Goal: Browse casually: Explore the website without a specific task or goal

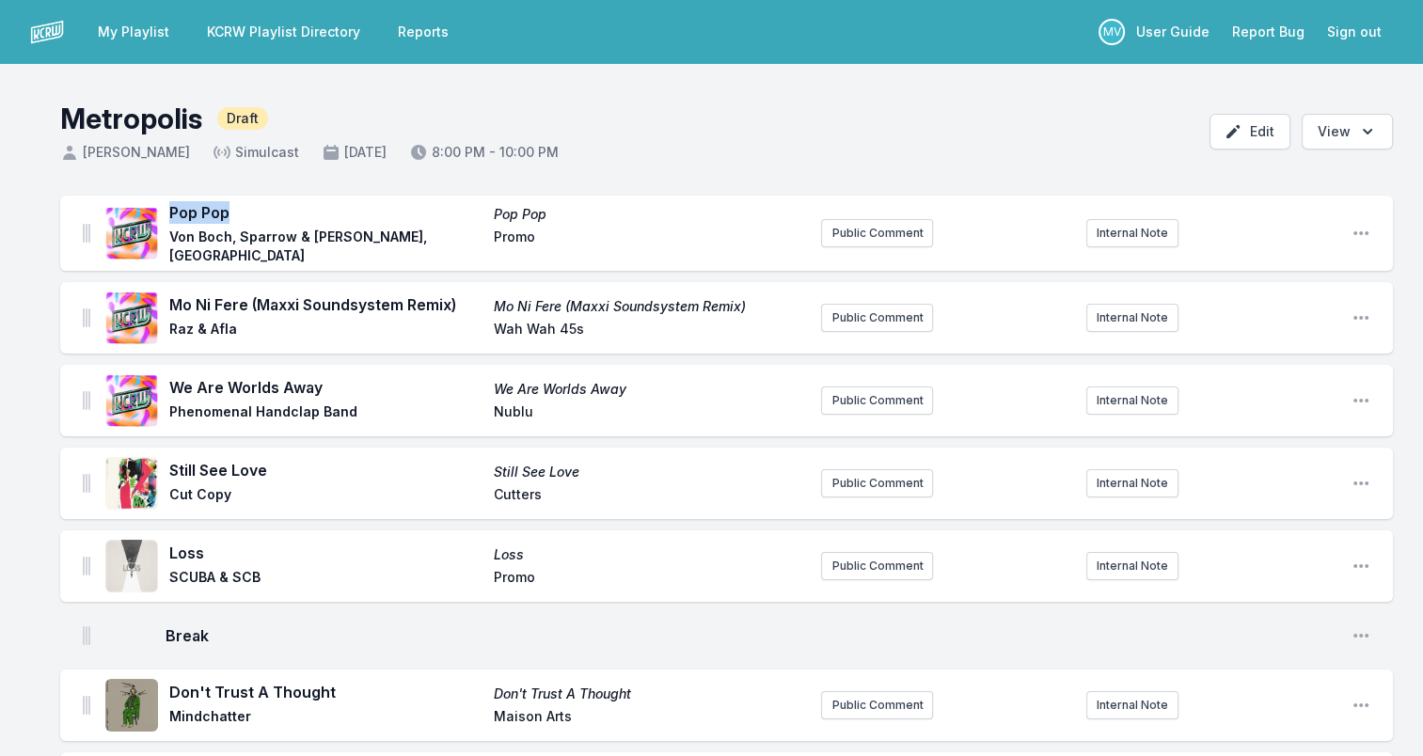
drag, startPoint x: 169, startPoint y: 223, endPoint x: 230, endPoint y: 224, distance: 61.1
click at [230, 224] on span "Pop Pop" at bounding box center [325, 212] width 313 height 23
drag, startPoint x: 230, startPoint y: 224, endPoint x: 212, endPoint y: 222, distance: 18.9
copy span "Pop Pop"
drag, startPoint x: 171, startPoint y: 238, endPoint x: 389, endPoint y: 245, distance: 218.3
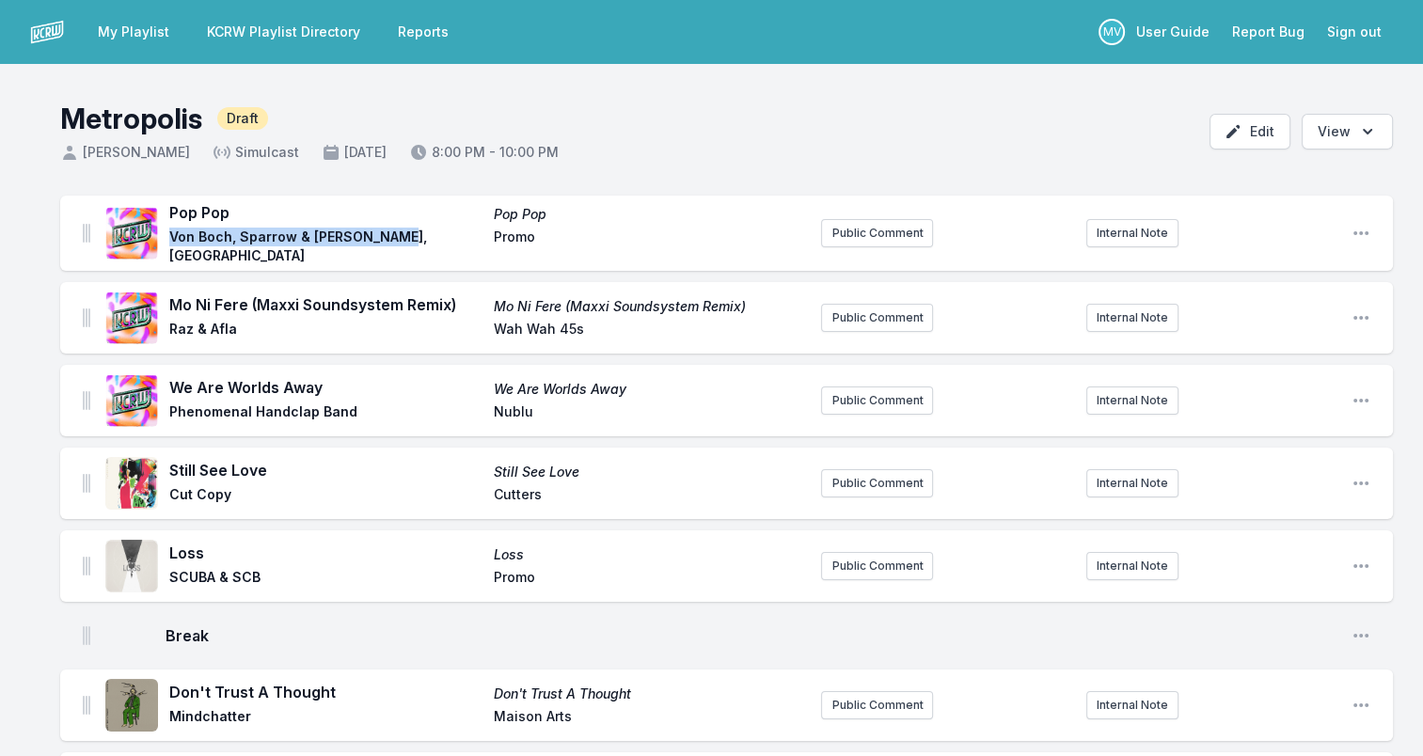
click at [389, 245] on span "Von Boch, Sparrow & Barbossa, KZ" at bounding box center [325, 247] width 313 height 38
drag, startPoint x: 389, startPoint y: 245, endPoint x: 369, endPoint y: 238, distance: 22.0
copy span "Von Boch, Sparrow & Barbossa, KZ"
click at [517, 244] on span "Promo" at bounding box center [650, 247] width 313 height 38
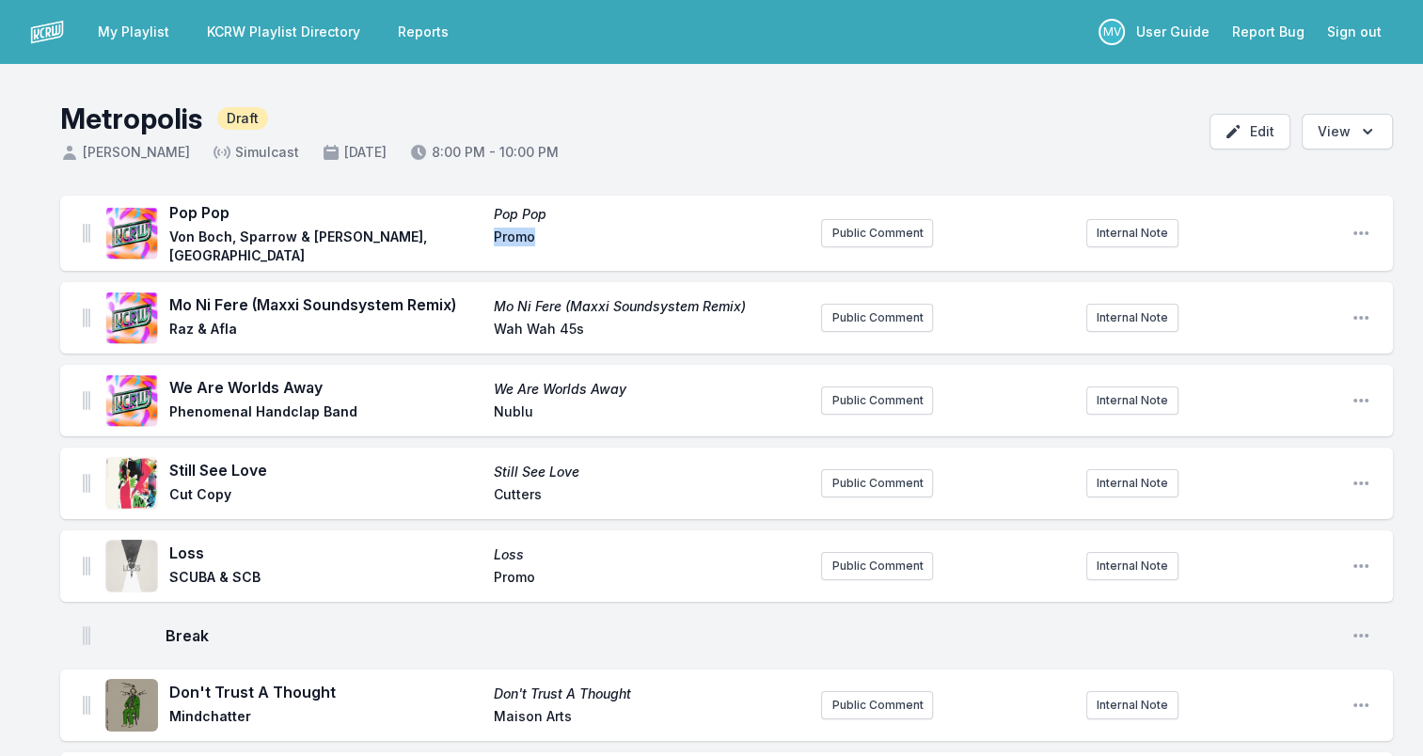
copy span "Promo"
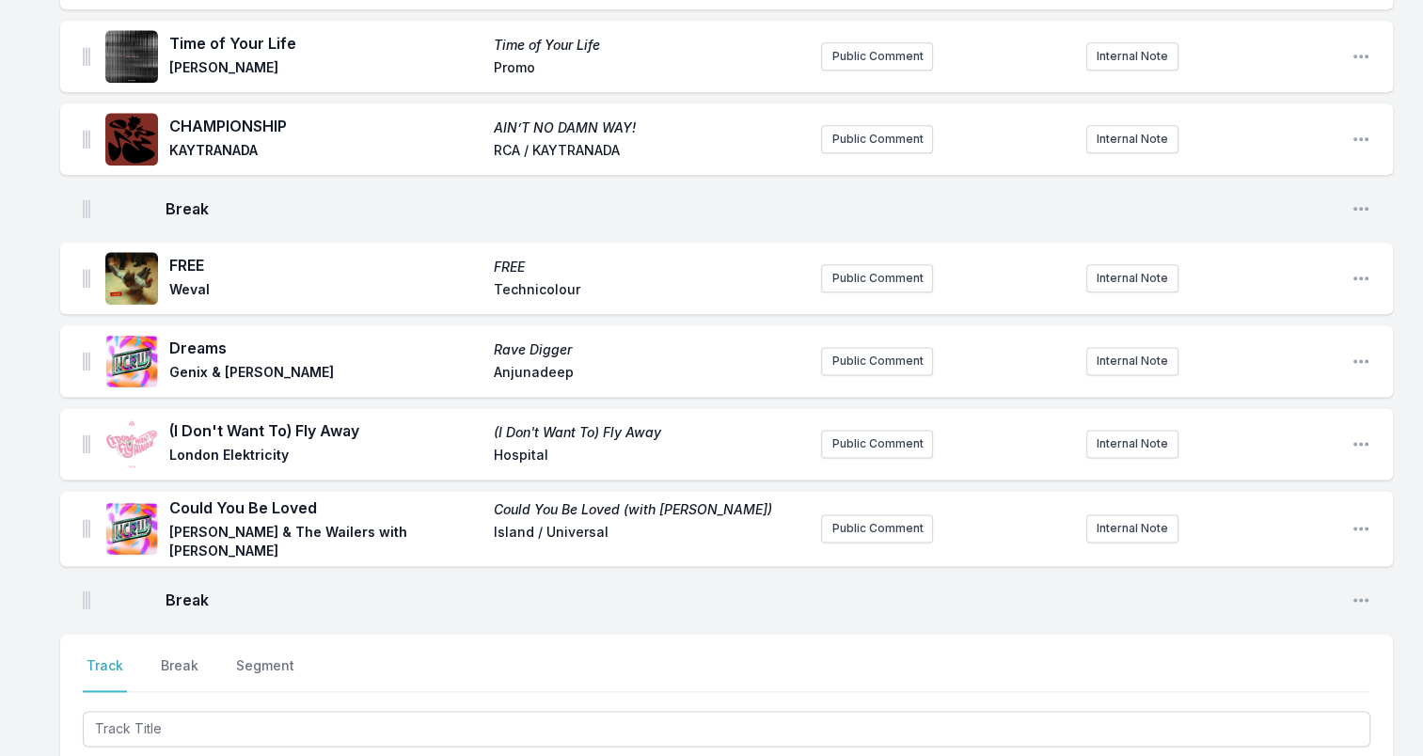
scroll to position [2351, 0]
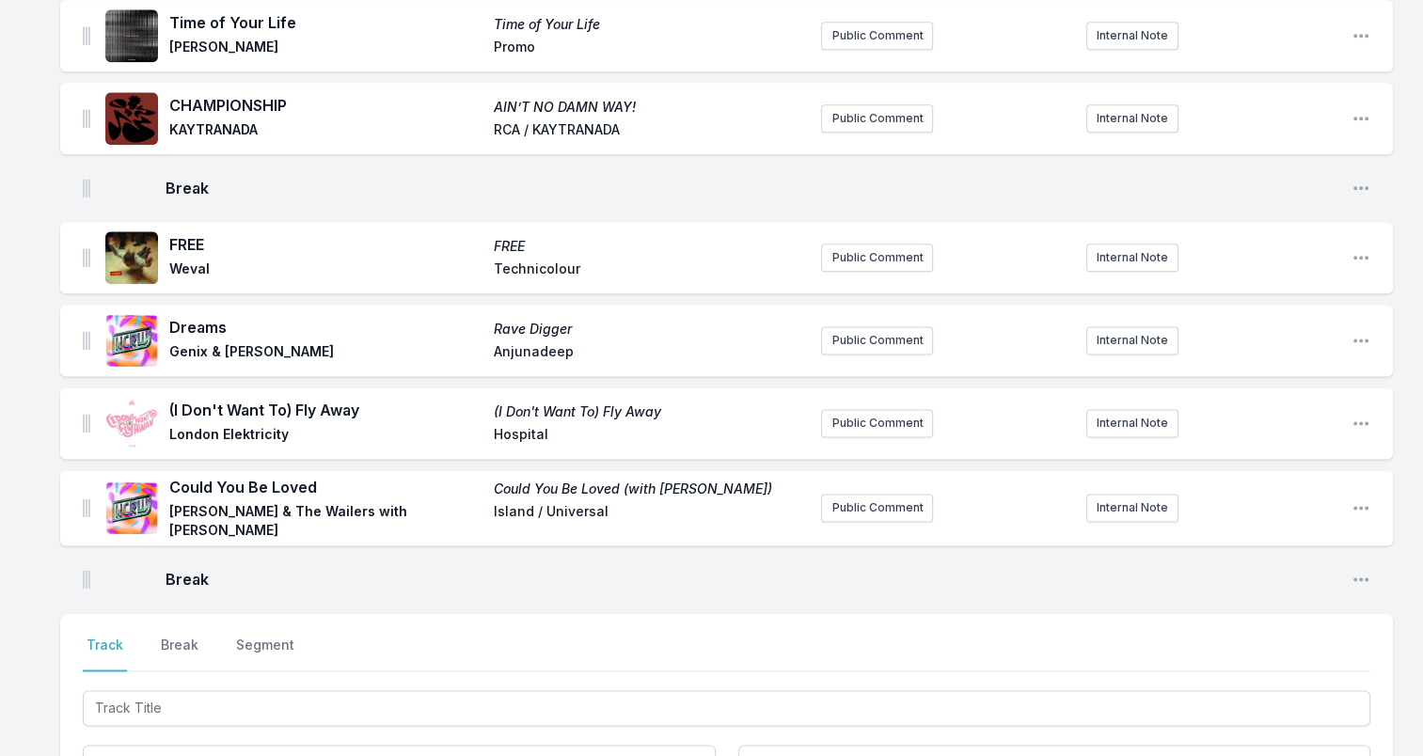
click at [521, 352] on span "Anjunadeep" at bounding box center [650, 353] width 313 height 23
copy span "Anjunadeep"
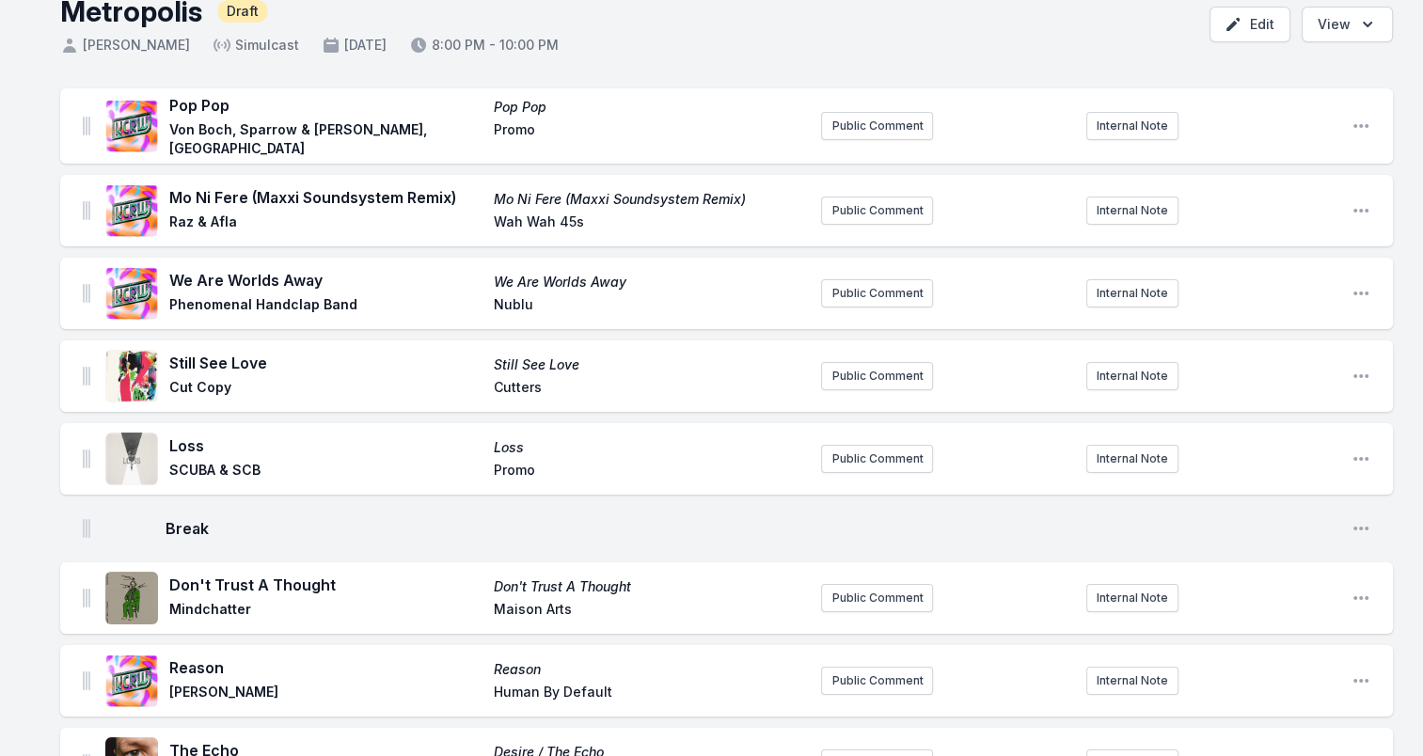
scroll to position [94, 0]
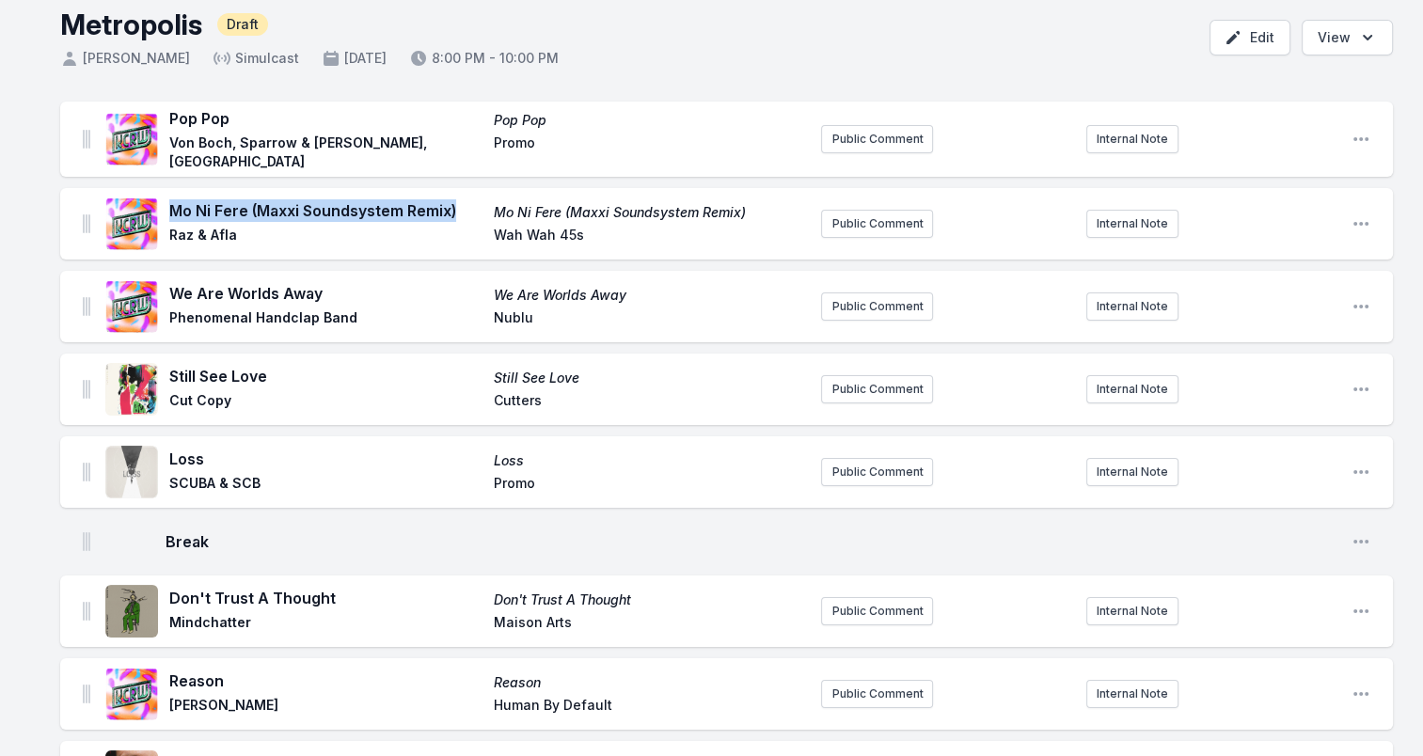
drag, startPoint x: 171, startPoint y: 205, endPoint x: 463, endPoint y: 205, distance: 291.5
click at [463, 205] on span "Mo Ni Fere (Maxxi Soundsystem Remix)" at bounding box center [325, 210] width 313 height 23
drag, startPoint x: 463, startPoint y: 205, endPoint x: 413, endPoint y: 209, distance: 50.0
copy span "Mo Ni Fere (Maxxi Soundsystem Remix)"
drag, startPoint x: 169, startPoint y: 230, endPoint x: 282, endPoint y: 231, distance: 112.8
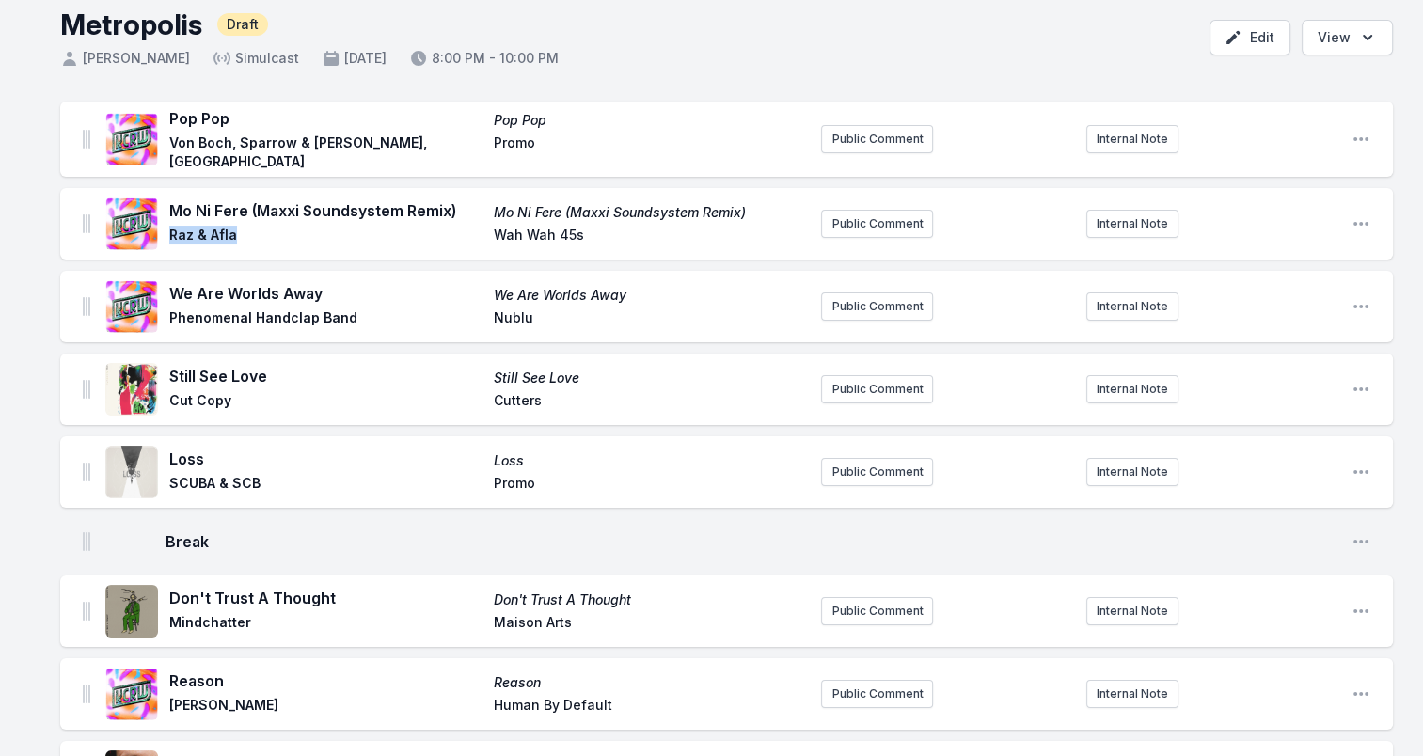
click at [282, 231] on span "Raz & Afla" at bounding box center [325, 237] width 313 height 23
drag, startPoint x: 282, startPoint y: 231, endPoint x: 228, endPoint y: 231, distance: 54.5
copy span "Raz & Afla"
drag, startPoint x: 495, startPoint y: 232, endPoint x: 598, endPoint y: 229, distance: 103.5
click at [598, 229] on span "Wah Wah 45s" at bounding box center [650, 237] width 313 height 23
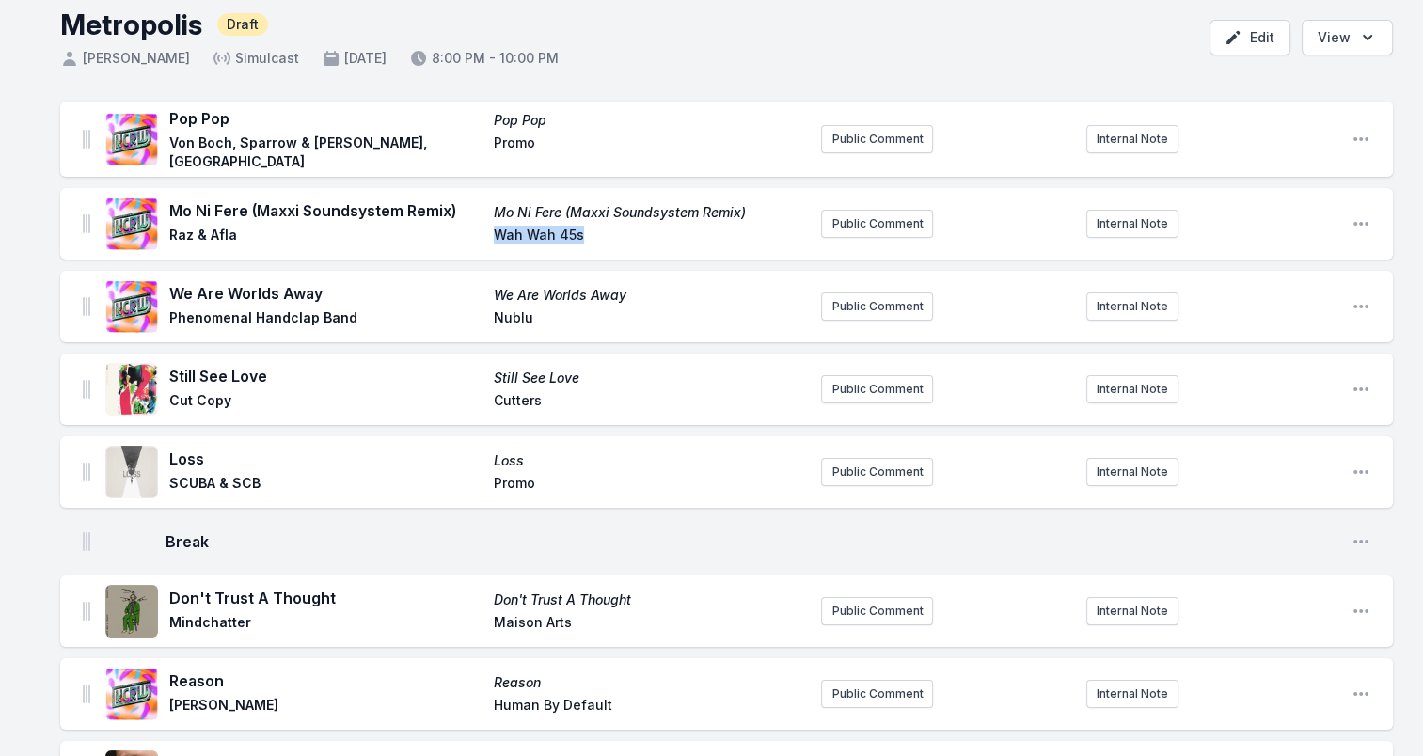
drag, startPoint x: 598, startPoint y: 229, endPoint x: 560, endPoint y: 228, distance: 37.6
copy span "Wah Wah 45s"
drag, startPoint x: 171, startPoint y: 290, endPoint x: 317, endPoint y: 300, distance: 146.1
click at [317, 300] on span "We Are Worlds Away" at bounding box center [325, 293] width 313 height 23
drag, startPoint x: 317, startPoint y: 300, endPoint x: 300, endPoint y: 297, distance: 17.2
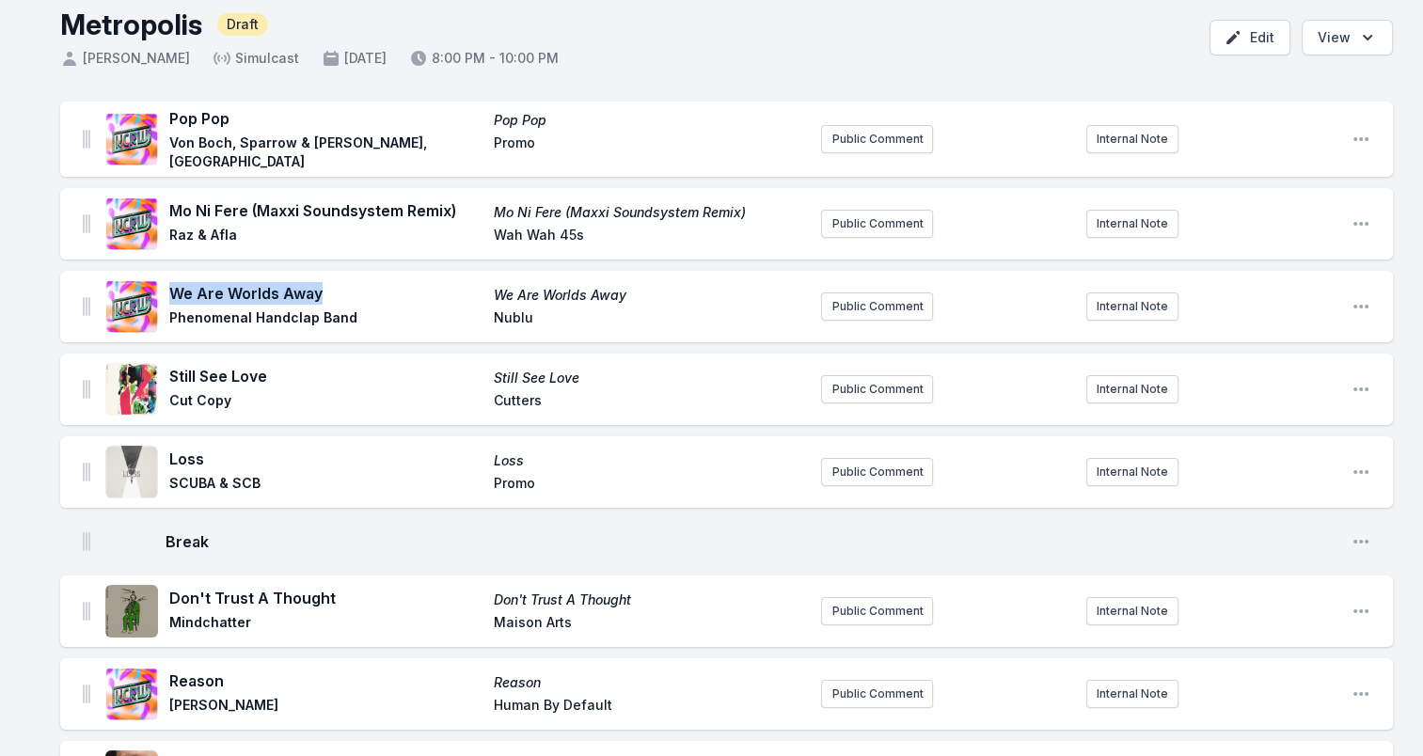
copy span "We Are Worlds Away"
drag, startPoint x: 190, startPoint y: 313, endPoint x: 370, endPoint y: 319, distance: 180.6
click at [370, 319] on span "Phenomenal Handclap Band" at bounding box center [325, 319] width 313 height 23
drag, startPoint x: 370, startPoint y: 319, endPoint x: 328, endPoint y: 316, distance: 42.4
copy span "Phenomenal Handclap Band"
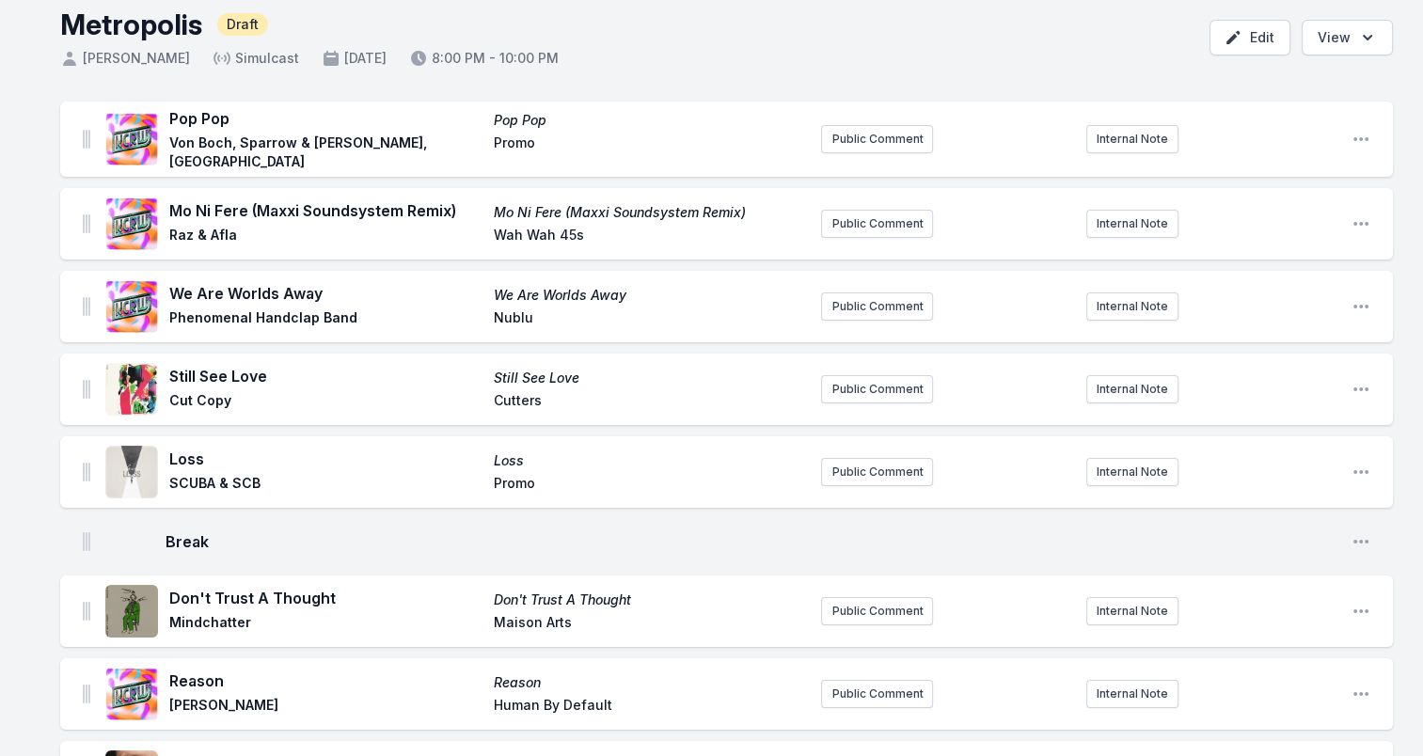
click at [522, 316] on span "Nublu" at bounding box center [650, 319] width 313 height 23
click at [522, 315] on span "Nublu" at bounding box center [650, 319] width 313 height 23
copy span "Nublu"
drag, startPoint x: 190, startPoint y: 376, endPoint x: 269, endPoint y: 377, distance: 79.0
click at [269, 377] on span "Still See Love" at bounding box center [325, 376] width 313 height 23
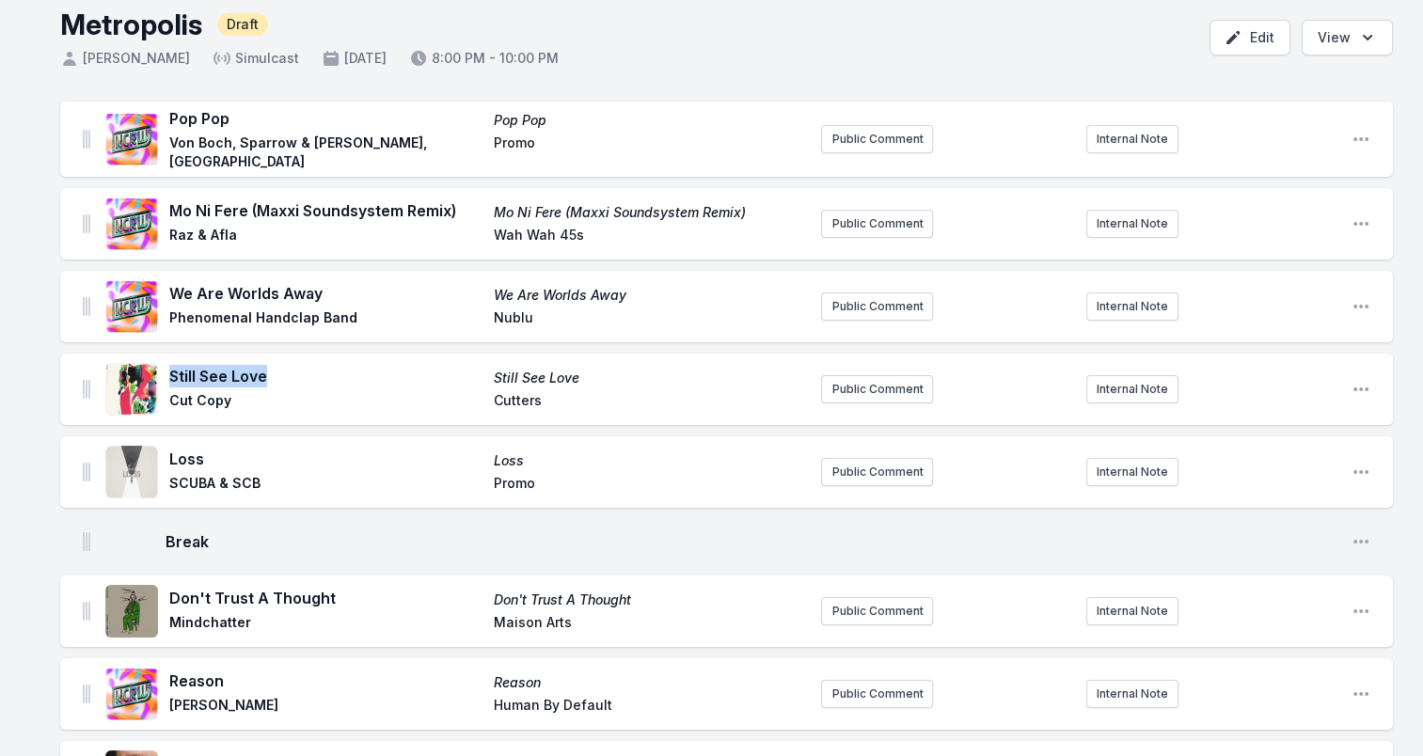
drag, startPoint x: 269, startPoint y: 377, endPoint x: 243, endPoint y: 378, distance: 26.3
drag, startPoint x: 172, startPoint y: 400, endPoint x: 234, endPoint y: 406, distance: 62.4
click at [234, 406] on span "Cut Copy" at bounding box center [325, 402] width 313 height 23
drag, startPoint x: 234, startPoint y: 406, endPoint x: 204, endPoint y: 401, distance: 30.5
click at [514, 401] on span "Cutters" at bounding box center [650, 402] width 313 height 23
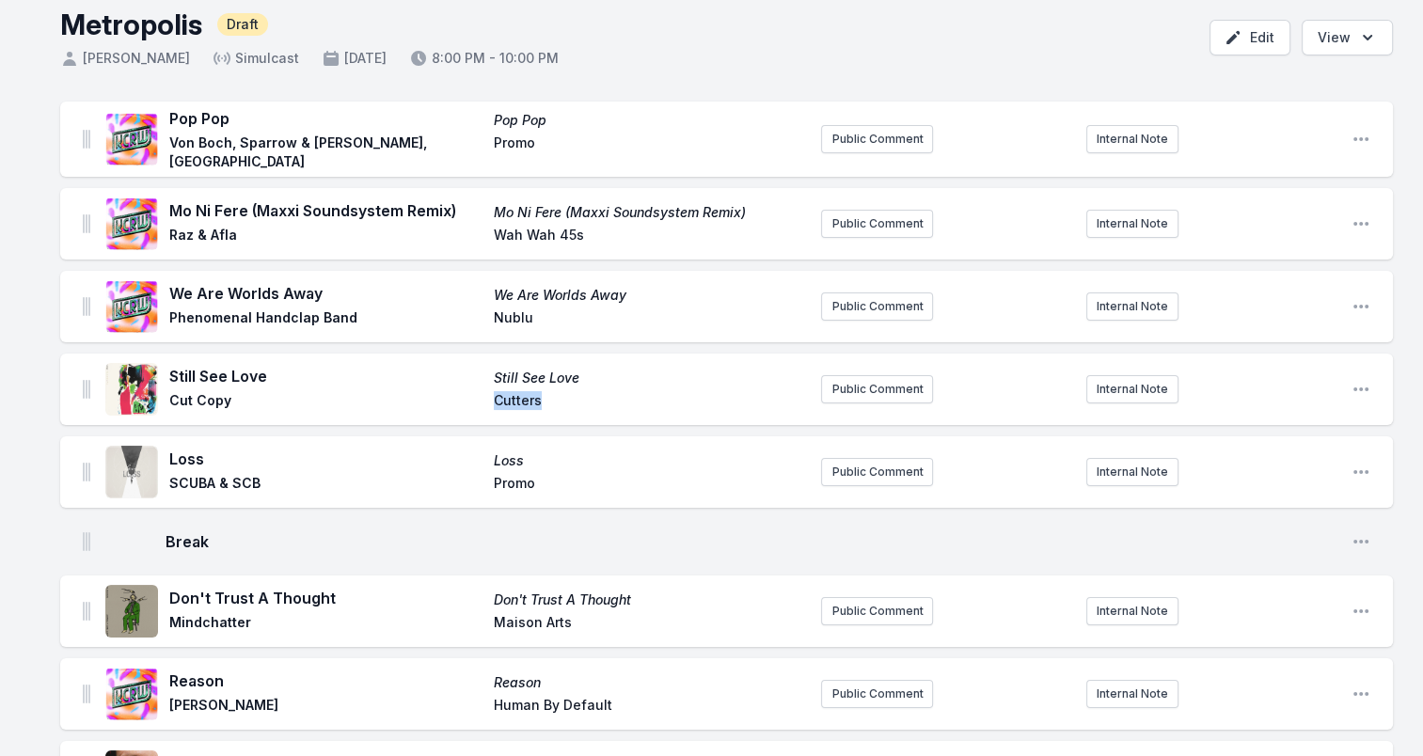
click at [514, 401] on span "Cutters" at bounding box center [650, 402] width 313 height 23
click at [180, 452] on span "Loss" at bounding box center [325, 459] width 313 height 23
drag, startPoint x: 171, startPoint y: 479, endPoint x: 271, endPoint y: 479, distance: 99.7
click at [271, 479] on span "SCUBA & SCB" at bounding box center [325, 485] width 313 height 23
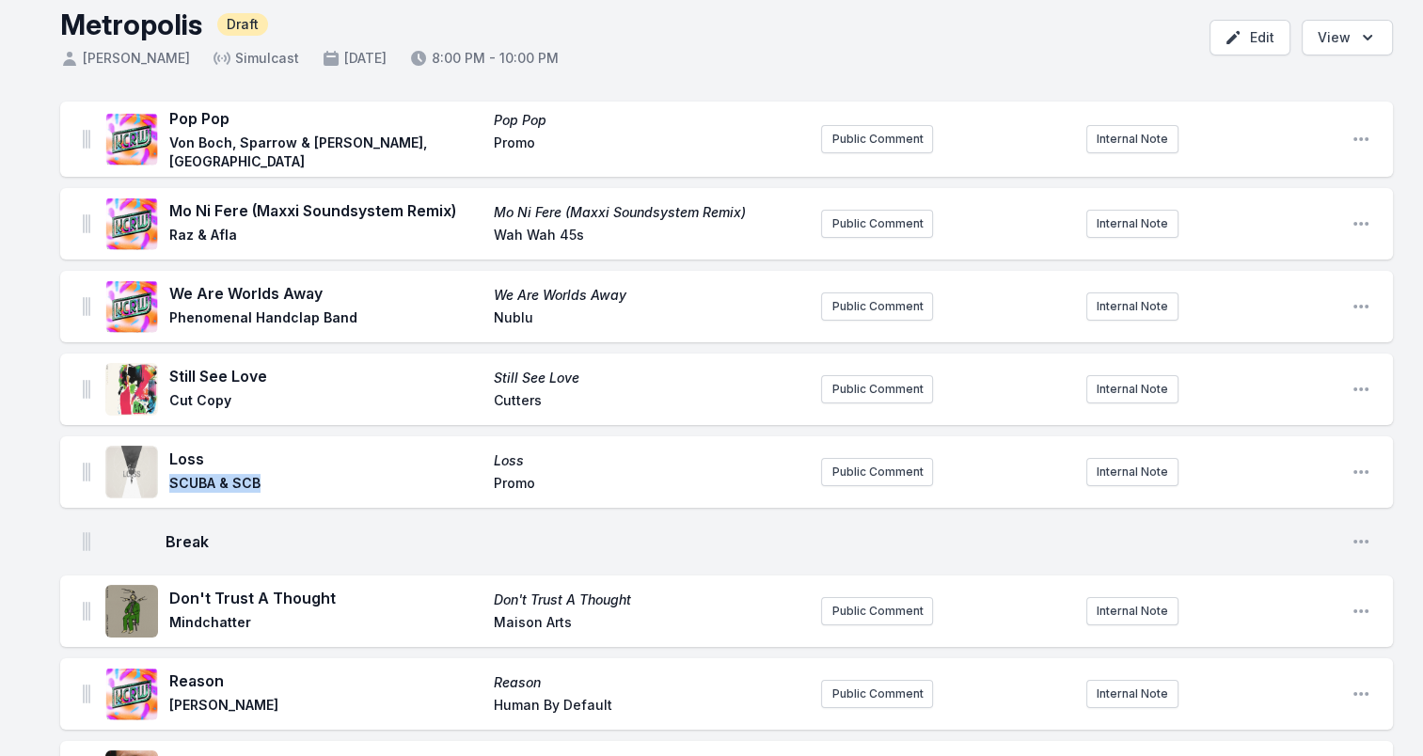
drag, startPoint x: 271, startPoint y: 479, endPoint x: 233, endPoint y: 480, distance: 37.7
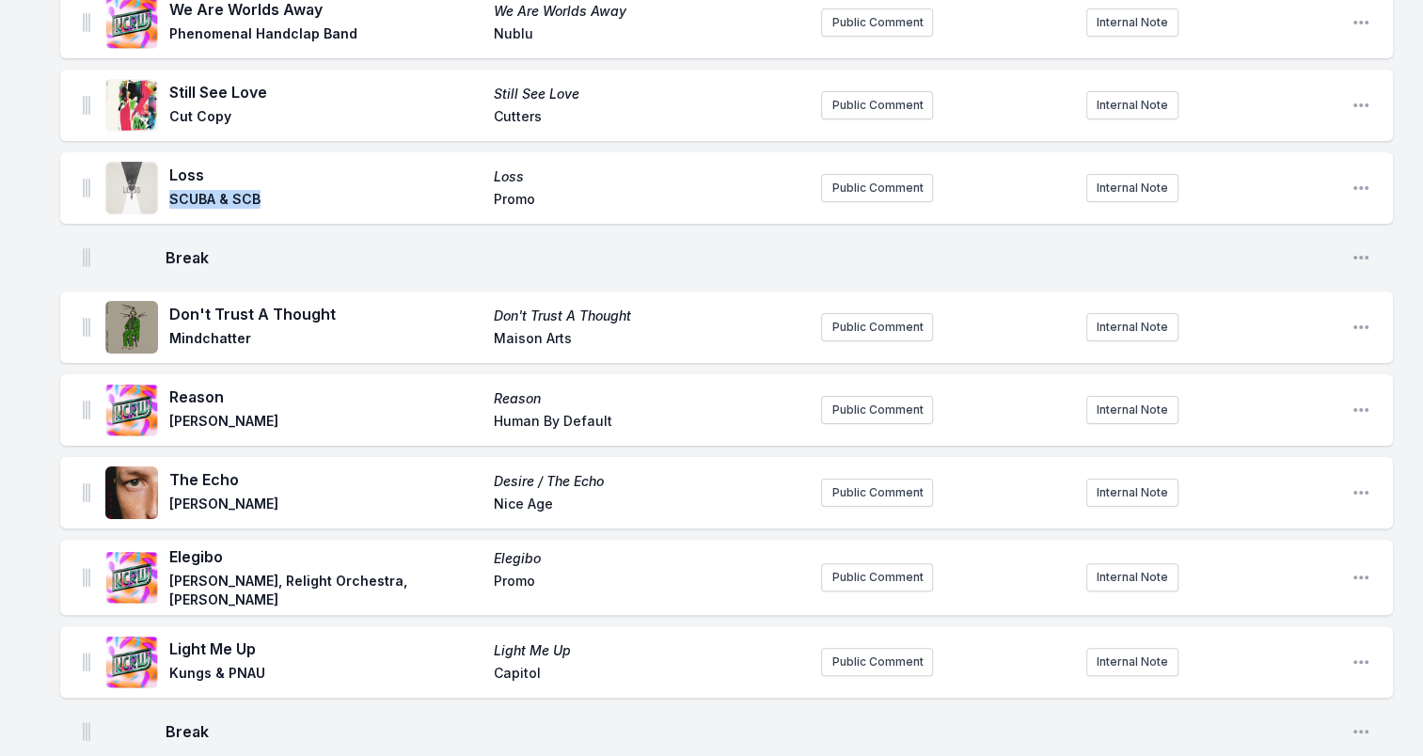
scroll to position [470, 0]
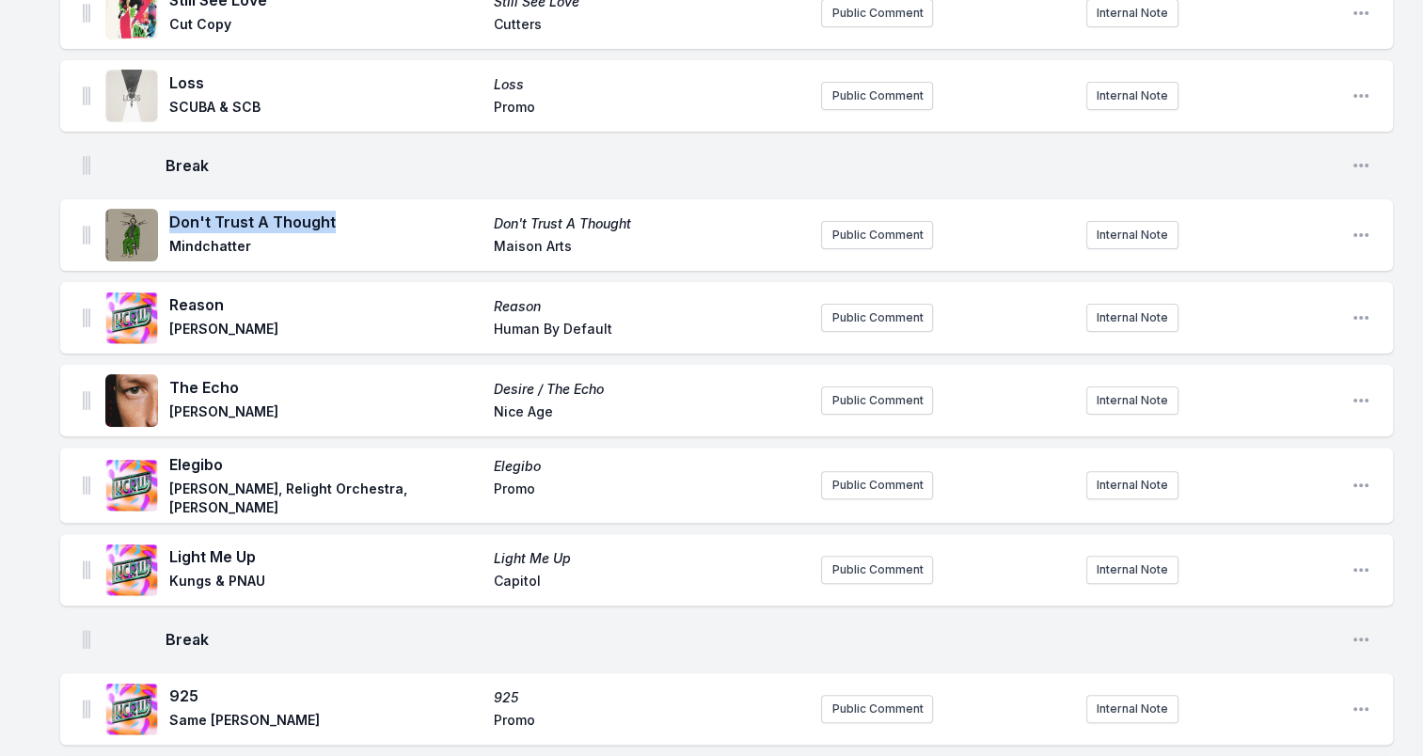
drag, startPoint x: 169, startPoint y: 214, endPoint x: 346, endPoint y: 223, distance: 177.0
click at [346, 223] on span "Don't Trust A Thought" at bounding box center [325, 222] width 313 height 23
drag, startPoint x: 346, startPoint y: 223, endPoint x: 275, endPoint y: 201, distance: 74.7
click at [200, 243] on span "Mindchatter" at bounding box center [325, 248] width 313 height 23
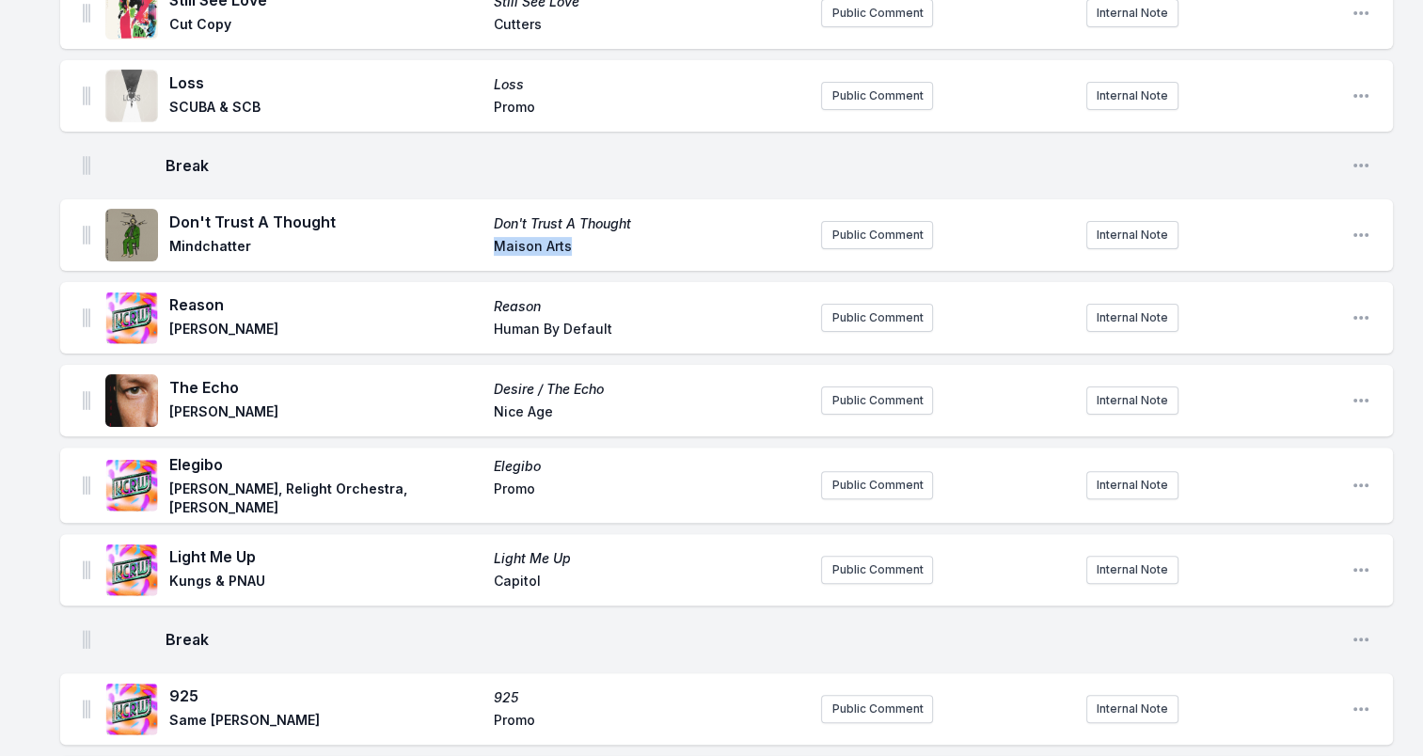
drag, startPoint x: 505, startPoint y: 239, endPoint x: 620, endPoint y: 249, distance: 115.2
click at [620, 249] on div "Don't Trust A Thought Don't Trust A Thought Mindchatter Maison Arts" at bounding box center [487, 235] width 637 height 49
drag, startPoint x: 620, startPoint y: 249, endPoint x: 554, endPoint y: 239, distance: 66.6
click at [210, 299] on span "Reason" at bounding box center [325, 304] width 313 height 23
click at [211, 299] on span "Reason" at bounding box center [325, 304] width 313 height 23
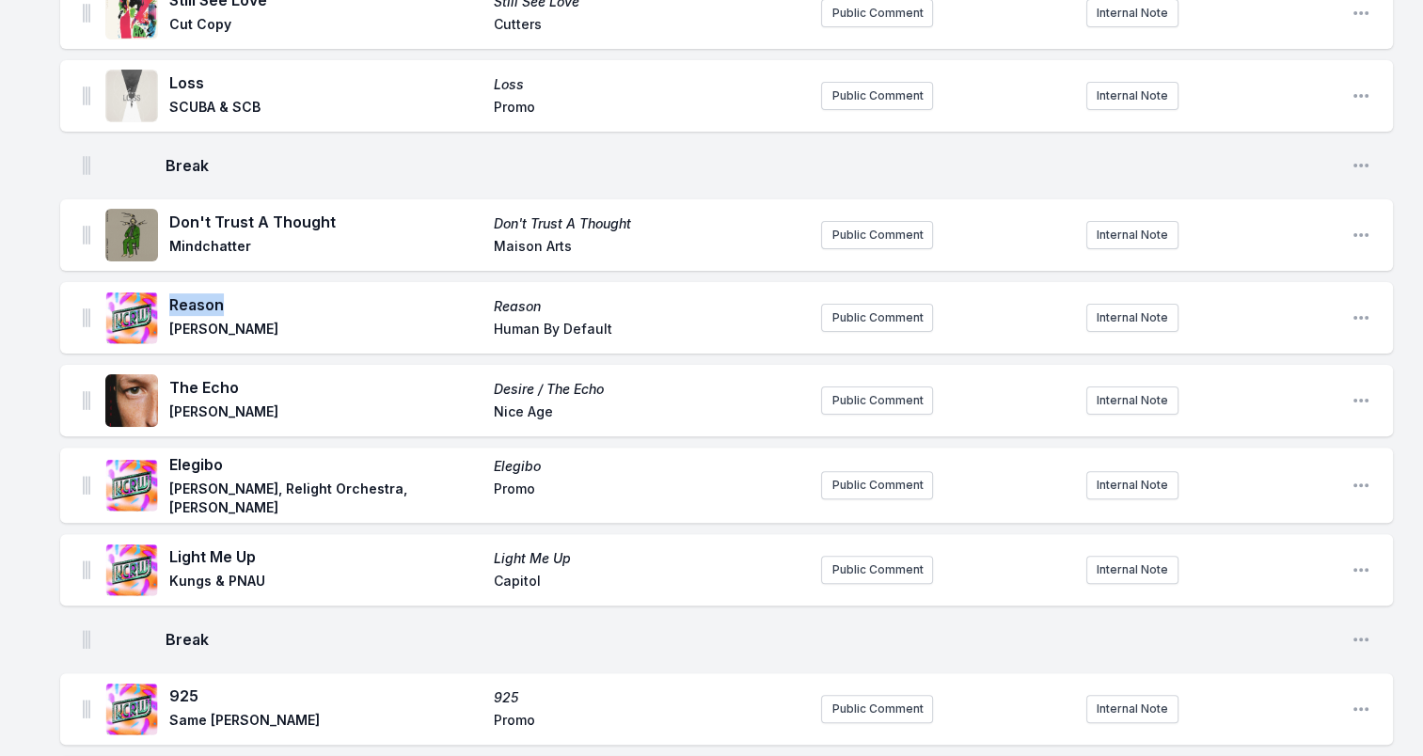
drag, startPoint x: 173, startPoint y: 326, endPoint x: 312, endPoint y: 320, distance: 139.3
click at [312, 320] on span "Bedouin, Marieme" at bounding box center [325, 331] width 313 height 23
drag, startPoint x: 312, startPoint y: 320, endPoint x: 271, endPoint y: 329, distance: 42.4
click at [443, 321] on span "Bedouin, Marieme" at bounding box center [325, 331] width 313 height 23
click at [640, 328] on span "Human By Default" at bounding box center [650, 331] width 313 height 23
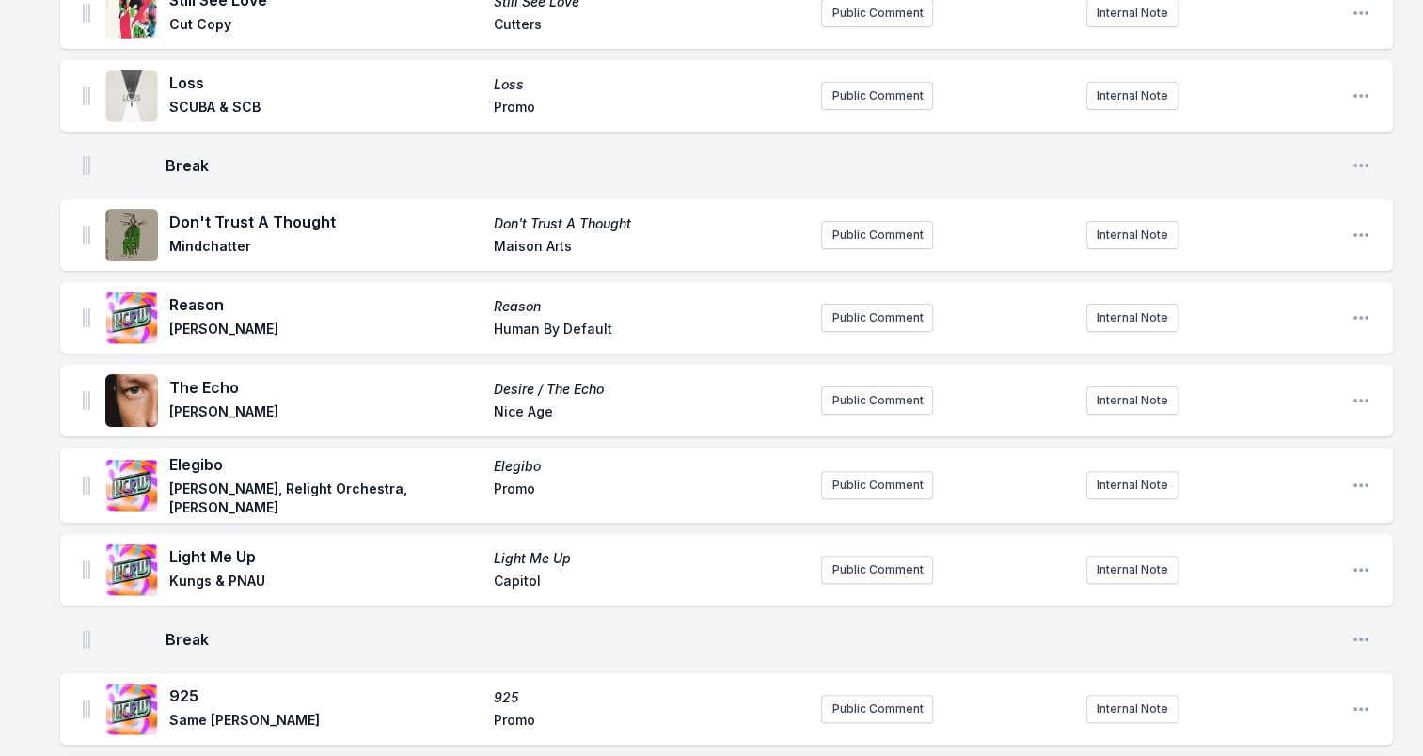
drag, startPoint x: 614, startPoint y: 325, endPoint x: 401, endPoint y: 323, distance: 212.5
click at [401, 323] on div "Reason Reason Bedouin, Marieme Human By Default" at bounding box center [487, 317] width 637 height 49
drag, startPoint x: 401, startPoint y: 323, endPoint x: 543, endPoint y: 326, distance: 142.0
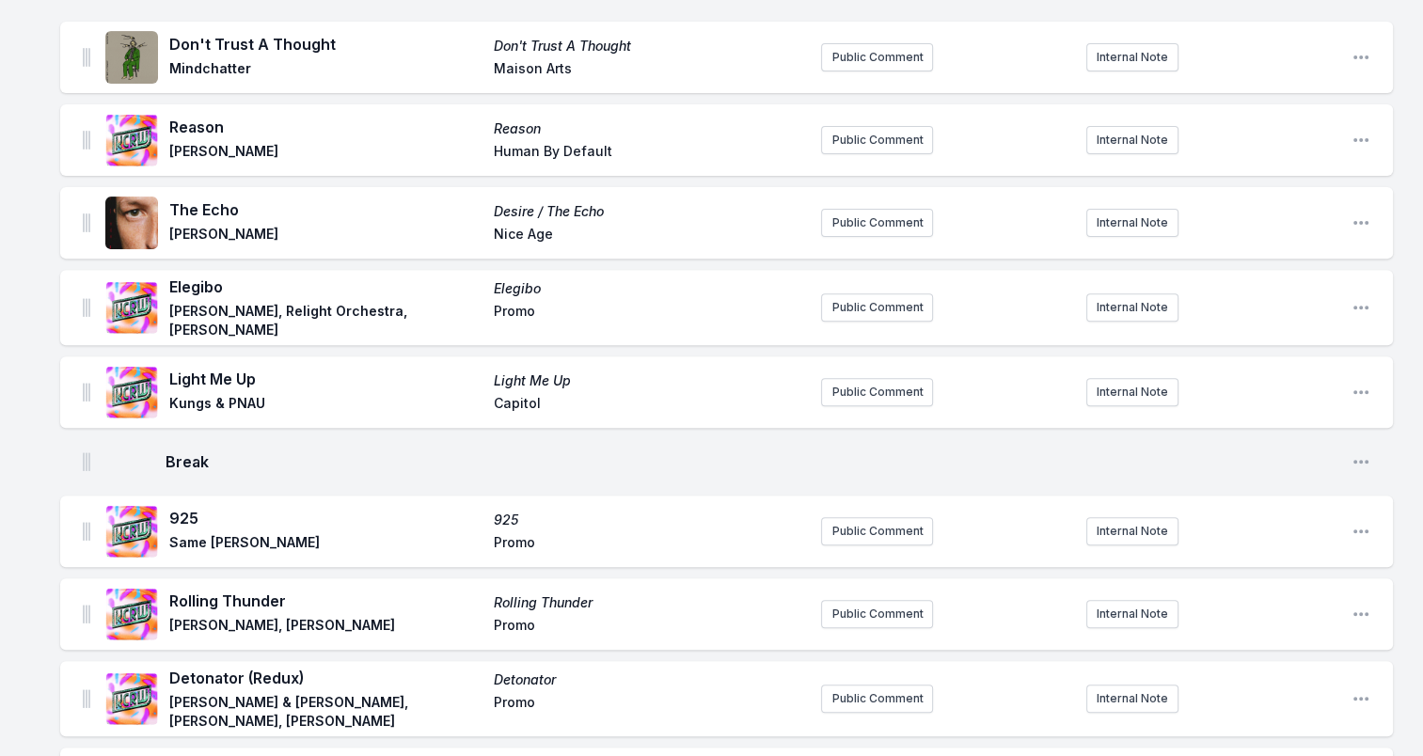
scroll to position [658, 0]
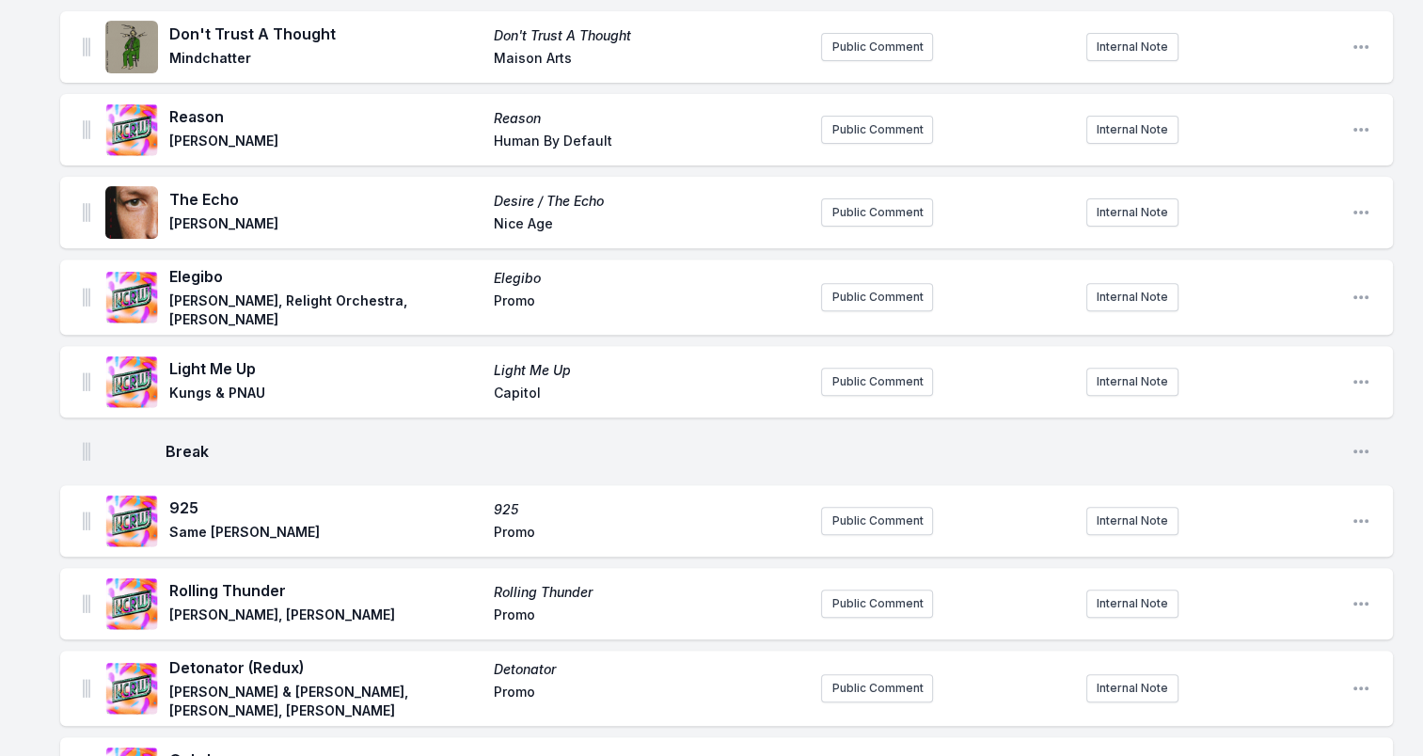
drag, startPoint x: 167, startPoint y: 191, endPoint x: 240, endPoint y: 197, distance: 72.7
click at [240, 197] on div "The Echo Desire / The Echo TEED Nice Age" at bounding box center [455, 212] width 700 height 60
click at [162, 196] on div "The Echo Desire / The Echo TEED Nice Age" at bounding box center [455, 212] width 700 height 60
drag, startPoint x: 169, startPoint y: 190, endPoint x: 279, endPoint y: 197, distance: 110.3
click at [279, 197] on span "The Echo" at bounding box center [325, 199] width 313 height 23
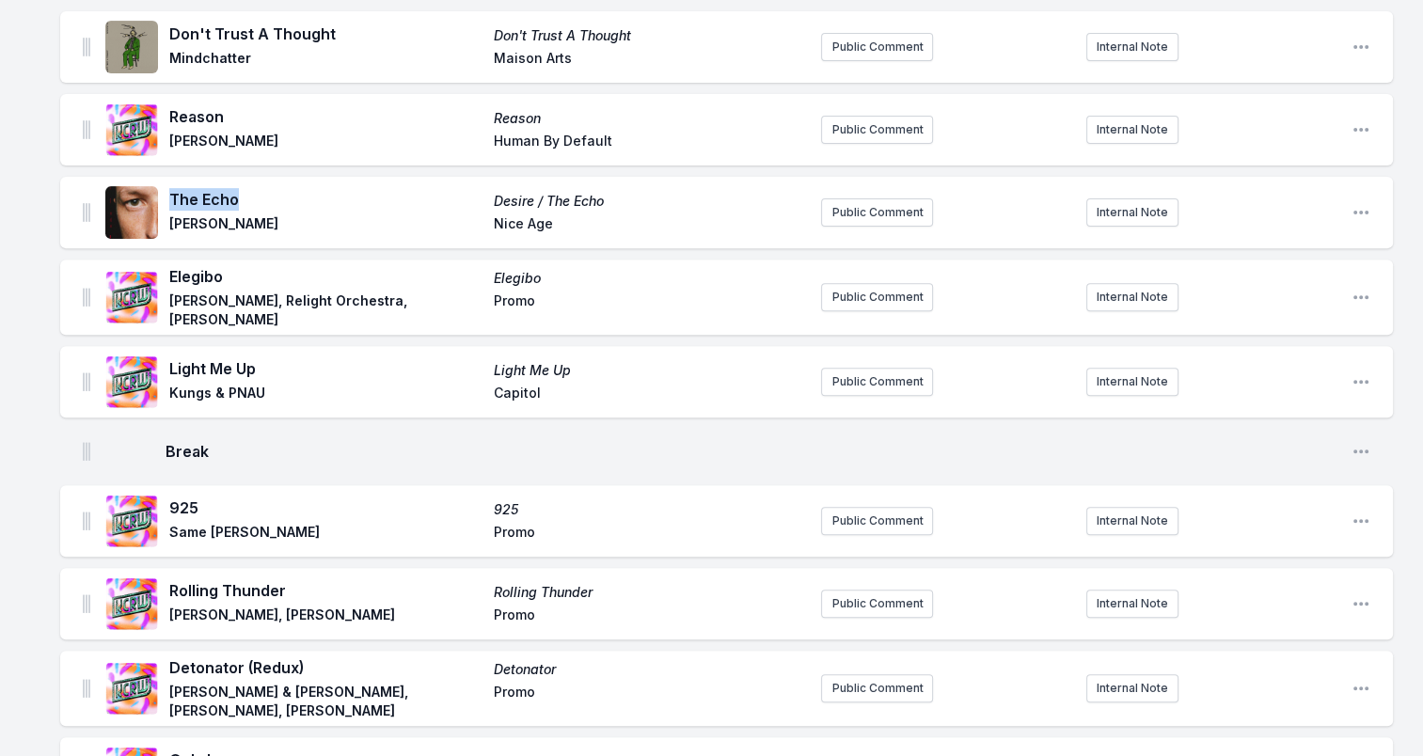
drag, startPoint x: 279, startPoint y: 197, endPoint x: 175, endPoint y: 193, distance: 104.5
click at [650, 207] on div "The Echo Desire / The Echo TEED Nice Age" at bounding box center [487, 212] width 637 height 49
drag, startPoint x: 612, startPoint y: 194, endPoint x: 453, endPoint y: 201, distance: 159.1
click at [453, 201] on div "The Echo Desire / The Echo TEED Nice Age" at bounding box center [487, 212] width 637 height 49
drag, startPoint x: 453, startPoint y: 201, endPoint x: 566, endPoint y: 184, distance: 114.1
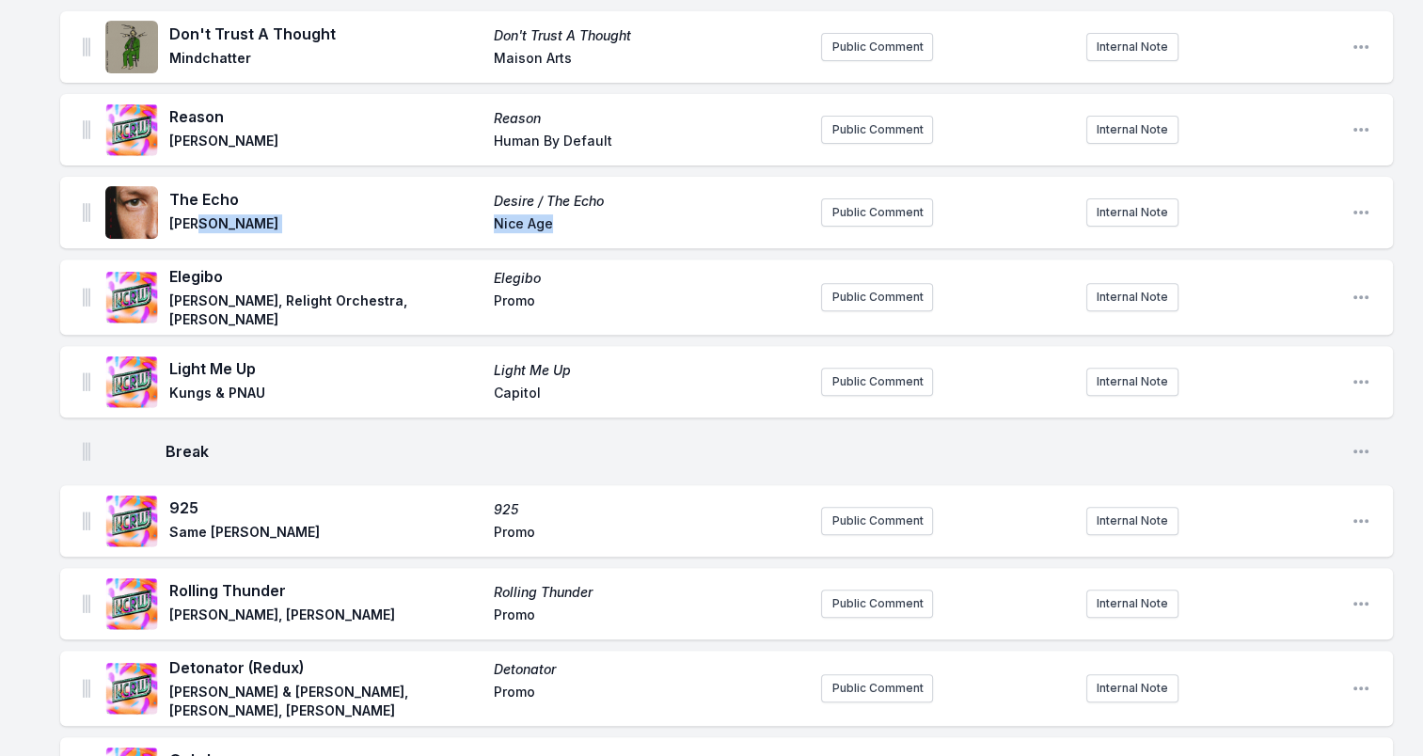
drag, startPoint x: 521, startPoint y: 227, endPoint x: 553, endPoint y: 233, distance: 32.6
click at [553, 233] on div "The Echo Desire / The Echo TEED Nice Age" at bounding box center [455, 212] width 700 height 60
drag, startPoint x: 553, startPoint y: 233, endPoint x: 522, endPoint y: 222, distance: 33.0
click at [180, 217] on span "TEED" at bounding box center [325, 225] width 313 height 23
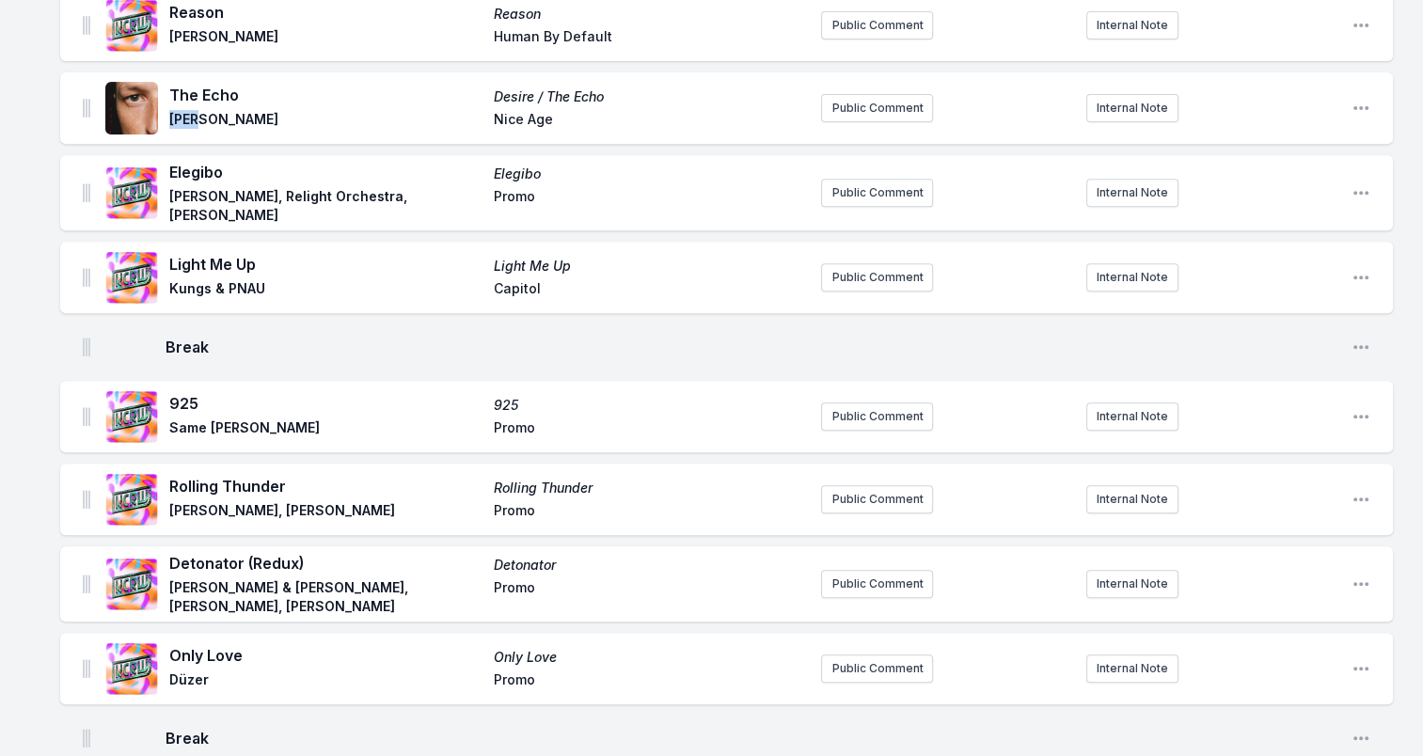
scroll to position [752, 0]
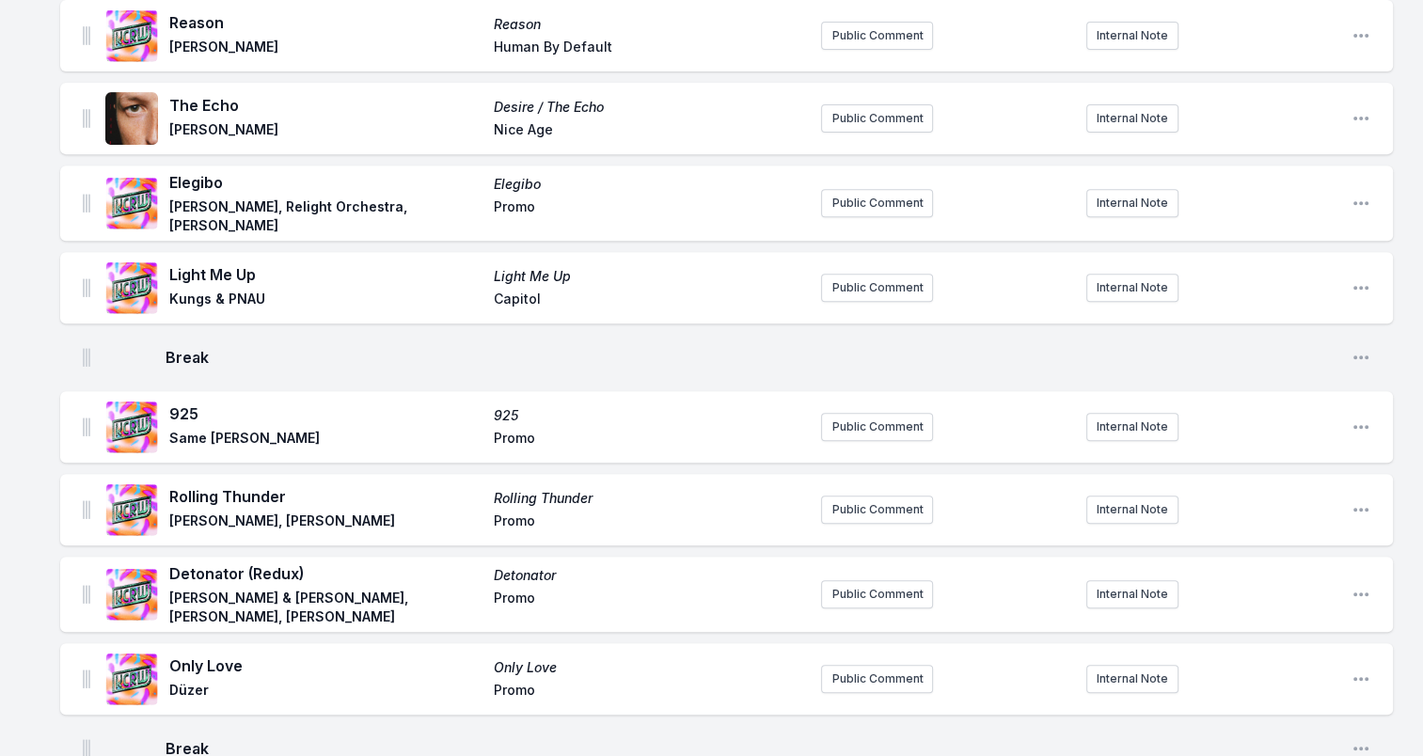
click at [199, 178] on span "Elegibo" at bounding box center [325, 182] width 313 height 23
drag, startPoint x: 232, startPoint y: 219, endPoint x: 165, endPoint y: 211, distance: 67.3
click at [165, 211] on div "Elegibo Elegibo Francis Mercier, Relight Orchestra, Margareth Menezes Promo" at bounding box center [455, 203] width 700 height 64
drag, startPoint x: 165, startPoint y: 211, endPoint x: 199, endPoint y: 214, distance: 34.1
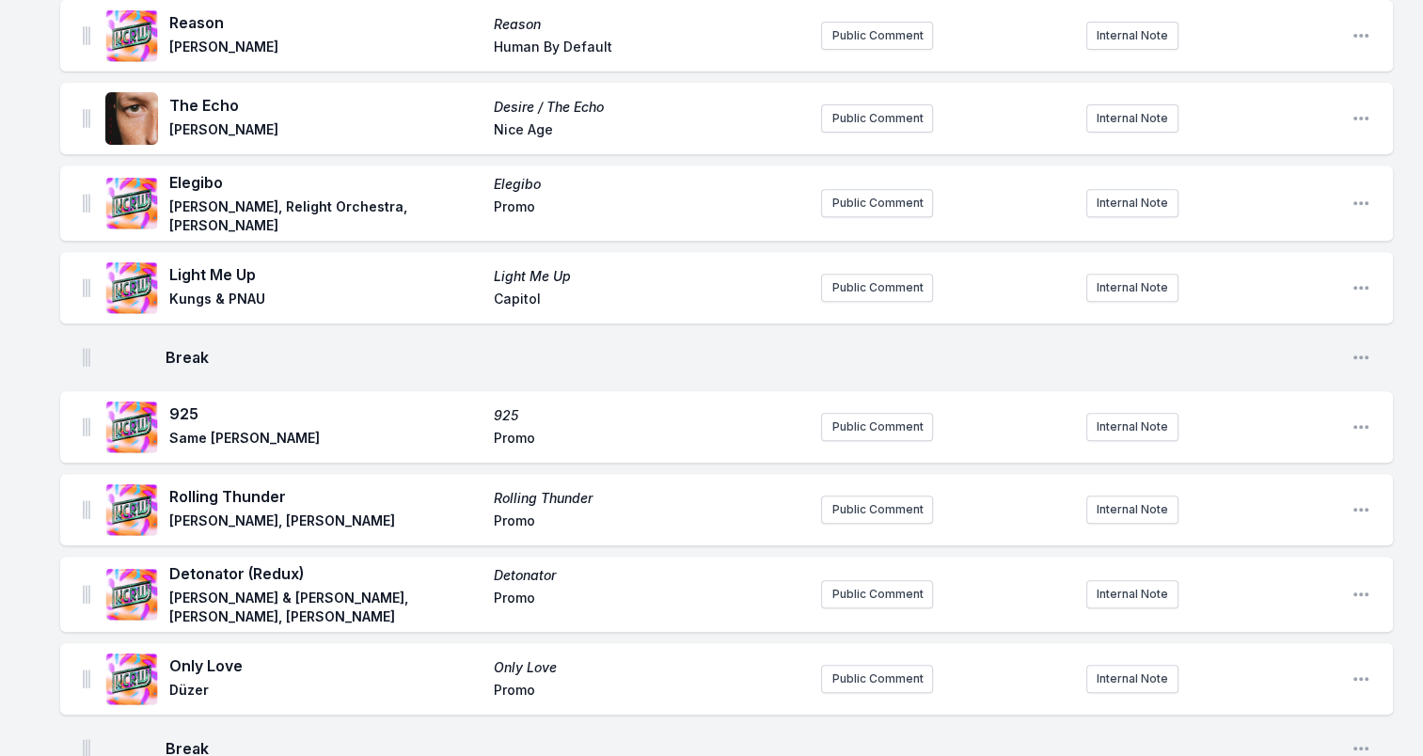
click at [172, 268] on span "Light Me Up" at bounding box center [325, 274] width 313 height 23
drag, startPoint x: 266, startPoint y: 269, endPoint x: 165, endPoint y: 270, distance: 100.6
click at [165, 270] on div "Light Me Up Light Me Up Kungs & PNAU Capitol" at bounding box center [455, 288] width 700 height 60
drag, startPoint x: 165, startPoint y: 270, endPoint x: 215, endPoint y: 267, distance: 49.9
drag, startPoint x: 183, startPoint y: 297, endPoint x: 259, endPoint y: 302, distance: 75.4
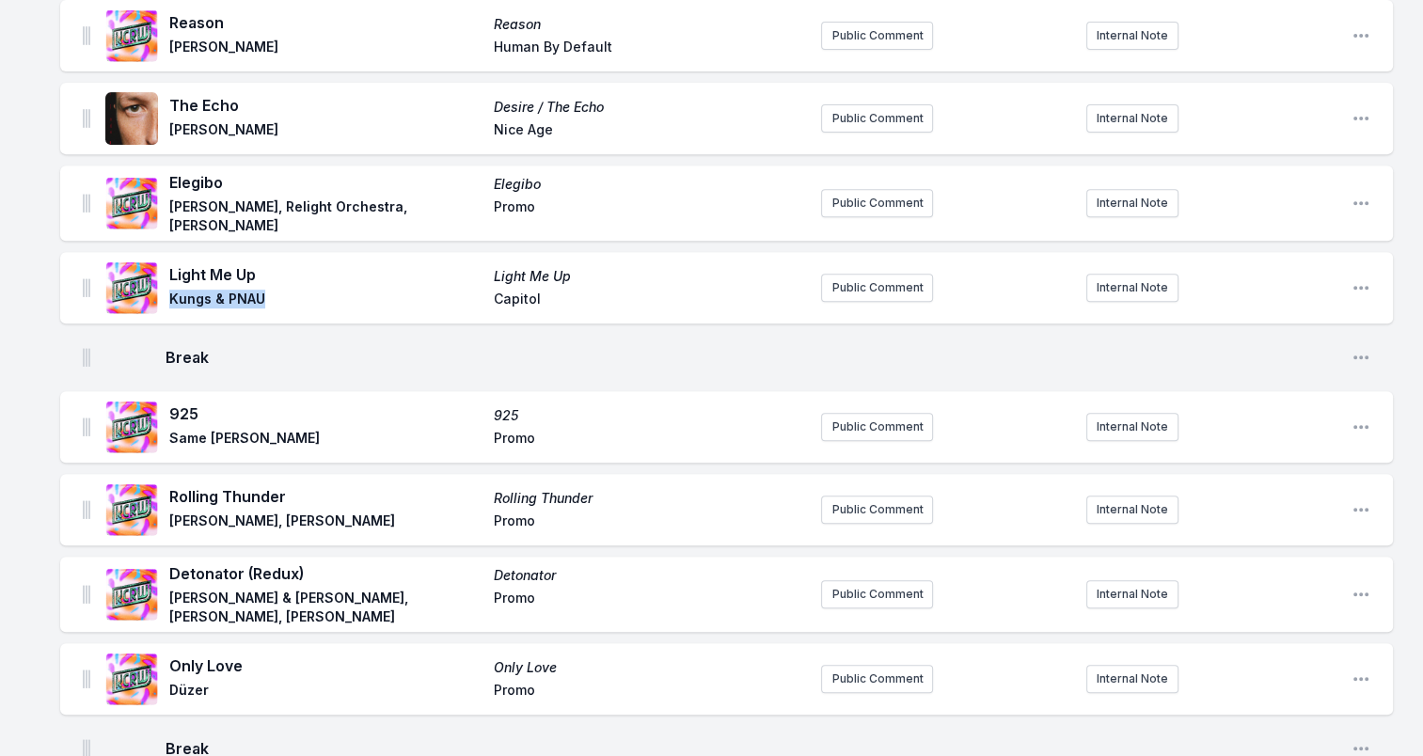
click at [259, 302] on div "Light Me Up Light Me Up Kungs & PNAU Capitol" at bounding box center [455, 288] width 700 height 60
drag, startPoint x: 259, startPoint y: 302, endPoint x: 245, endPoint y: 301, distance: 13.2
click at [513, 292] on span "Capitol" at bounding box center [650, 301] width 313 height 23
drag, startPoint x: 514, startPoint y: 293, endPoint x: 501, endPoint y: 296, distance: 13.5
click at [501, 296] on span "Capitol" at bounding box center [650, 301] width 313 height 23
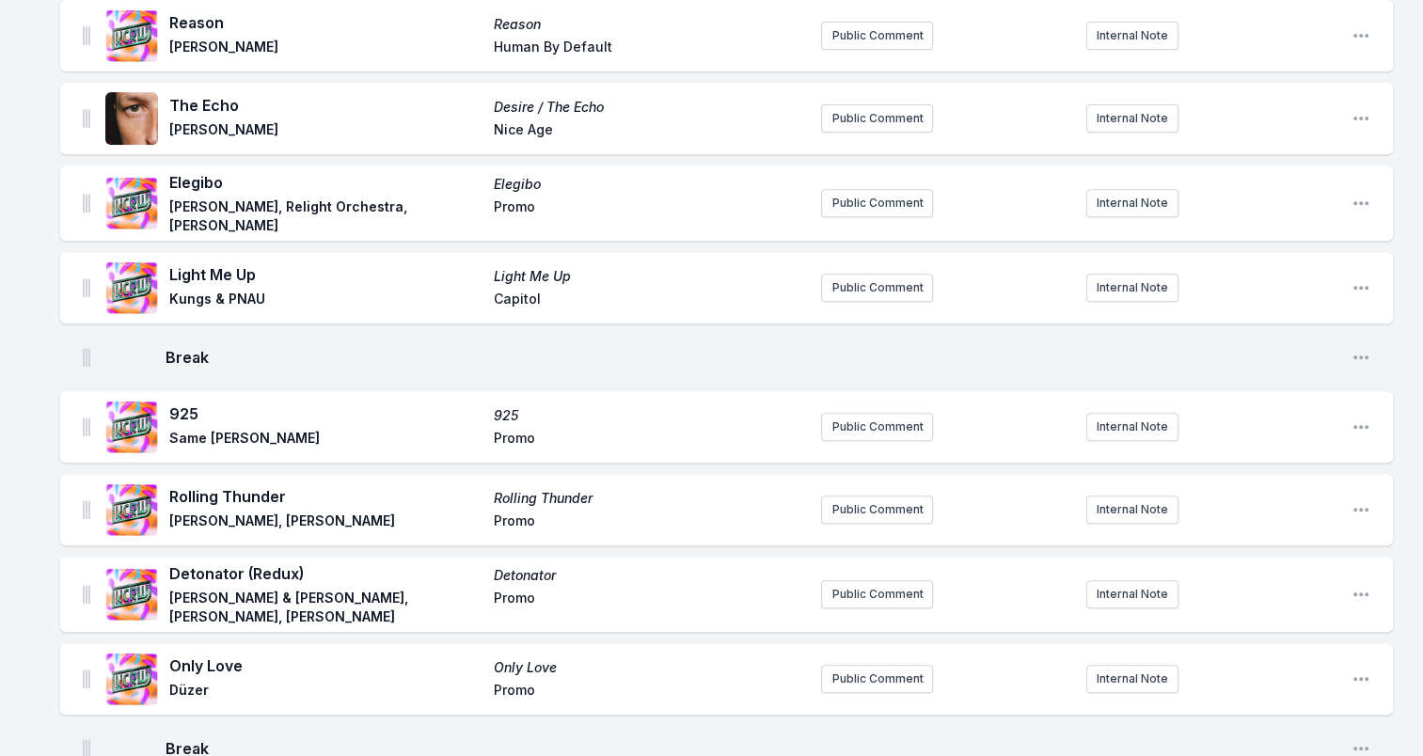
click at [501, 295] on span "Capitol" at bounding box center [650, 301] width 313 height 23
click at [512, 291] on span "Capitol" at bounding box center [650, 301] width 313 height 23
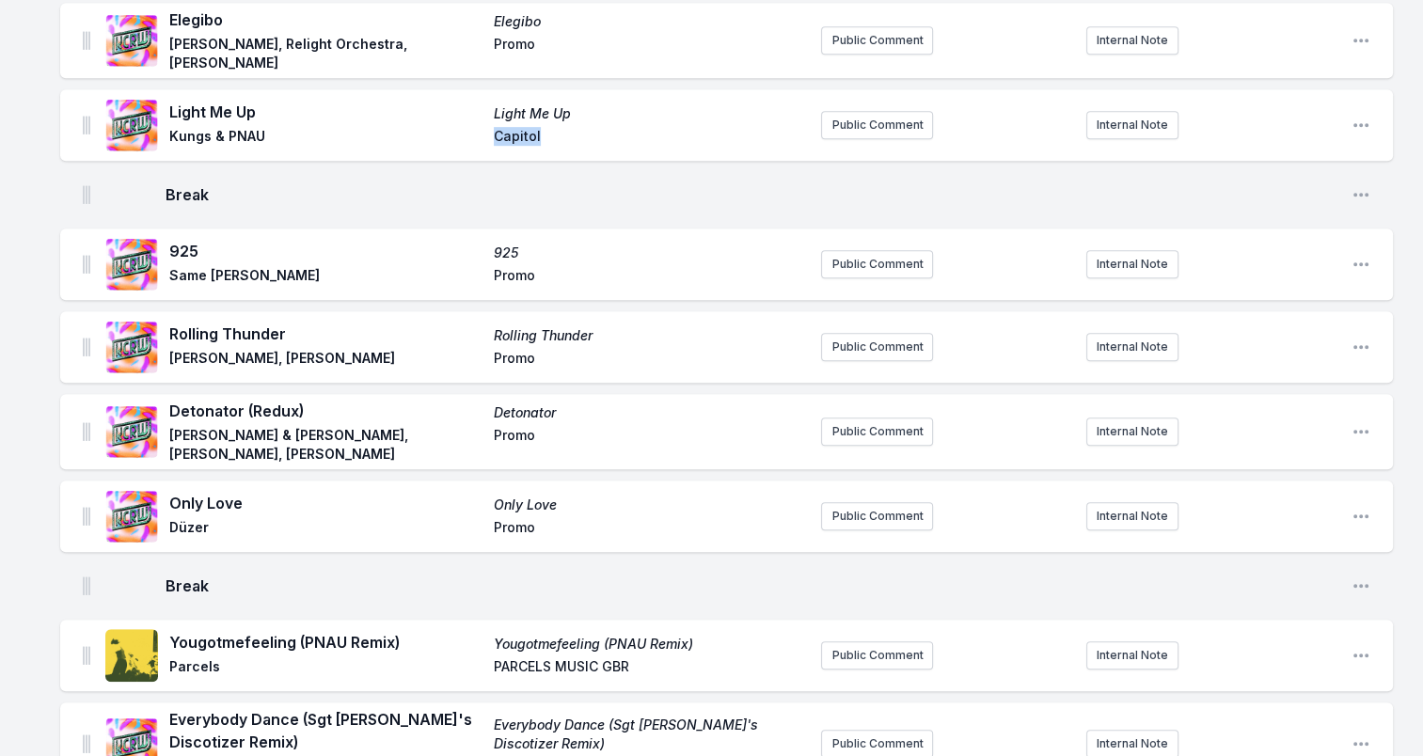
scroll to position [940, 0]
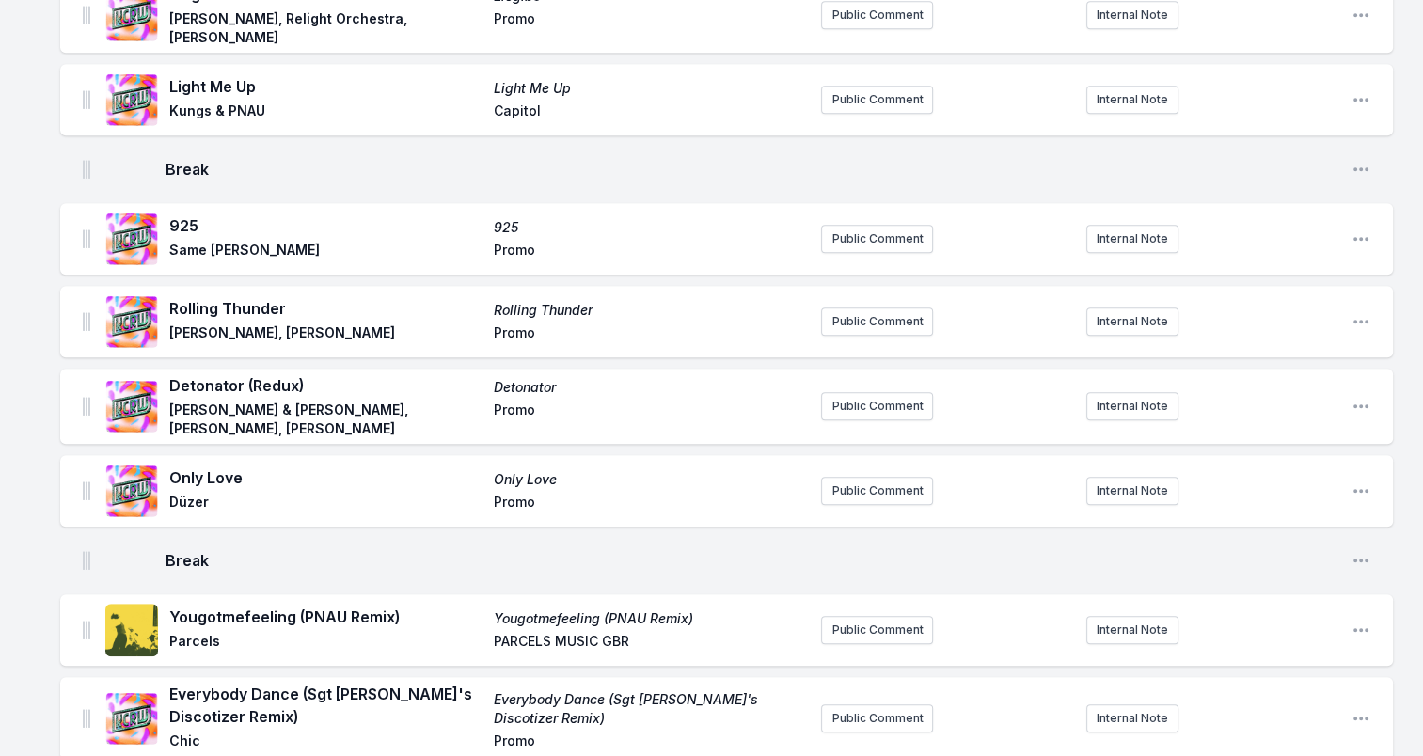
click at [181, 222] on span "925" at bounding box center [325, 225] width 313 height 23
click at [167, 243] on div "925 925 Same Virji, Chris Lake Promo" at bounding box center [455, 239] width 700 height 60
drag, startPoint x: 169, startPoint y: 246, endPoint x: 315, endPoint y: 258, distance: 146.2
click at [315, 258] on span "Same Virji, Chris Lake" at bounding box center [325, 252] width 313 height 23
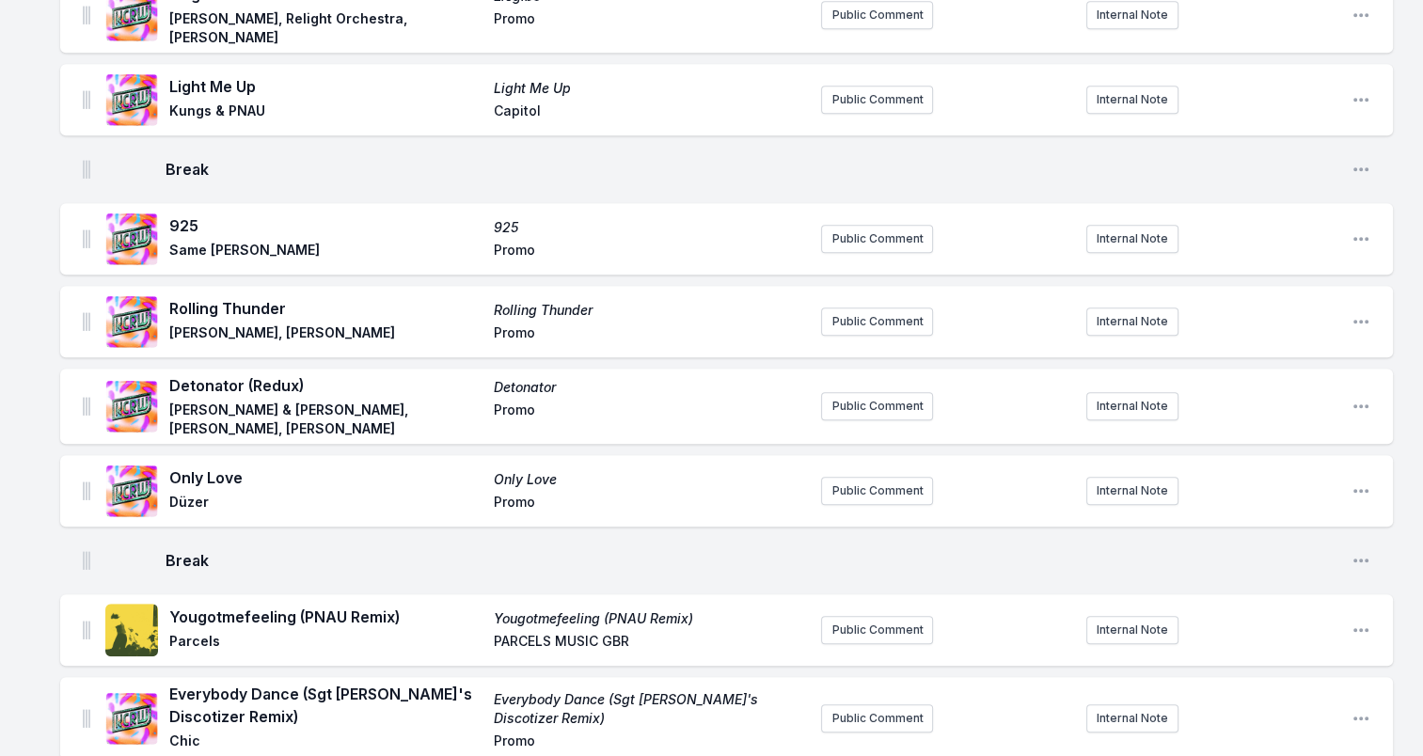
drag, startPoint x: 315, startPoint y: 258, endPoint x: 280, endPoint y: 246, distance: 36.6
drag, startPoint x: 171, startPoint y: 302, endPoint x: 312, endPoint y: 313, distance: 141.5
click at [312, 313] on span "Rolling Thunder" at bounding box center [325, 308] width 313 height 23
drag, startPoint x: 312, startPoint y: 313, endPoint x: 263, endPoint y: 307, distance: 49.3
drag, startPoint x: 171, startPoint y: 326, endPoint x: 323, endPoint y: 338, distance: 152.7
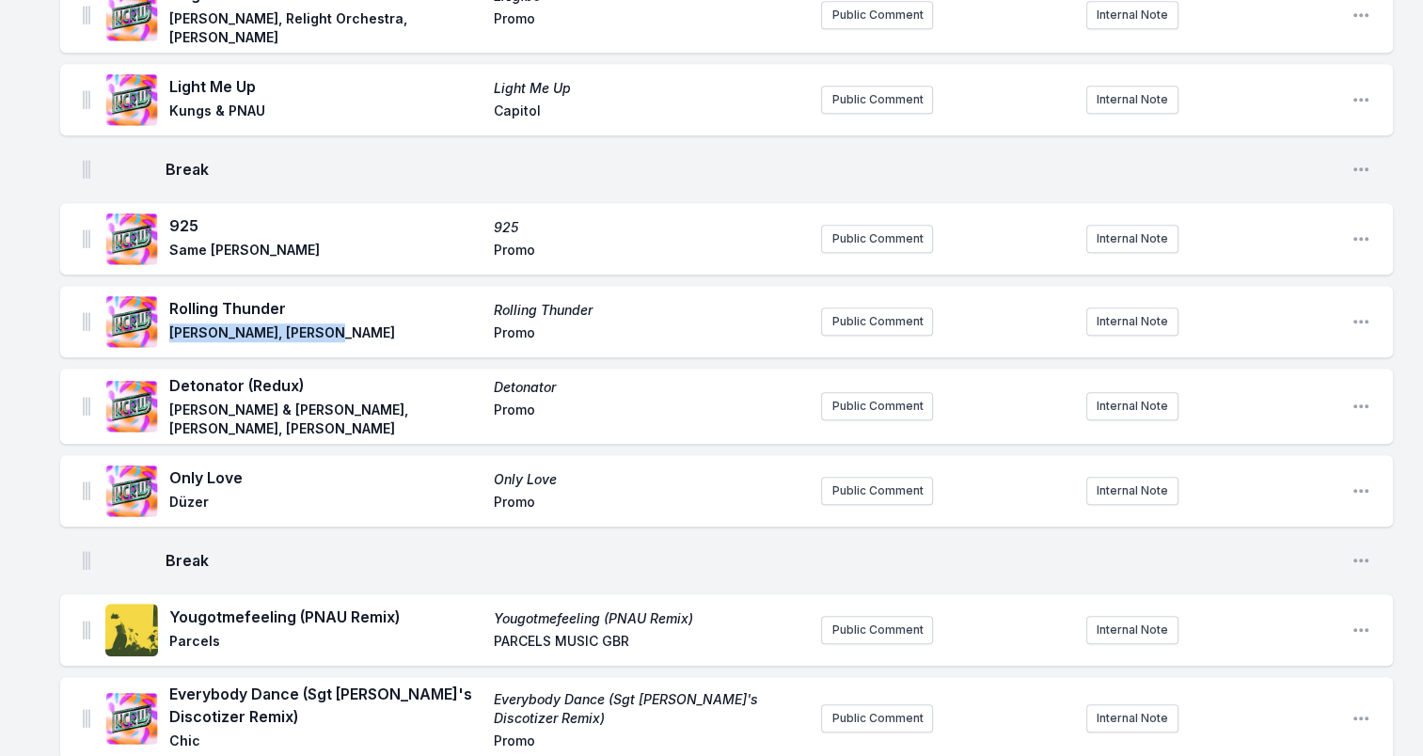
click at [323, 338] on span "Jamie Jones, Baby Rose" at bounding box center [325, 334] width 313 height 23
drag, startPoint x: 323, startPoint y: 338, endPoint x: 307, endPoint y: 328, distance: 19.4
drag, startPoint x: 170, startPoint y: 385, endPoint x: 380, endPoint y: 380, distance: 209.7
click at [380, 380] on span "Detonator (Redux)" at bounding box center [325, 385] width 313 height 23
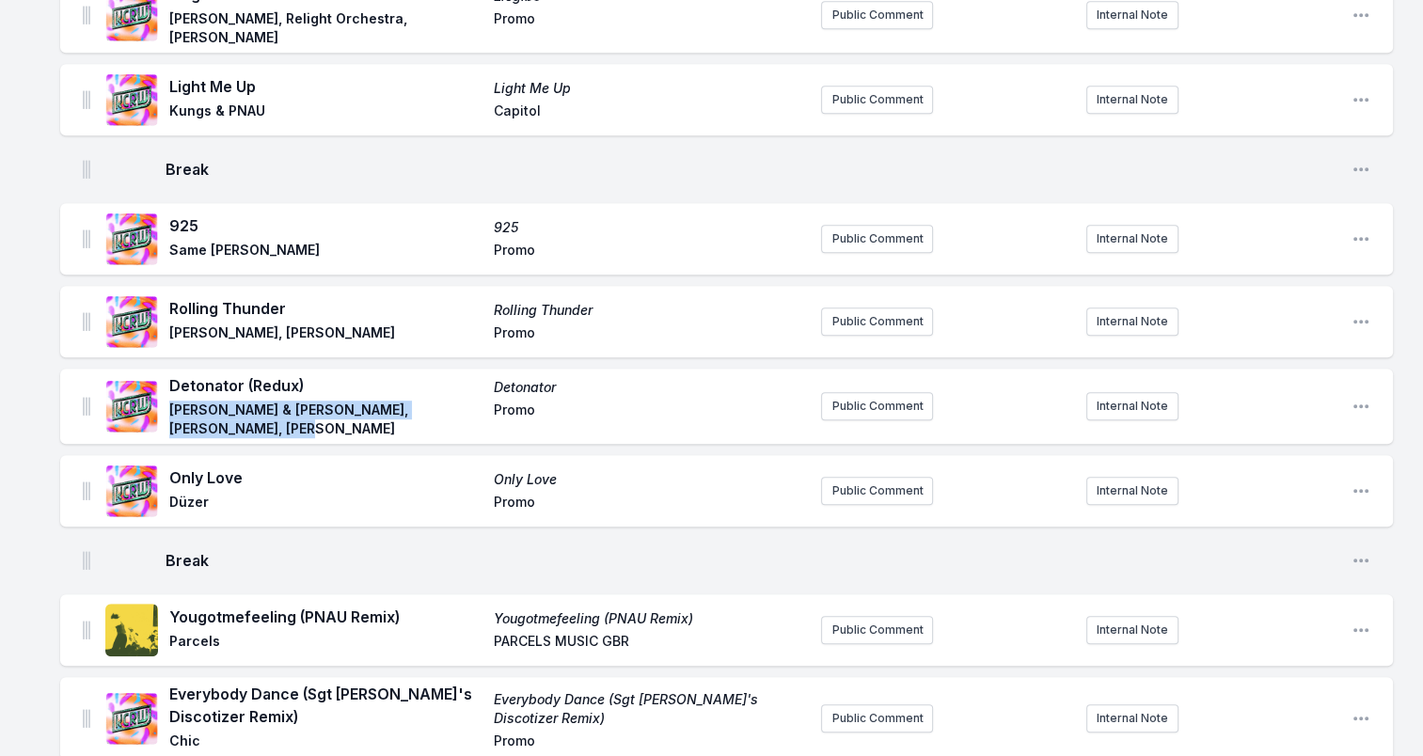
drag, startPoint x: 263, startPoint y: 423, endPoint x: 167, endPoint y: 405, distance: 97.6
click at [167, 405] on div "Detonator (Redux) Detonator Walker & Royce, Shinichi Osawa, Princess Superstar …" at bounding box center [455, 406] width 700 height 64
drag, startPoint x: 167, startPoint y: 405, endPoint x: 197, endPoint y: 412, distance: 30.8
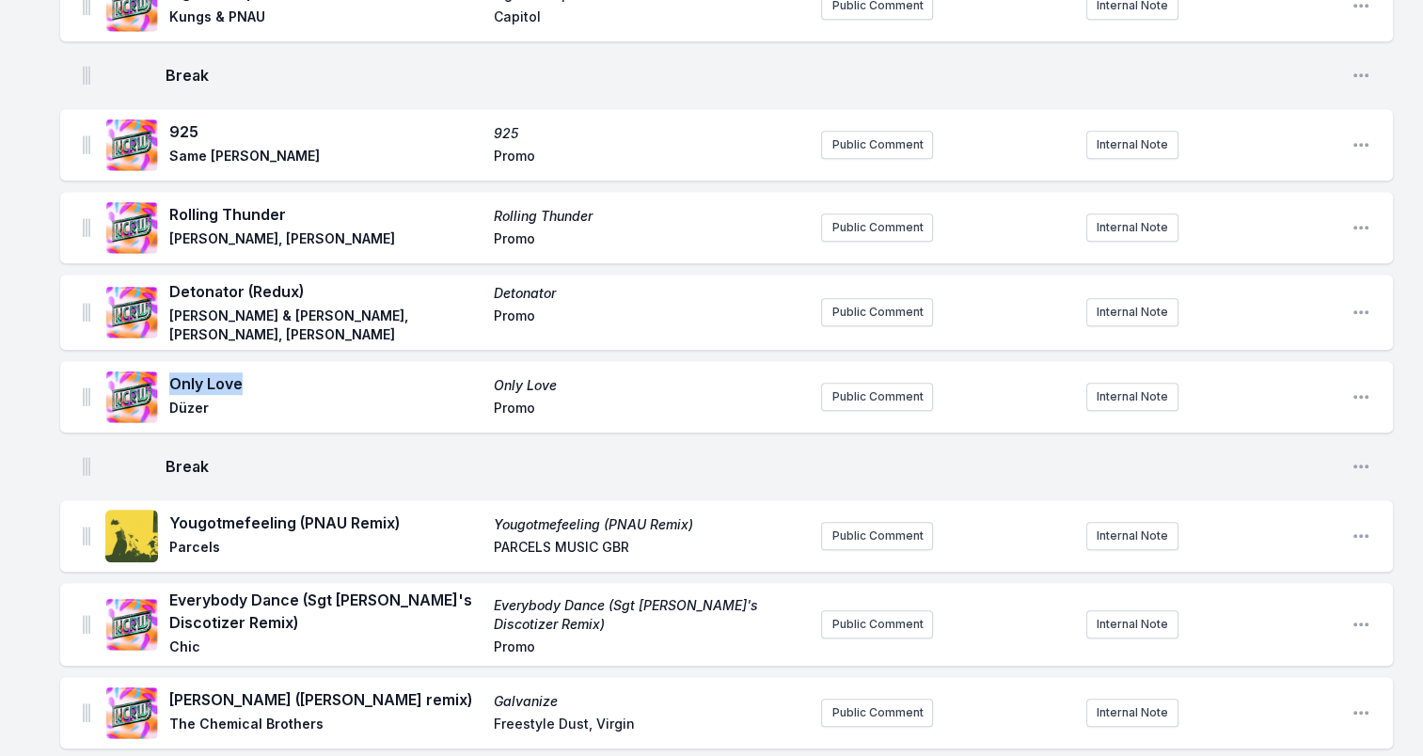
drag, startPoint x: 173, startPoint y: 381, endPoint x: 245, endPoint y: 387, distance: 72.7
click at [245, 387] on span "Only Love" at bounding box center [325, 383] width 313 height 23
drag, startPoint x: 245, startPoint y: 387, endPoint x: 222, endPoint y: 383, distance: 24.0
drag, startPoint x: 178, startPoint y: 380, endPoint x: 271, endPoint y: 378, distance: 93.1
click at [271, 378] on span "Only Love" at bounding box center [325, 383] width 313 height 23
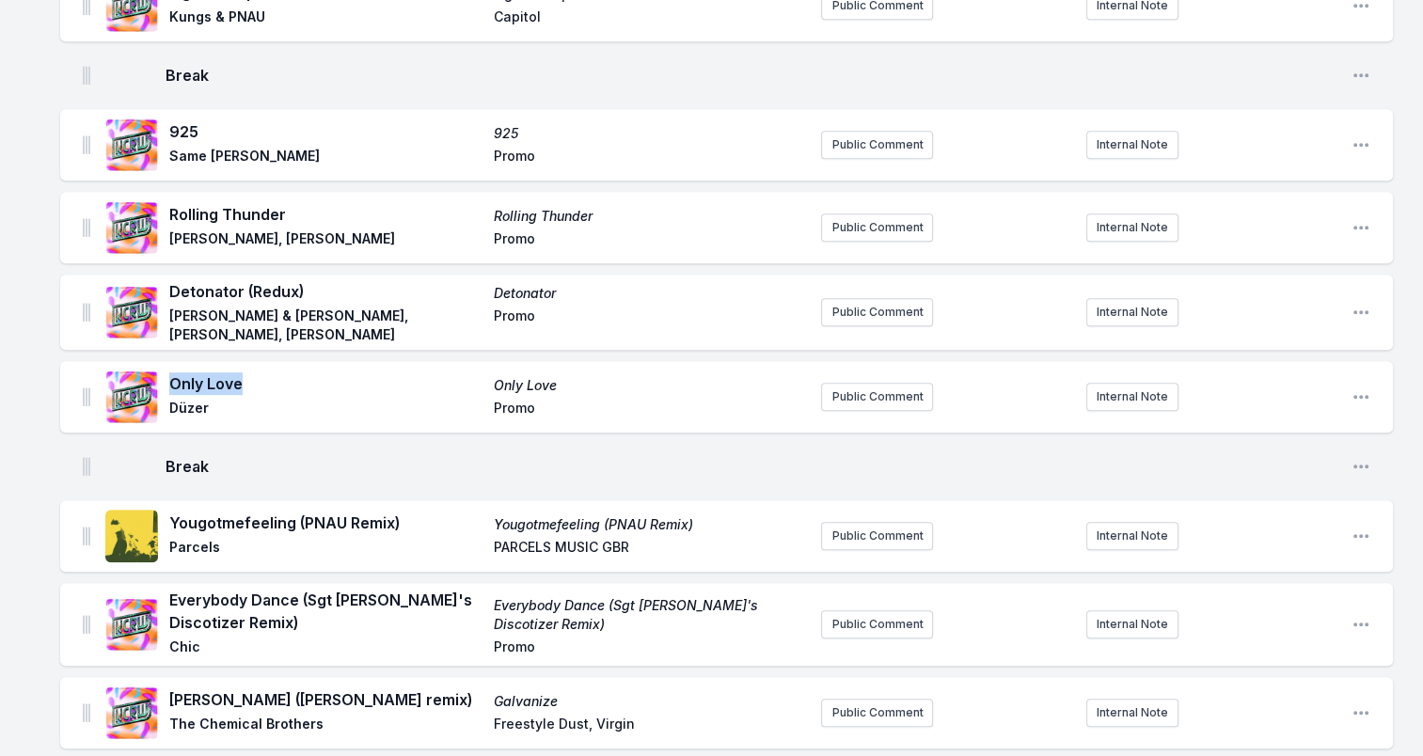
drag, startPoint x: 271, startPoint y: 378, endPoint x: 232, endPoint y: 381, distance: 38.7
click at [201, 402] on span "Düzer" at bounding box center [325, 410] width 313 height 23
drag, startPoint x: 201, startPoint y: 402, endPoint x: 190, endPoint y: 402, distance: 11.3
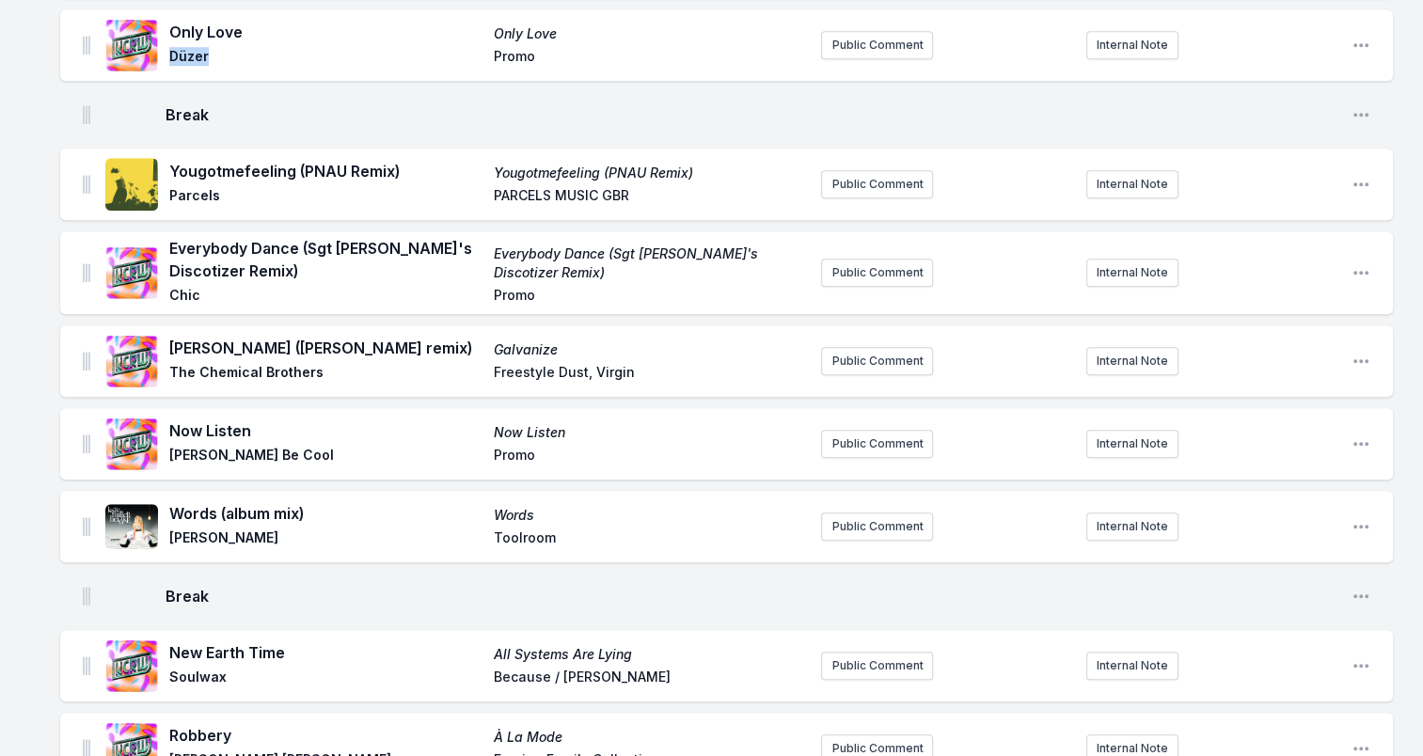
scroll to position [1410, 0]
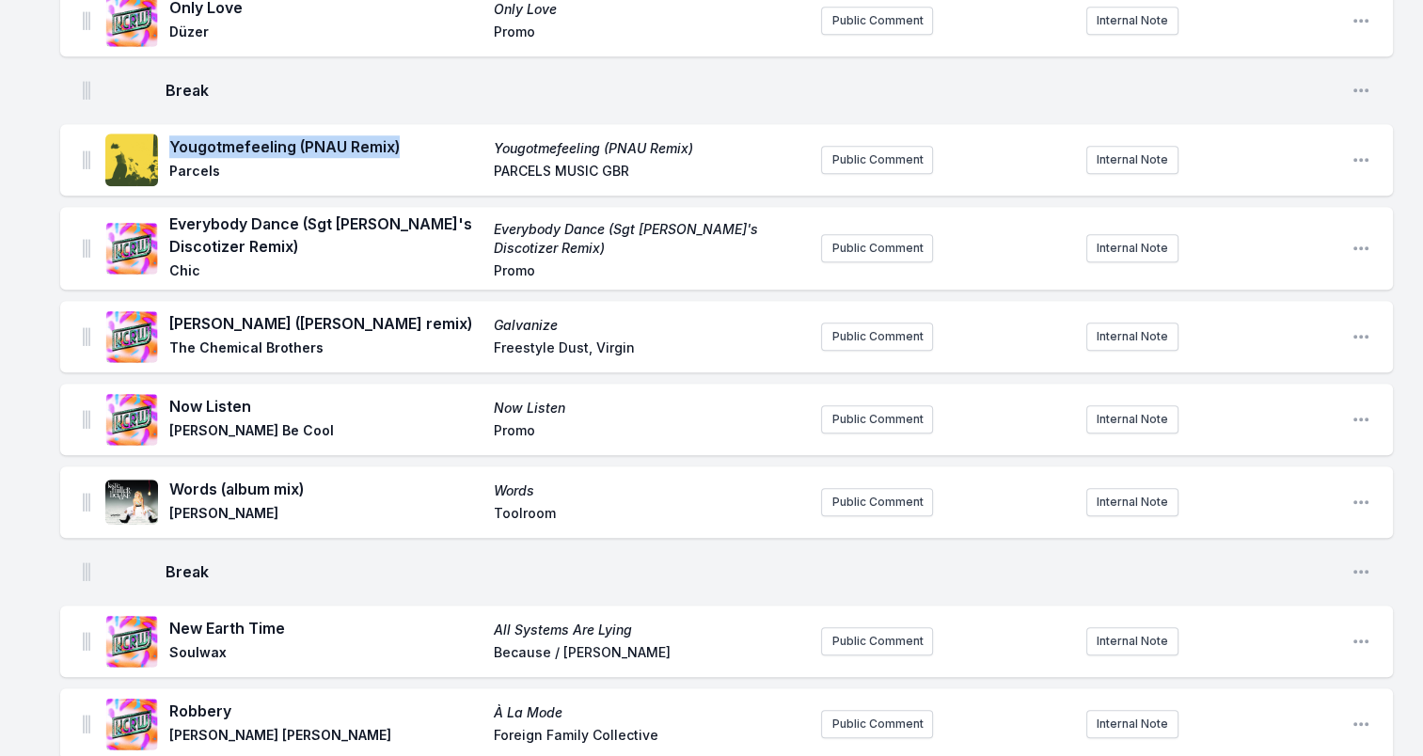
drag, startPoint x: 172, startPoint y: 140, endPoint x: 407, endPoint y: 144, distance: 235.1
click at [407, 144] on span "Yougotmefeeling (PNAU Remix)" at bounding box center [325, 146] width 313 height 23
drag, startPoint x: 407, startPoint y: 144, endPoint x: 357, endPoint y: 143, distance: 49.8
click at [183, 164] on span "Parcels" at bounding box center [325, 173] width 313 height 23
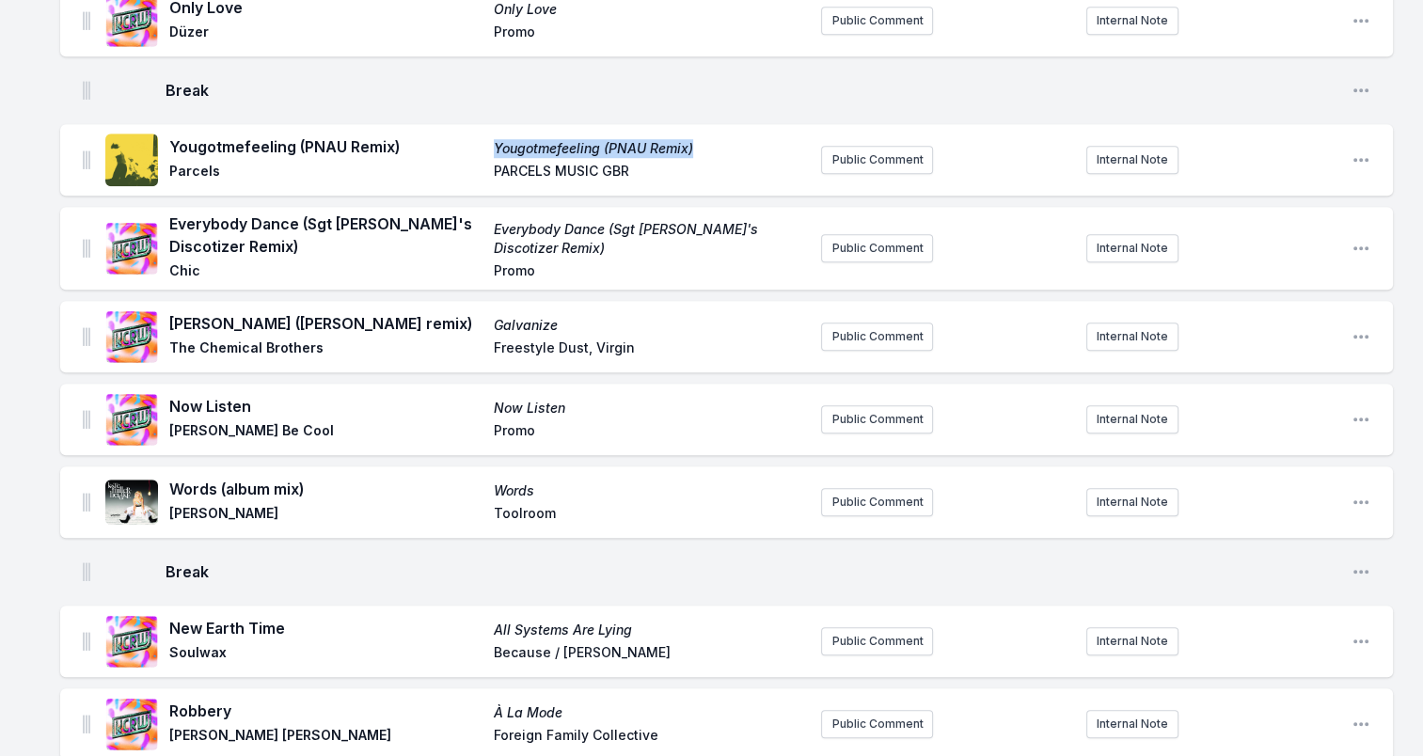
drag, startPoint x: 690, startPoint y: 140, endPoint x: 454, endPoint y: 150, distance: 236.2
click at [454, 150] on div "Yougotmefeeling (PNAU Remix) Yougotmefeeling (PNAU Remix) Parcels PARCELS MUSIC…" at bounding box center [487, 159] width 637 height 49
drag, startPoint x: 454, startPoint y: 150, endPoint x: 545, endPoint y: 171, distance: 93.5
click at [504, 171] on span "PARCELS MUSIC GBR" at bounding box center [650, 173] width 313 height 23
drag, startPoint x: 606, startPoint y: 173, endPoint x: 398, endPoint y: 175, distance: 208.7
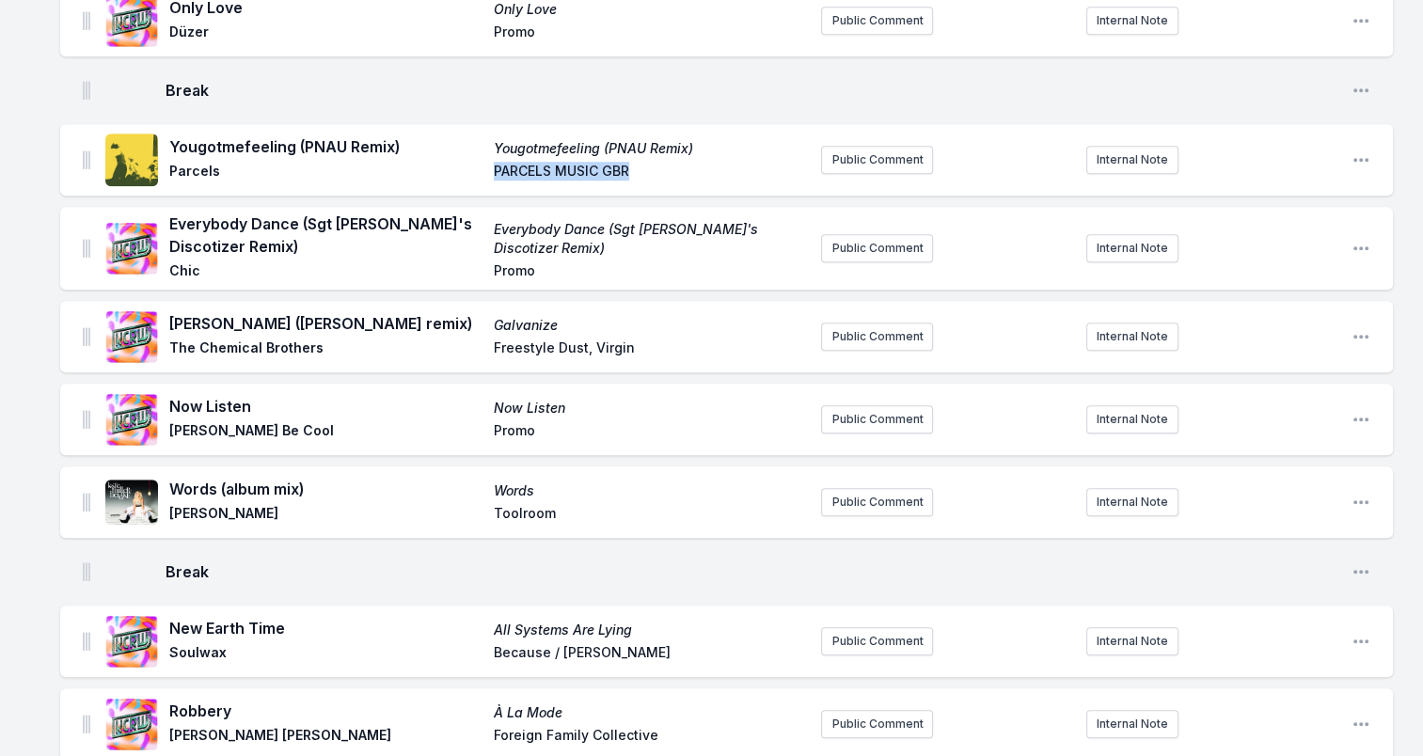
click at [398, 175] on div "Yougotmefeeling (PNAU Remix) Yougotmefeeling (PNAU Remix) Parcels PARCELS MUSIC…" at bounding box center [487, 159] width 637 height 49
drag, startPoint x: 398, startPoint y: 175, endPoint x: 542, endPoint y: 170, distance: 143.9
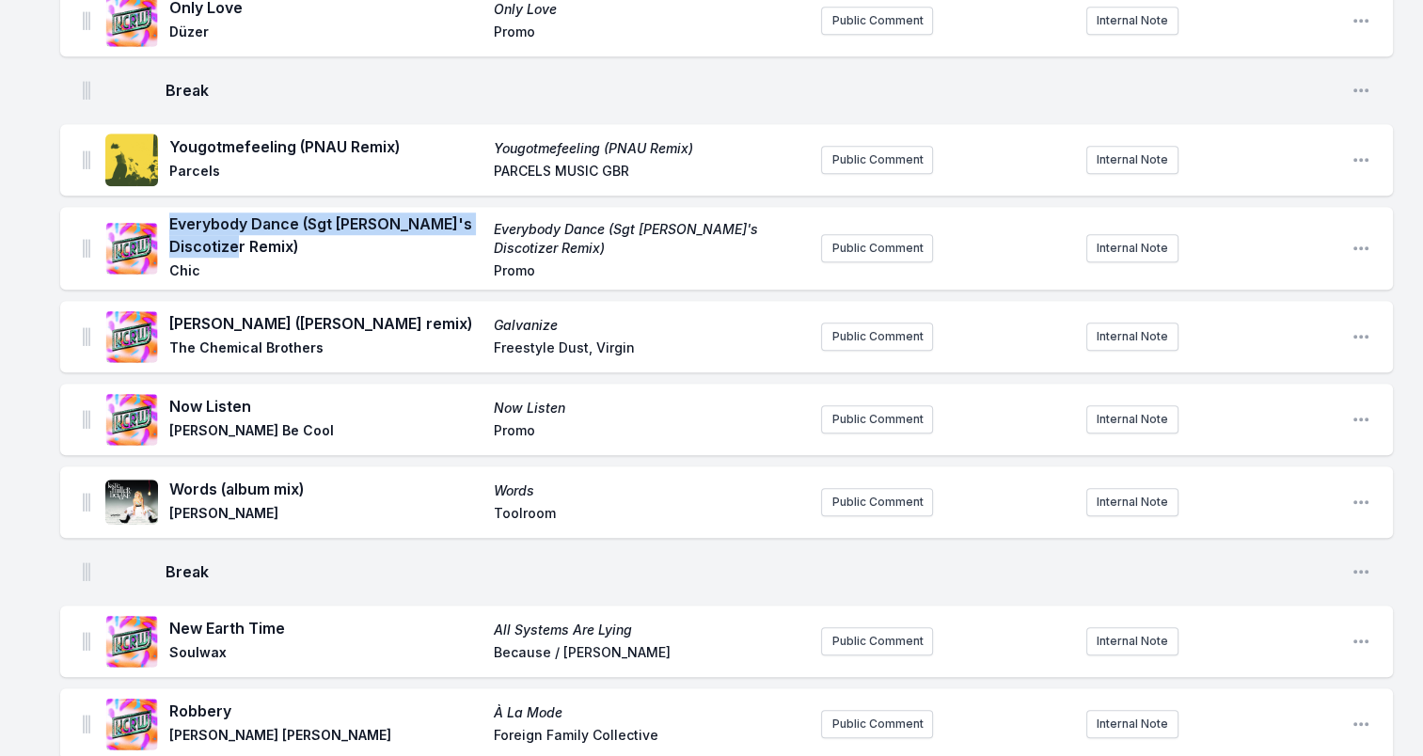
drag, startPoint x: 230, startPoint y: 242, endPoint x: 171, endPoint y: 222, distance: 62.4
click at [171, 222] on span "Everybody Dance (Sgt Slick's Discotizer Remix)" at bounding box center [325, 234] width 313 height 45
drag, startPoint x: 171, startPoint y: 222, endPoint x: 395, endPoint y: 218, distance: 223.8
click at [179, 266] on span "Chic" at bounding box center [325, 272] width 313 height 23
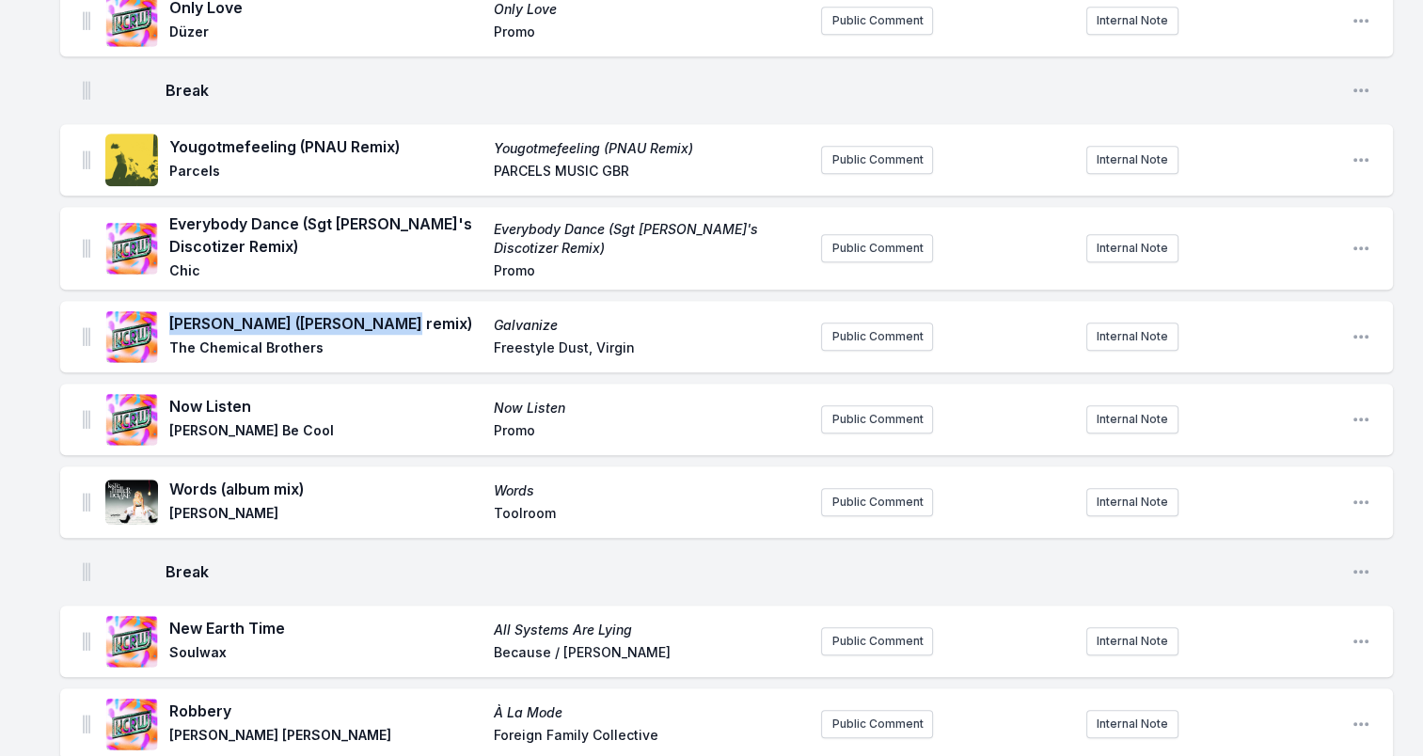
drag, startPoint x: 379, startPoint y: 321, endPoint x: 175, endPoint y: 322, distance: 204.0
click at [175, 322] on span "Galvanize (Chris Lake remix)" at bounding box center [325, 323] width 313 height 23
drag, startPoint x: 175, startPoint y: 322, endPoint x: 165, endPoint y: 316, distance: 11.8
click at [165, 316] on div "Galvanize (Chris Lake remix) Galvanize The Chemical Brothers Freestyle Dust, Vi…" at bounding box center [455, 337] width 700 height 60
drag, startPoint x: 165, startPoint y: 316, endPoint x: 322, endPoint y: 323, distance: 157.2
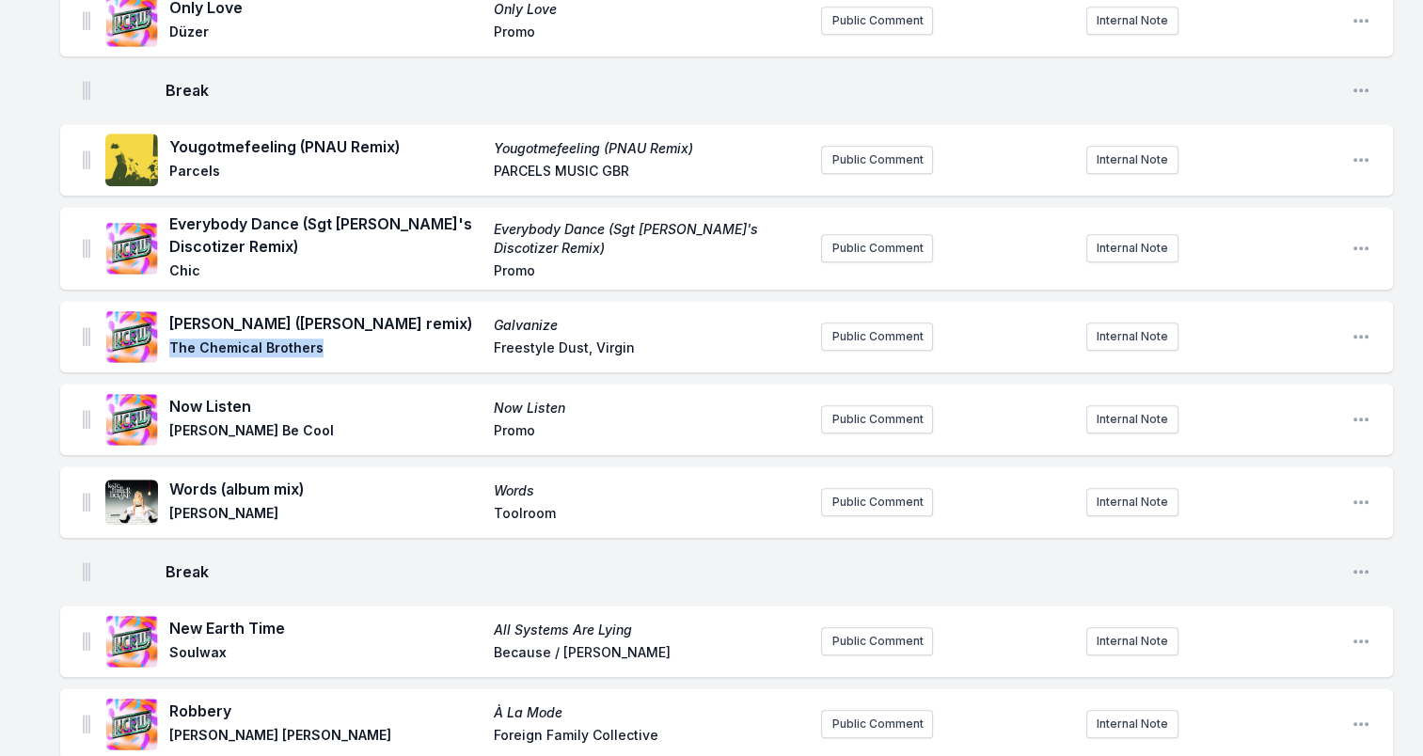
drag, startPoint x: 171, startPoint y: 344, endPoint x: 329, endPoint y: 346, distance: 158.0
click at [329, 346] on span "The Chemical Brothers" at bounding box center [325, 349] width 313 height 23
drag, startPoint x: 329, startPoint y: 346, endPoint x: 307, endPoint y: 348, distance: 21.7
click at [512, 320] on span "Galvanize" at bounding box center [650, 325] width 313 height 19
click at [513, 320] on span "Galvanize" at bounding box center [650, 325] width 313 height 19
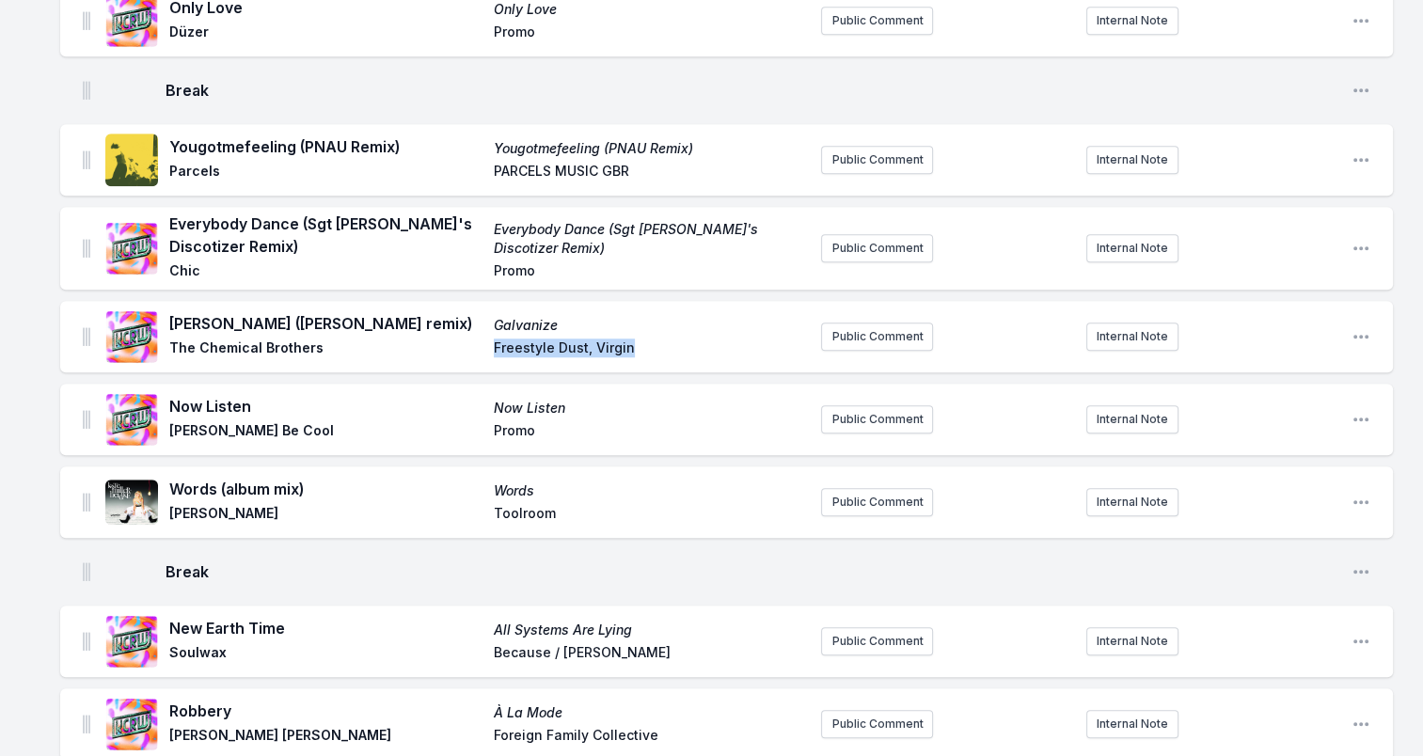
drag, startPoint x: 484, startPoint y: 349, endPoint x: 654, endPoint y: 359, distance: 170.5
click at [654, 359] on div "Galvanize (Chris Lake remix) Galvanize The Chemical Brothers Freestyle Dust, Vi…" at bounding box center [455, 337] width 700 height 60
drag, startPoint x: 654, startPoint y: 359, endPoint x: 579, endPoint y: 348, distance: 76.1
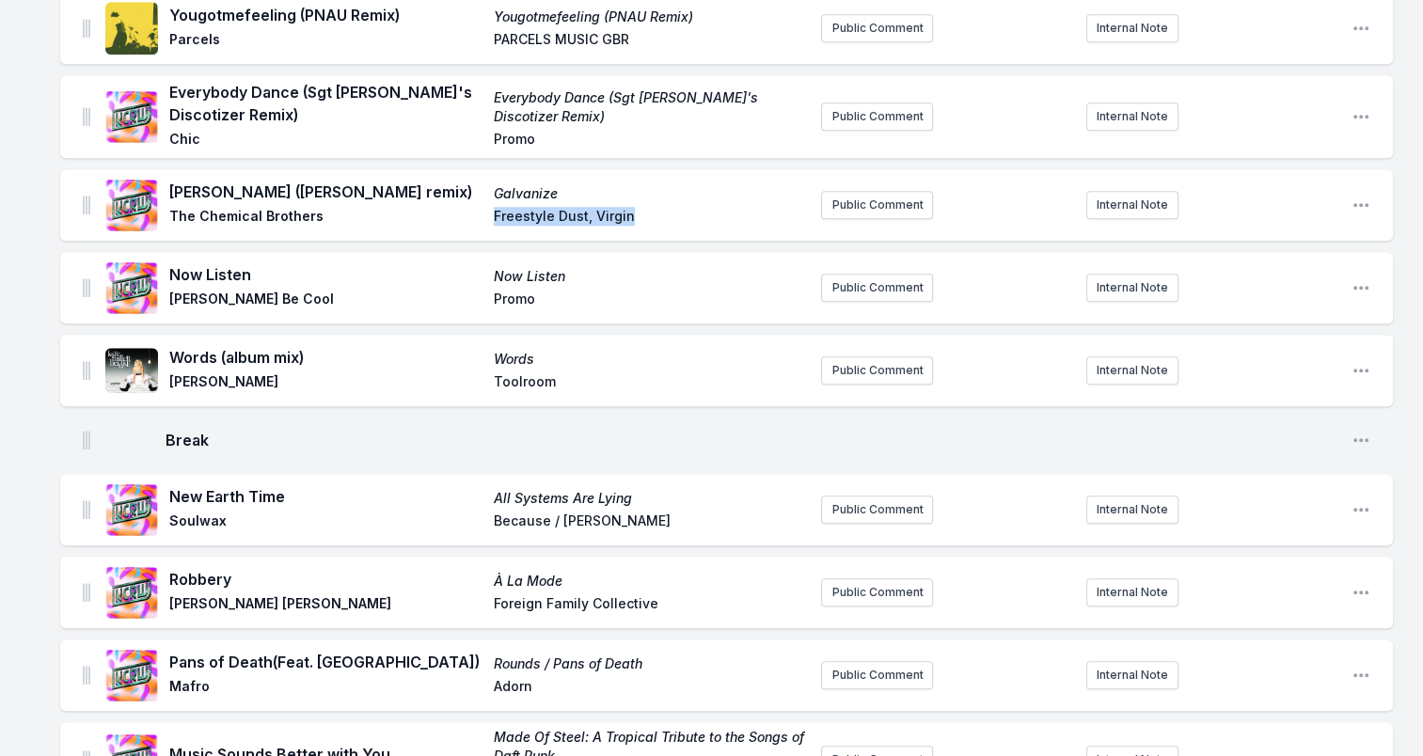
scroll to position [1598, 0]
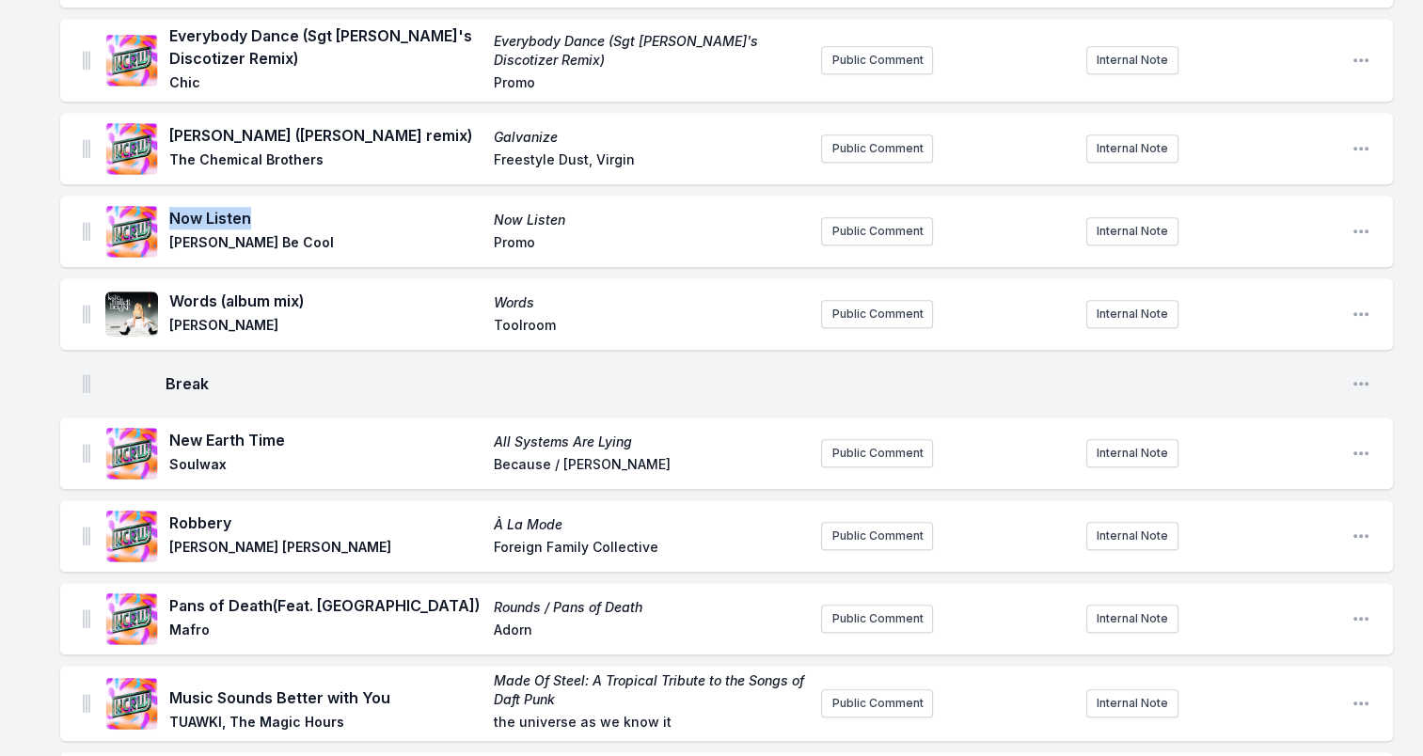
drag, startPoint x: 169, startPoint y: 214, endPoint x: 262, endPoint y: 227, distance: 93.9
click at [262, 227] on div "Now Listen Now Listen Yolanda Be Cool Promo" at bounding box center [487, 231] width 637 height 49
drag, startPoint x: 262, startPoint y: 227, endPoint x: 238, endPoint y: 218, distance: 25.9
drag, startPoint x: 175, startPoint y: 240, endPoint x: 288, endPoint y: 243, distance: 112.9
click at [288, 243] on span "Yolanda Be Cool" at bounding box center [325, 244] width 313 height 23
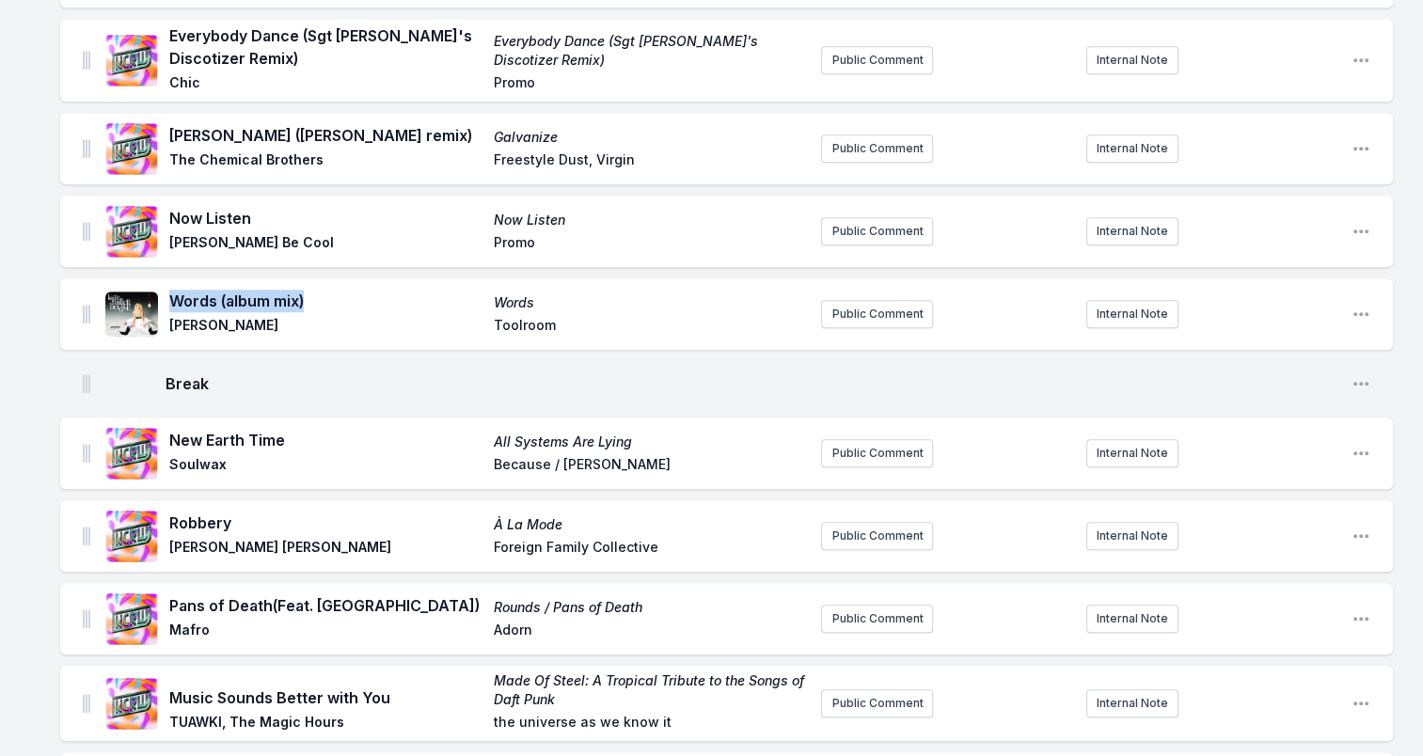
drag, startPoint x: 173, startPoint y: 296, endPoint x: 311, endPoint y: 300, distance: 138.3
click at [311, 300] on span "Words (album mix)" at bounding box center [325, 301] width 313 height 23
drag, startPoint x: 311, startPoint y: 300, endPoint x: 286, endPoint y: 299, distance: 25.4
drag, startPoint x: 169, startPoint y: 316, endPoint x: 260, endPoint y: 326, distance: 91.8
click at [260, 326] on span "Paul Harris" at bounding box center [325, 327] width 313 height 23
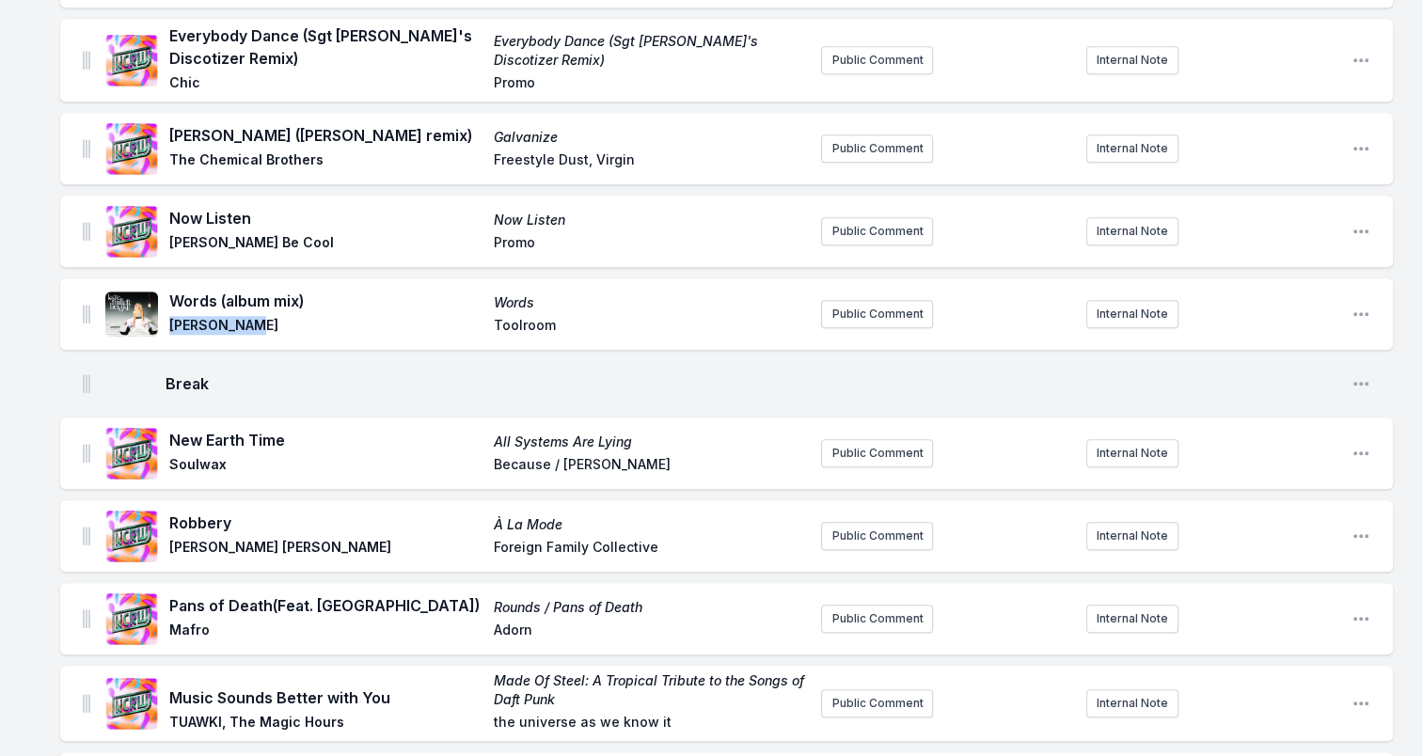
drag, startPoint x: 260, startPoint y: 326, endPoint x: 230, endPoint y: 320, distance: 30.8
click at [532, 323] on span "Toolroom" at bounding box center [650, 327] width 313 height 23
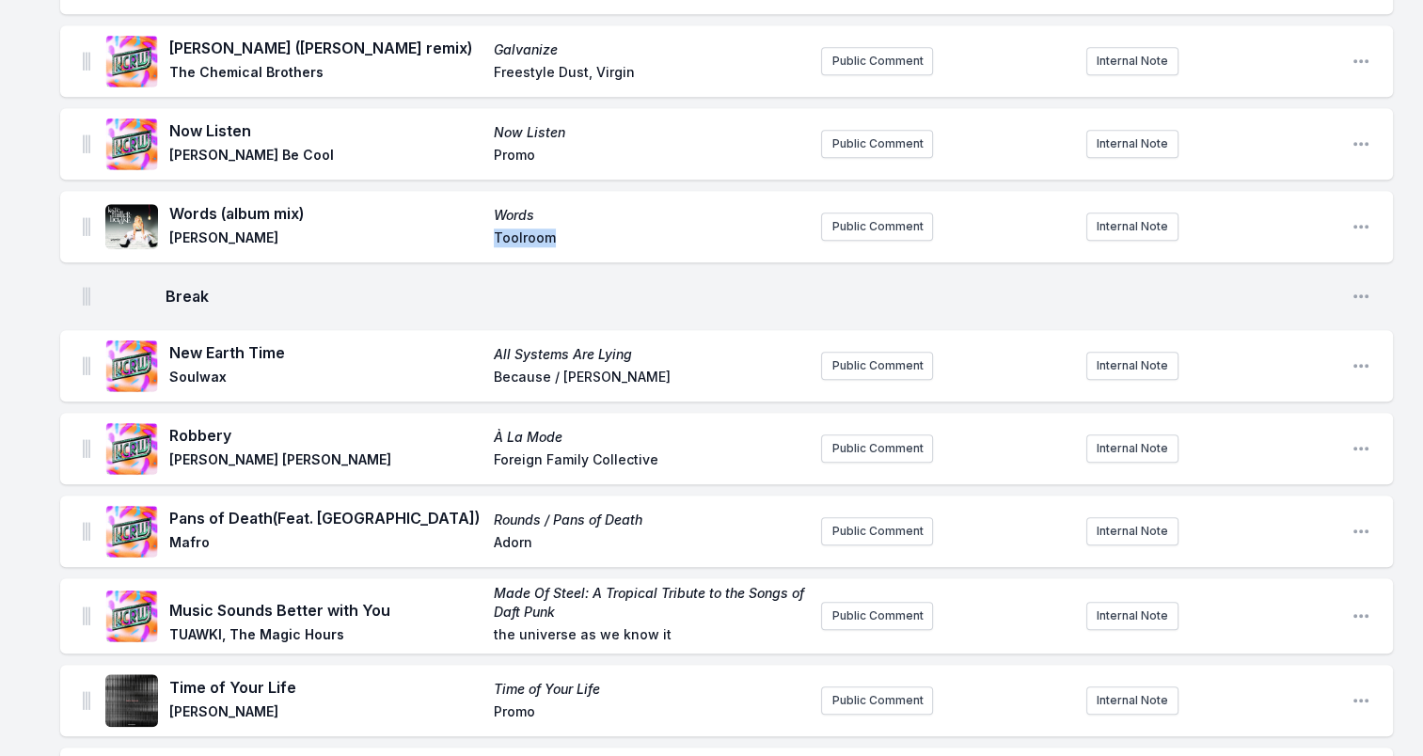
scroll to position [1786, 0]
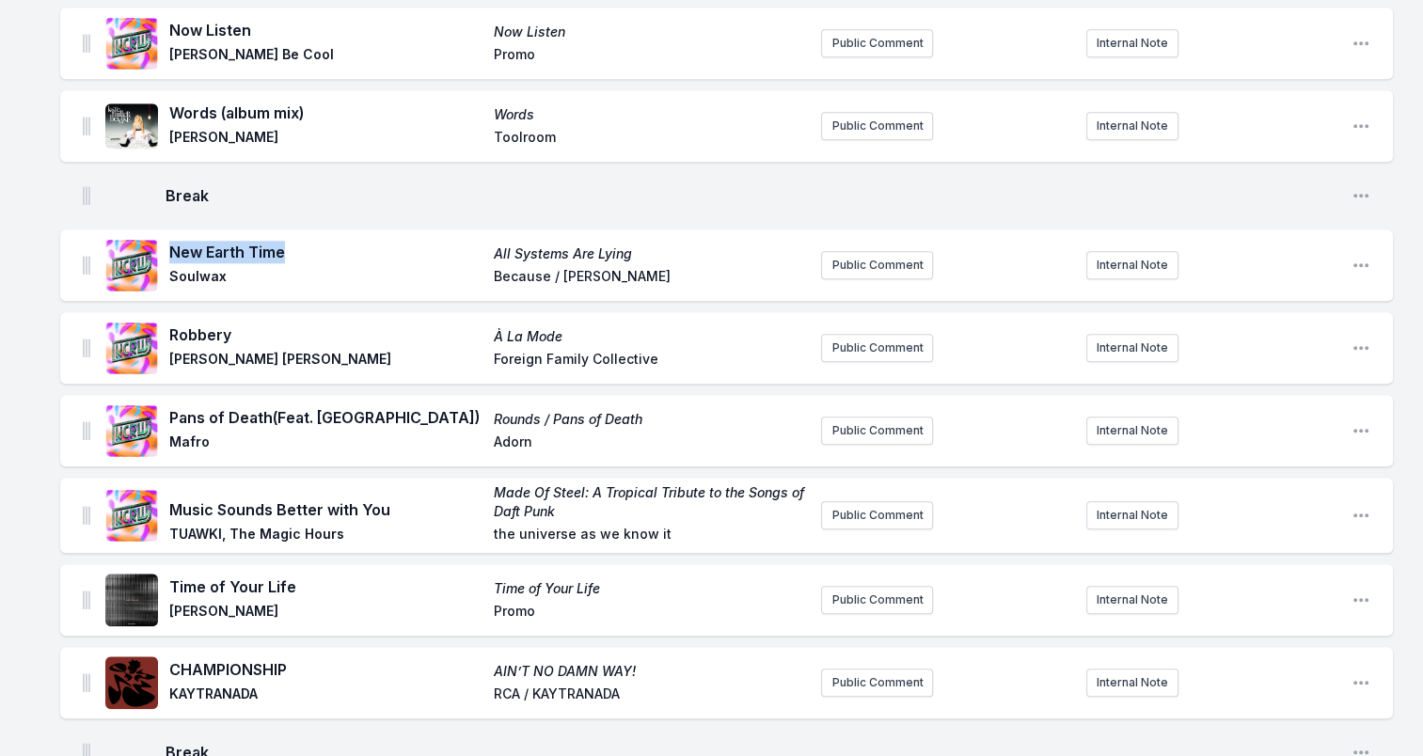
drag, startPoint x: 167, startPoint y: 250, endPoint x: 296, endPoint y: 255, distance: 128.9
click at [296, 255] on div "New Earth Time All Systems Are Lying Soulwax Because / Deewee" at bounding box center [455, 265] width 700 height 60
drag, startPoint x: 296, startPoint y: 255, endPoint x: 251, endPoint y: 254, distance: 45.1
click at [197, 275] on span "Soulwax" at bounding box center [325, 278] width 313 height 23
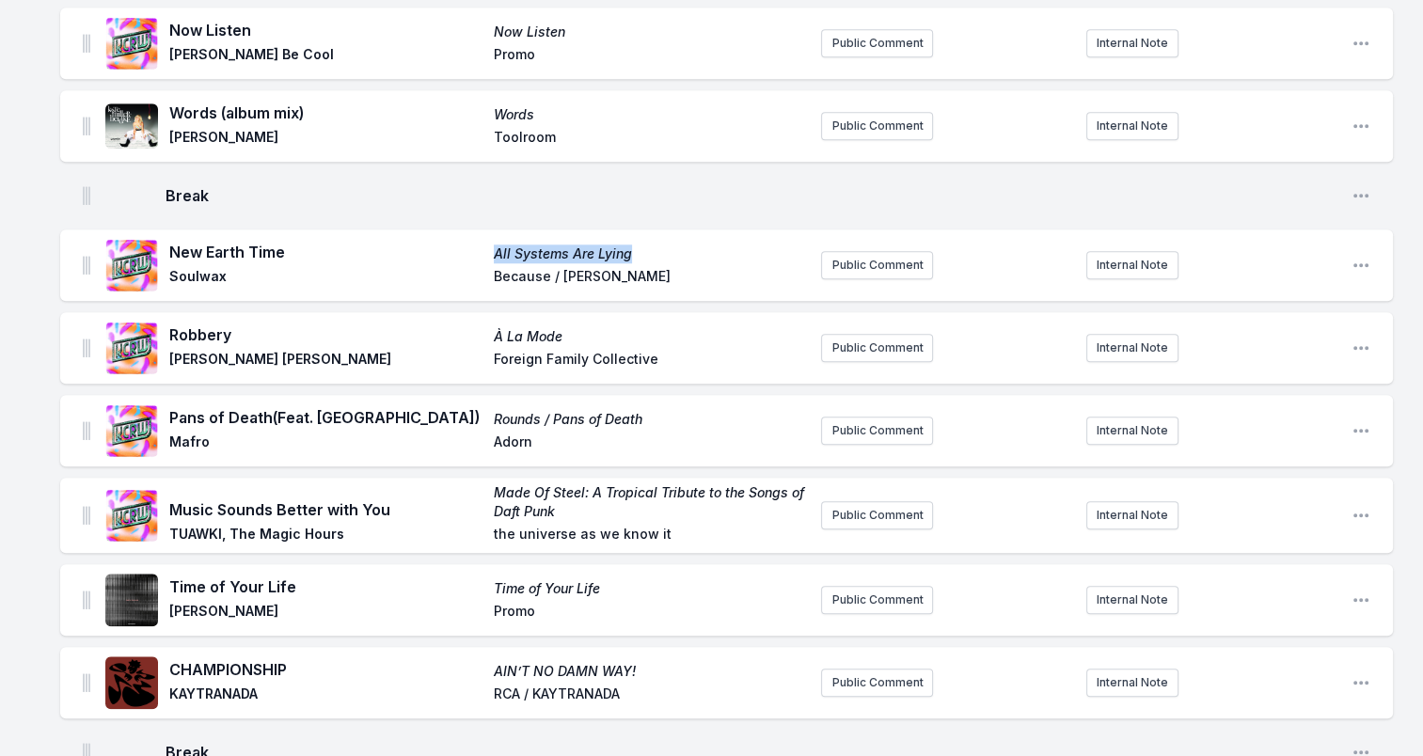
drag, startPoint x: 658, startPoint y: 248, endPoint x: 452, endPoint y: 256, distance: 206.1
click at [452, 256] on div "New Earth Time All Systems Are Lying Soulwax Because / Deewee" at bounding box center [487, 265] width 637 height 49
drag, startPoint x: 452, startPoint y: 256, endPoint x: 615, endPoint y: 252, distance: 162.7
drag, startPoint x: 496, startPoint y: 267, endPoint x: 636, endPoint y: 269, distance: 139.2
click at [636, 269] on div "New Earth Time All Systems Are Lying Soulwax Because / Deewee" at bounding box center [487, 265] width 637 height 49
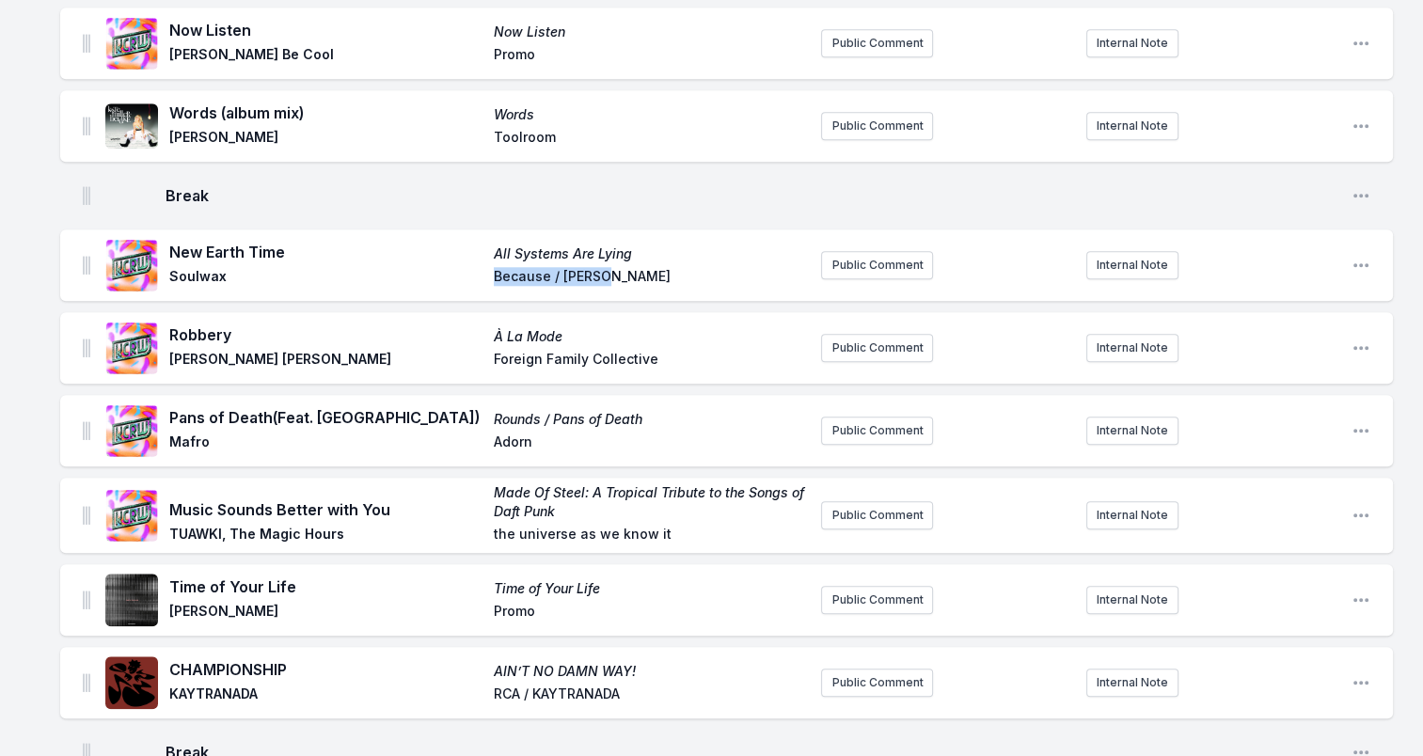
drag, startPoint x: 636, startPoint y: 269, endPoint x: 594, endPoint y: 269, distance: 41.4
click at [215, 329] on span "Robbery" at bounding box center [325, 334] width 313 height 23
click at [216, 329] on span "Robbery" at bounding box center [325, 334] width 313 height 23
drag, startPoint x: 217, startPoint y: 329, endPoint x: 193, endPoint y: 327, distance: 24.5
drag, startPoint x: 167, startPoint y: 354, endPoint x: 274, endPoint y: 353, distance: 106.3
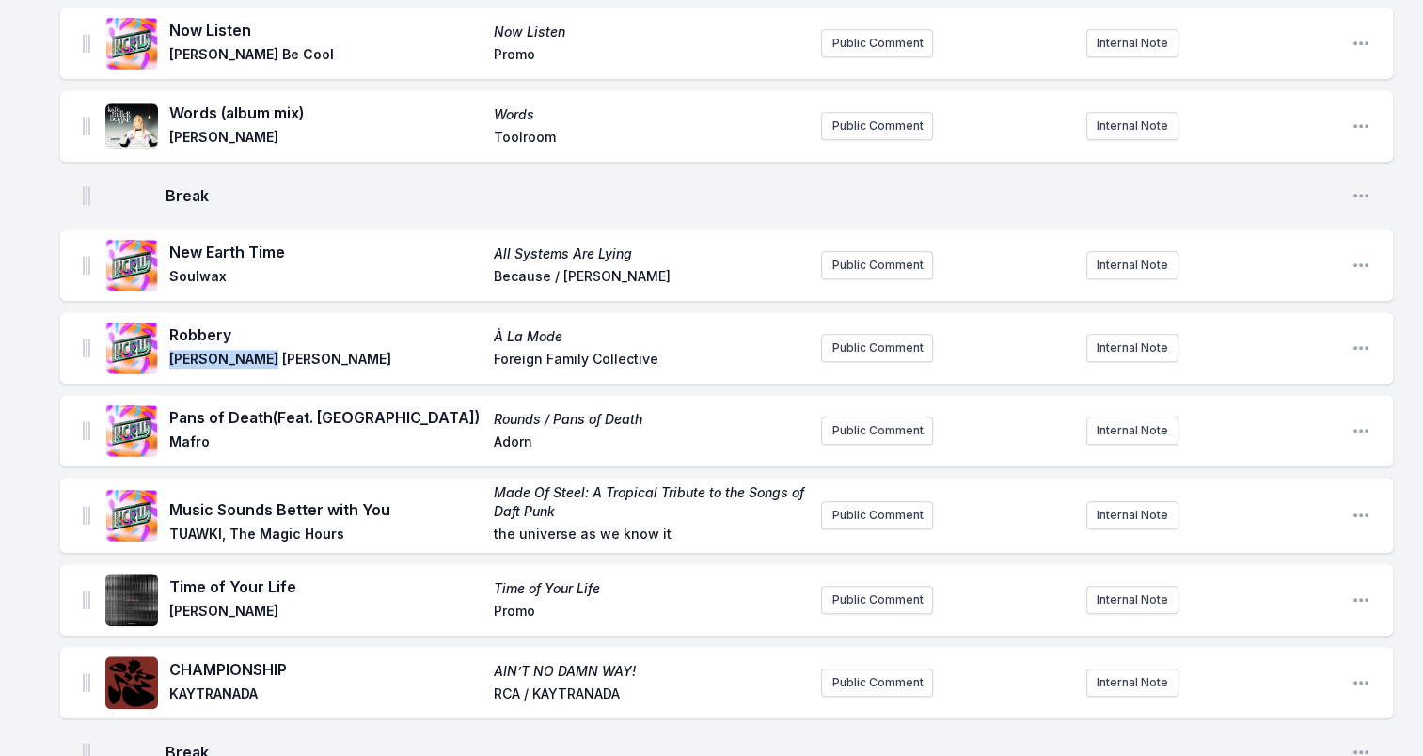
click at [274, 353] on div "Robbery À La Mode Gilligan Moss Foreign Family Collective" at bounding box center [455, 348] width 700 height 60
drag, startPoint x: 274, startPoint y: 353, endPoint x: 229, endPoint y: 348, distance: 44.4
drag, startPoint x: 488, startPoint y: 335, endPoint x: 606, endPoint y: 337, distance: 117.5
click at [606, 337] on div "Robbery À La Mode Gilligan Moss Foreign Family Collective" at bounding box center [487, 347] width 637 height 49
drag, startPoint x: 606, startPoint y: 337, endPoint x: 549, endPoint y: 328, distance: 57.0
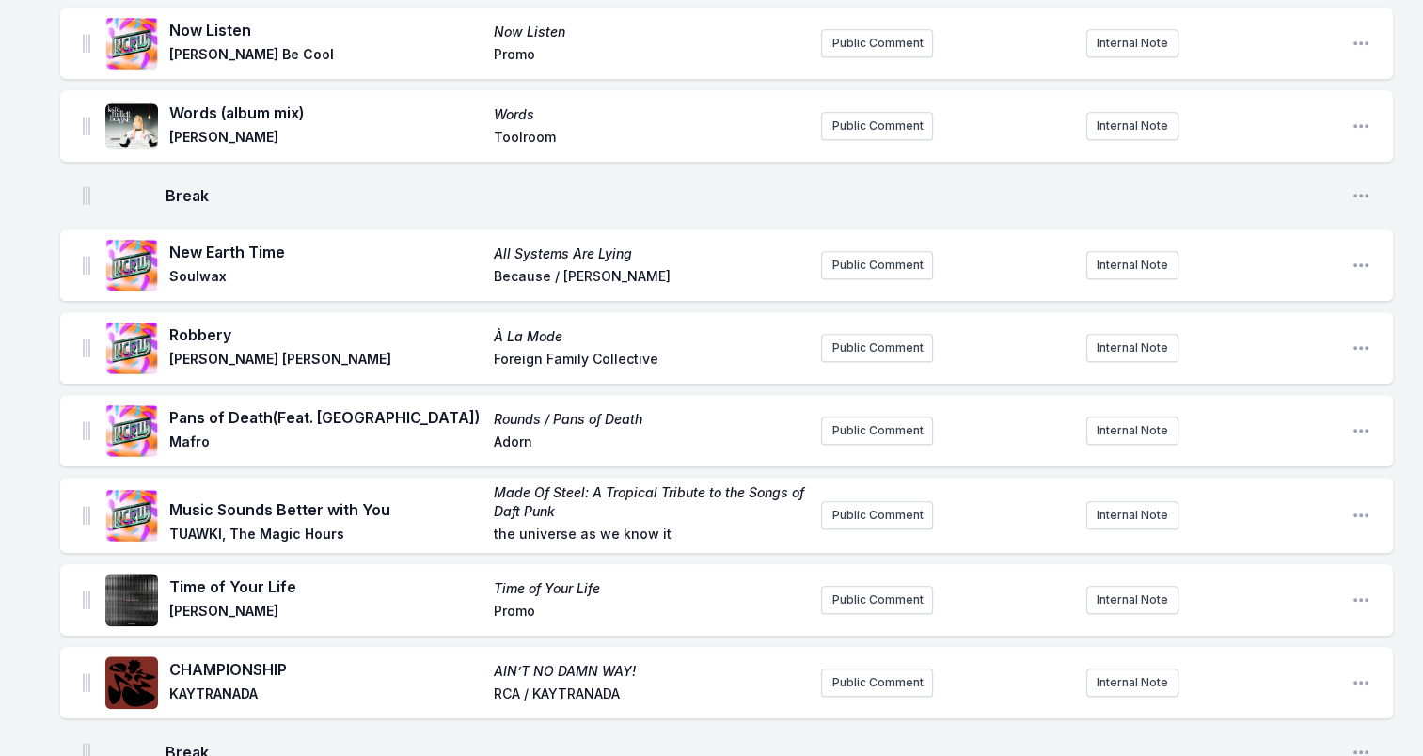
click at [488, 365] on div "Robbery À La Mode Gilligan Moss Foreign Family Collective" at bounding box center [487, 347] width 637 height 49
drag, startPoint x: 491, startPoint y: 359, endPoint x: 692, endPoint y: 352, distance: 201.4
click at [692, 352] on div "Robbery À La Mode Gilligan Moss Foreign Family Collective" at bounding box center [487, 347] width 637 height 49
drag, startPoint x: 692, startPoint y: 352, endPoint x: 632, endPoint y: 354, distance: 60.2
drag, startPoint x: 230, startPoint y: 412, endPoint x: 433, endPoint y: 414, distance: 203.1
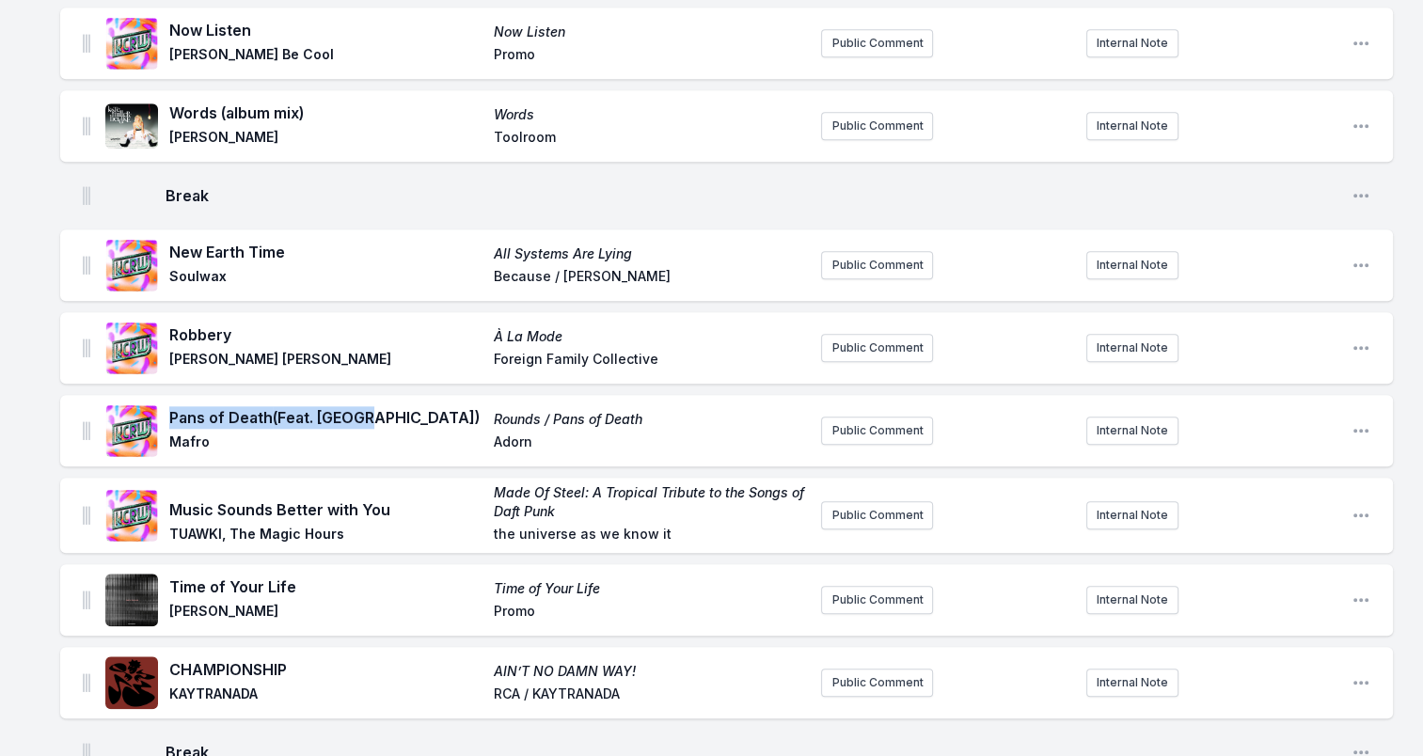
click at [433, 414] on div "Pans of Death (Feat. TSHA) Rounds / Pans of Death Mafro Adorn" at bounding box center [455, 431] width 700 height 60
drag, startPoint x: 433, startPoint y: 414, endPoint x: 328, endPoint y: 416, distance: 105.3
click at [191, 434] on span "Mafro" at bounding box center [325, 444] width 313 height 23
drag, startPoint x: 644, startPoint y: 410, endPoint x: 471, endPoint y: 408, distance: 173.0
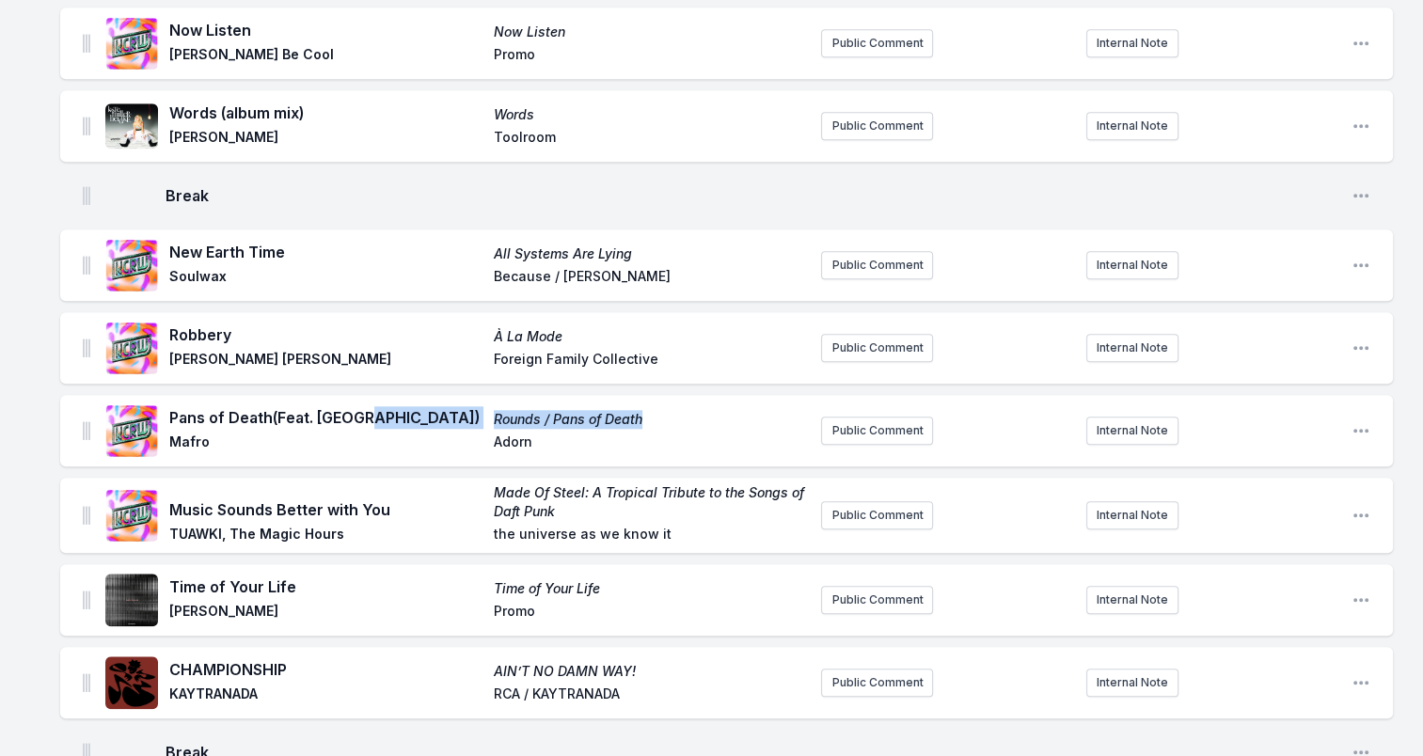
click at [471, 408] on div "Pans of Death (Feat. TSHA) Rounds / Pans of Death Mafro Adorn" at bounding box center [487, 430] width 637 height 49
drag, startPoint x: 471, startPoint y: 408, endPoint x: 528, endPoint y: 412, distance: 57.5
click at [512, 438] on span "Adorn" at bounding box center [650, 444] width 313 height 23
click at [511, 438] on span "Adorn" at bounding box center [650, 444] width 313 height 23
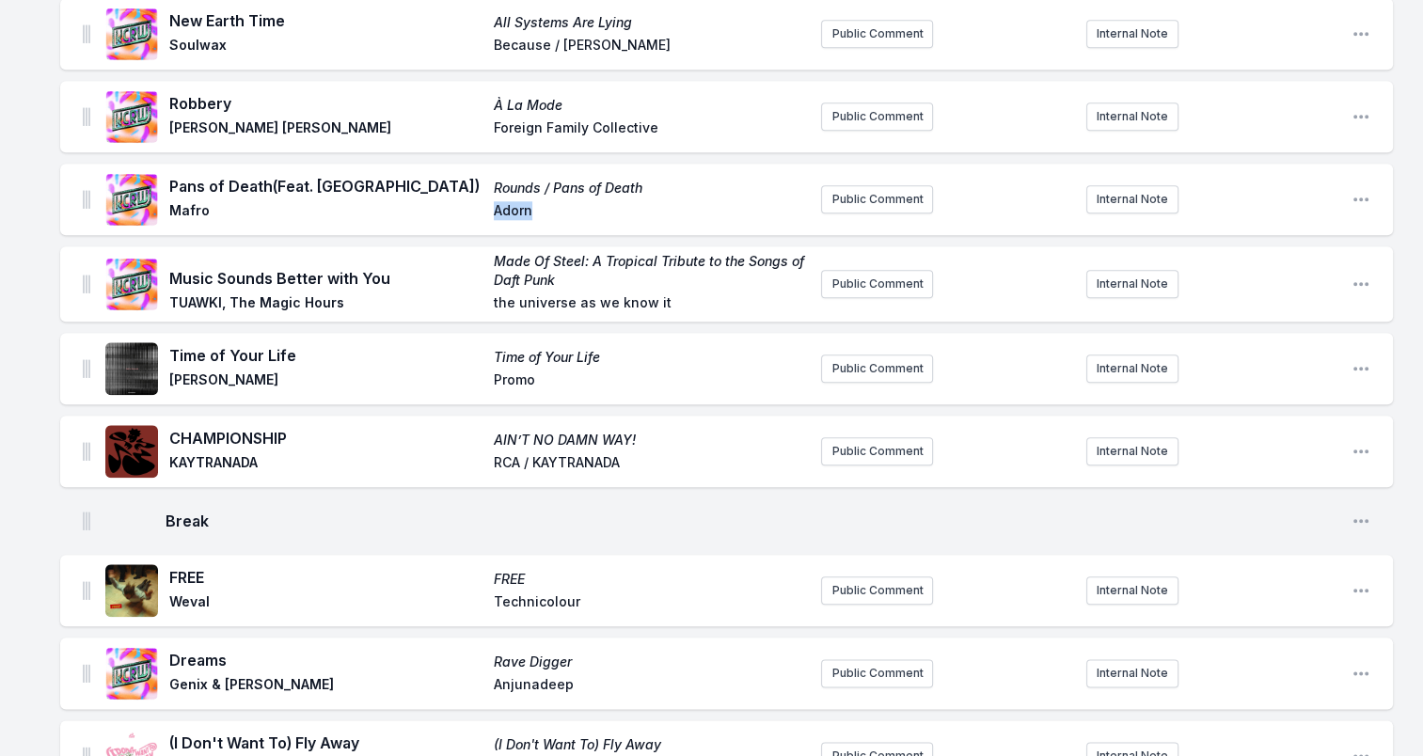
scroll to position [2069, 0]
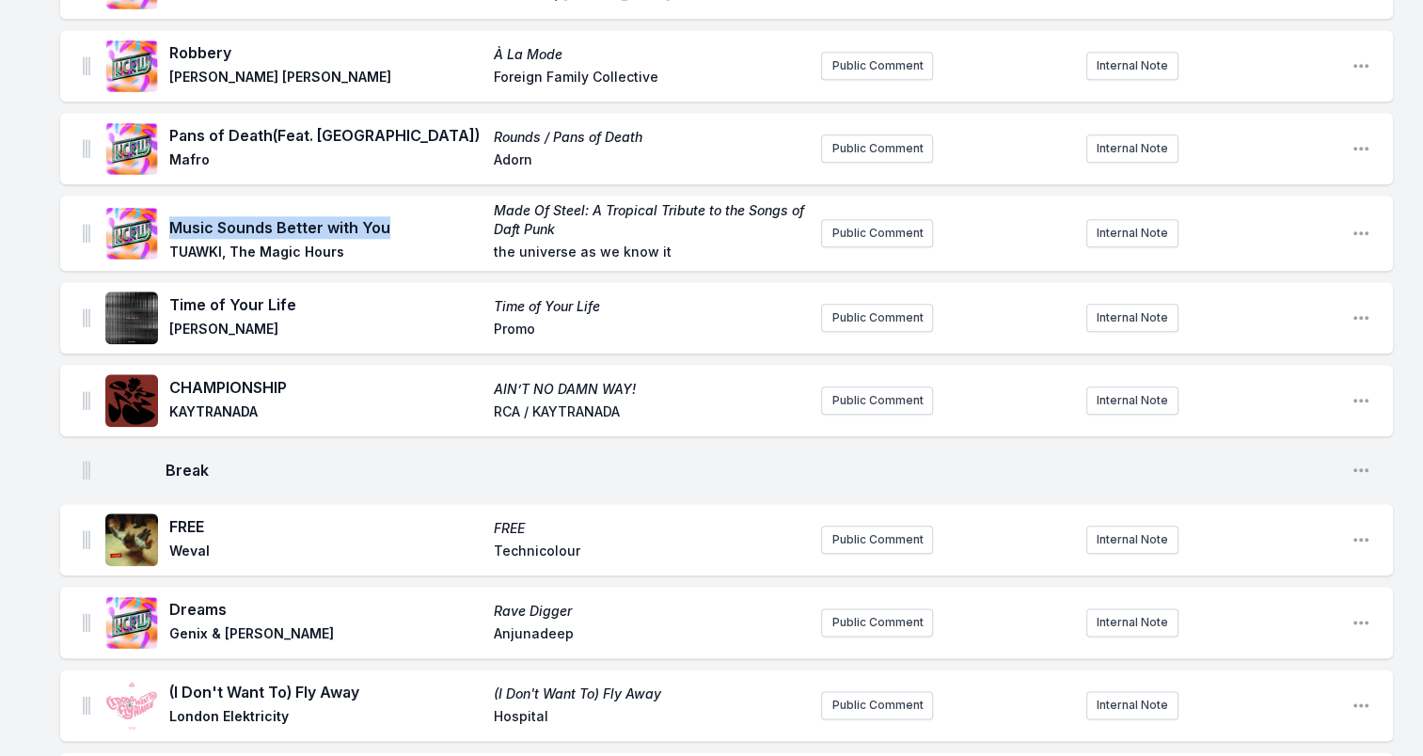
drag, startPoint x: 173, startPoint y: 221, endPoint x: 392, endPoint y: 222, distance: 219.1
click at [392, 222] on span "Music Sounds Better with You" at bounding box center [325, 227] width 313 height 23
drag, startPoint x: 392, startPoint y: 222, endPoint x: 365, endPoint y: 224, distance: 27.3
drag, startPoint x: 171, startPoint y: 247, endPoint x: 355, endPoint y: 254, distance: 184.4
click at [355, 254] on span "TUAWKI, The Magic Hours" at bounding box center [325, 254] width 313 height 23
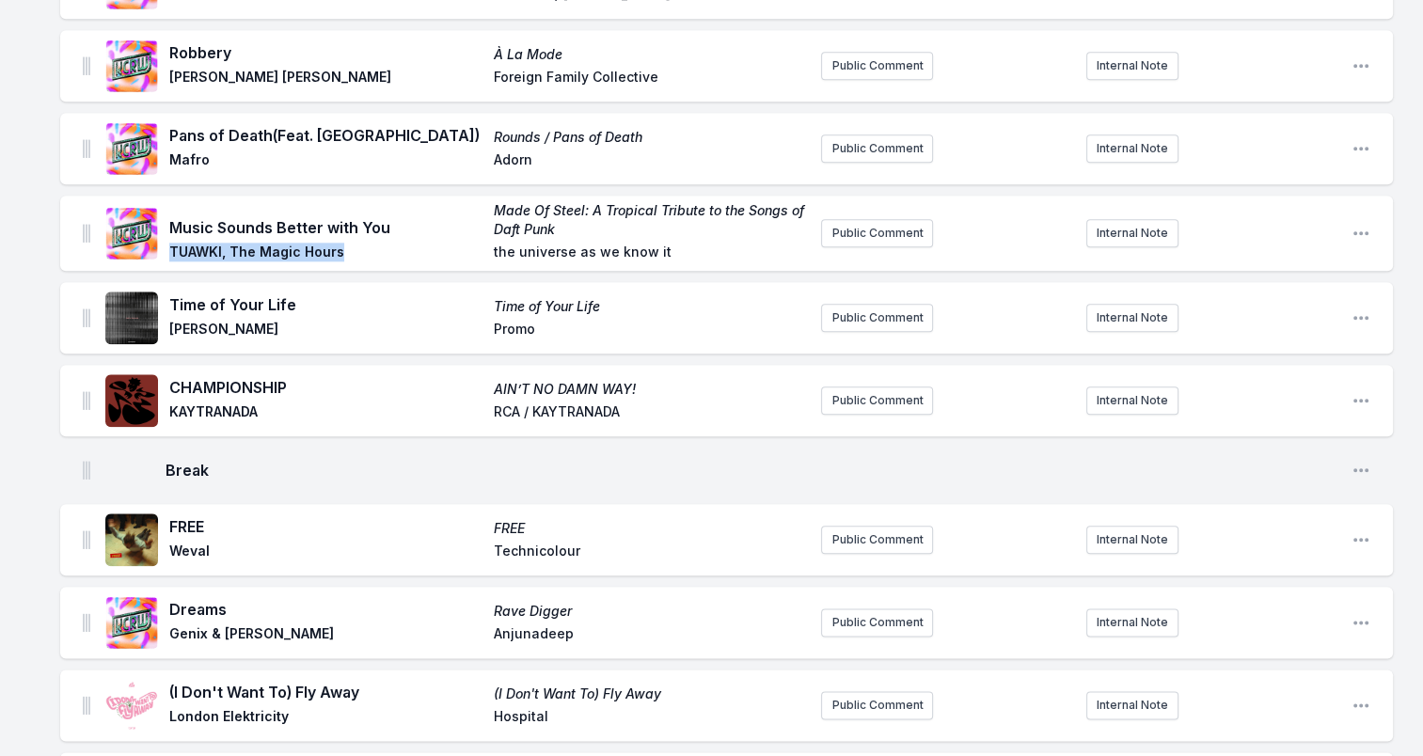
drag, startPoint x: 355, startPoint y: 254, endPoint x: 263, endPoint y: 246, distance: 92.5
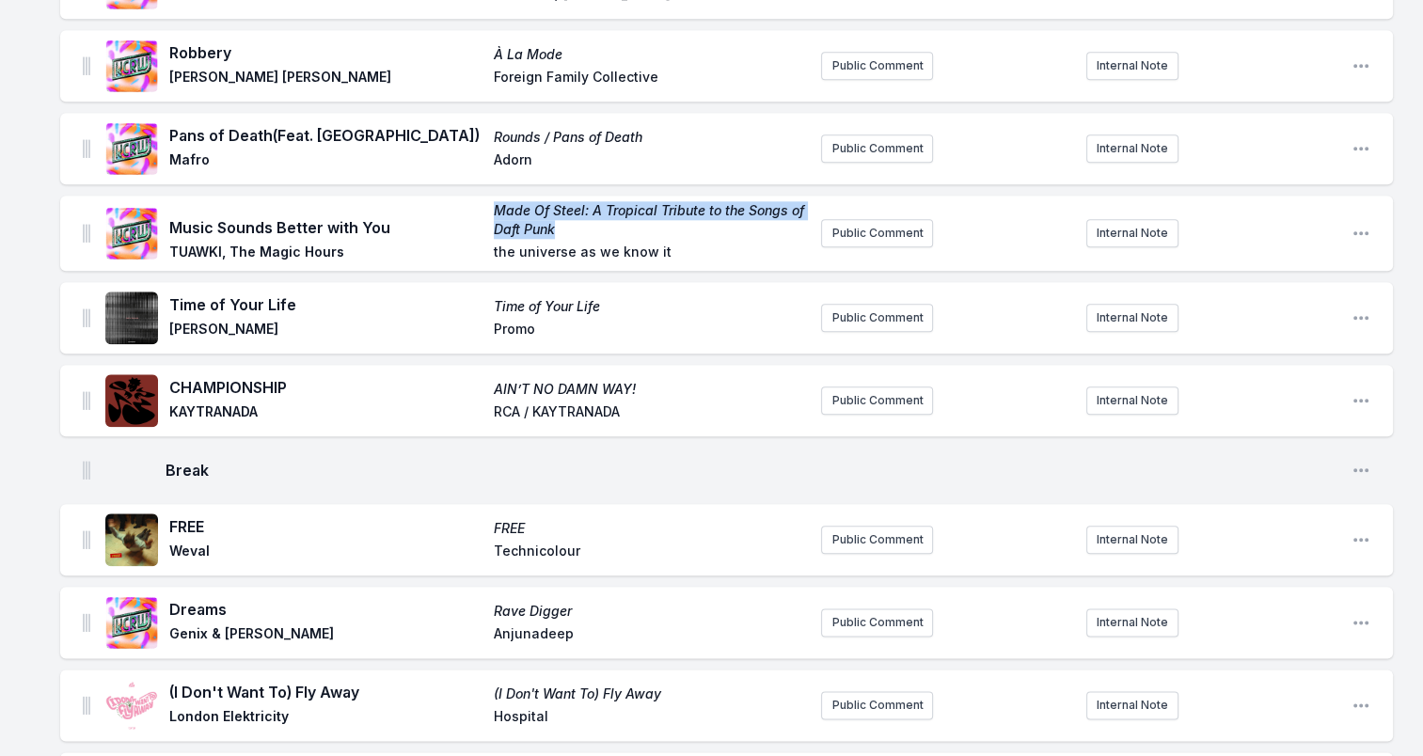
drag, startPoint x: 504, startPoint y: 212, endPoint x: 457, endPoint y: 201, distance: 48.3
click at [457, 201] on div "Music Sounds Better with You Made Of Steel: A Tropical Tribute to the Songs of …" at bounding box center [487, 233] width 637 height 64
drag, startPoint x: 457, startPoint y: 201, endPoint x: 508, endPoint y: 205, distance: 50.9
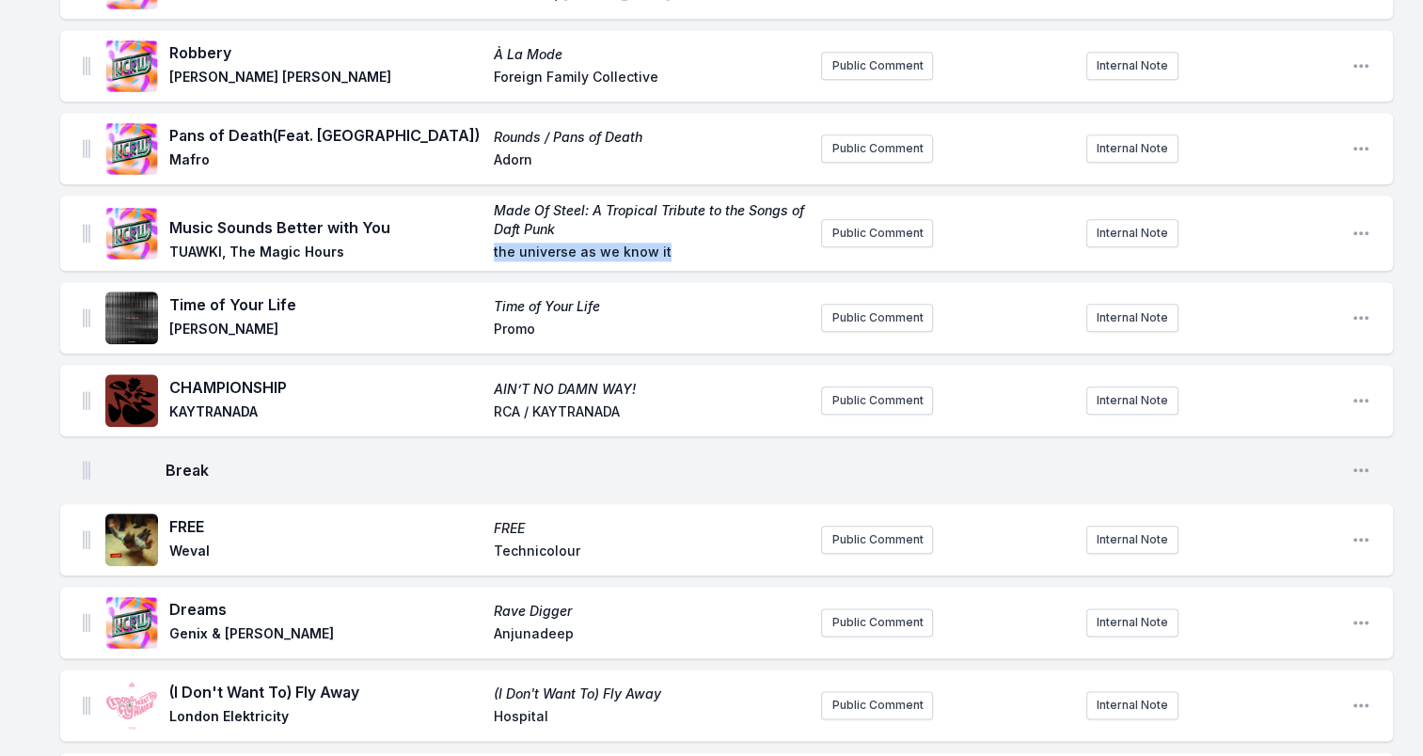
drag, startPoint x: 679, startPoint y: 249, endPoint x: 462, endPoint y: 255, distance: 217.3
click at [462, 255] on div "Music Sounds Better with You Made Of Steel: A Tropical Tribute to the Songs of …" at bounding box center [487, 233] width 637 height 64
drag, startPoint x: 462, startPoint y: 255, endPoint x: 624, endPoint y: 247, distance: 162.8
drag, startPoint x: 171, startPoint y: 300, endPoint x: 297, endPoint y: 304, distance: 126.0
click at [297, 304] on span "Time of Your Life" at bounding box center [325, 304] width 313 height 23
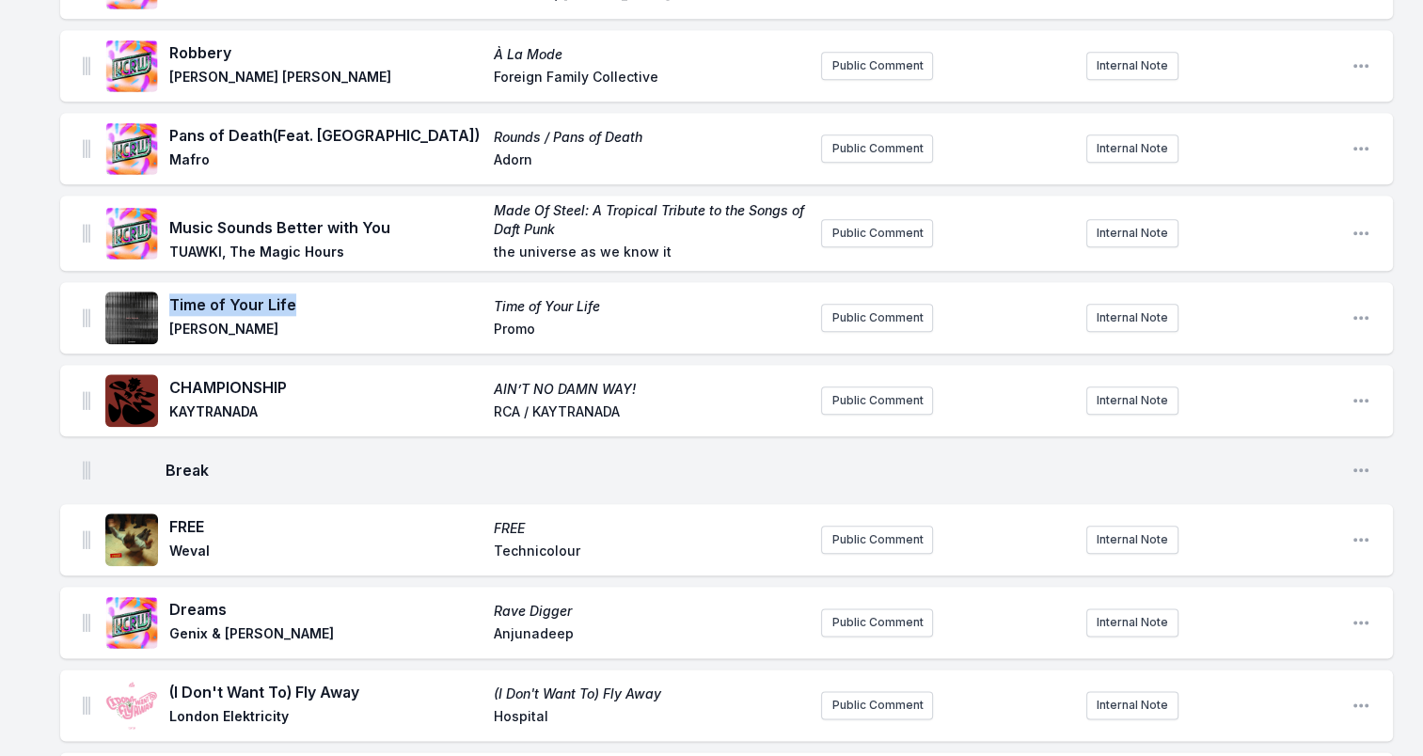
drag, startPoint x: 297, startPoint y: 304, endPoint x: 256, endPoint y: 307, distance: 41.5
drag, startPoint x: 171, startPoint y: 323, endPoint x: 267, endPoint y: 323, distance: 95.9
click at [267, 323] on span "Bob Moses" at bounding box center [325, 331] width 313 height 23
drag, startPoint x: 267, startPoint y: 323, endPoint x: 217, endPoint y: 323, distance: 49.8
click at [226, 383] on span "CHAMPIONSHIP" at bounding box center [325, 387] width 313 height 23
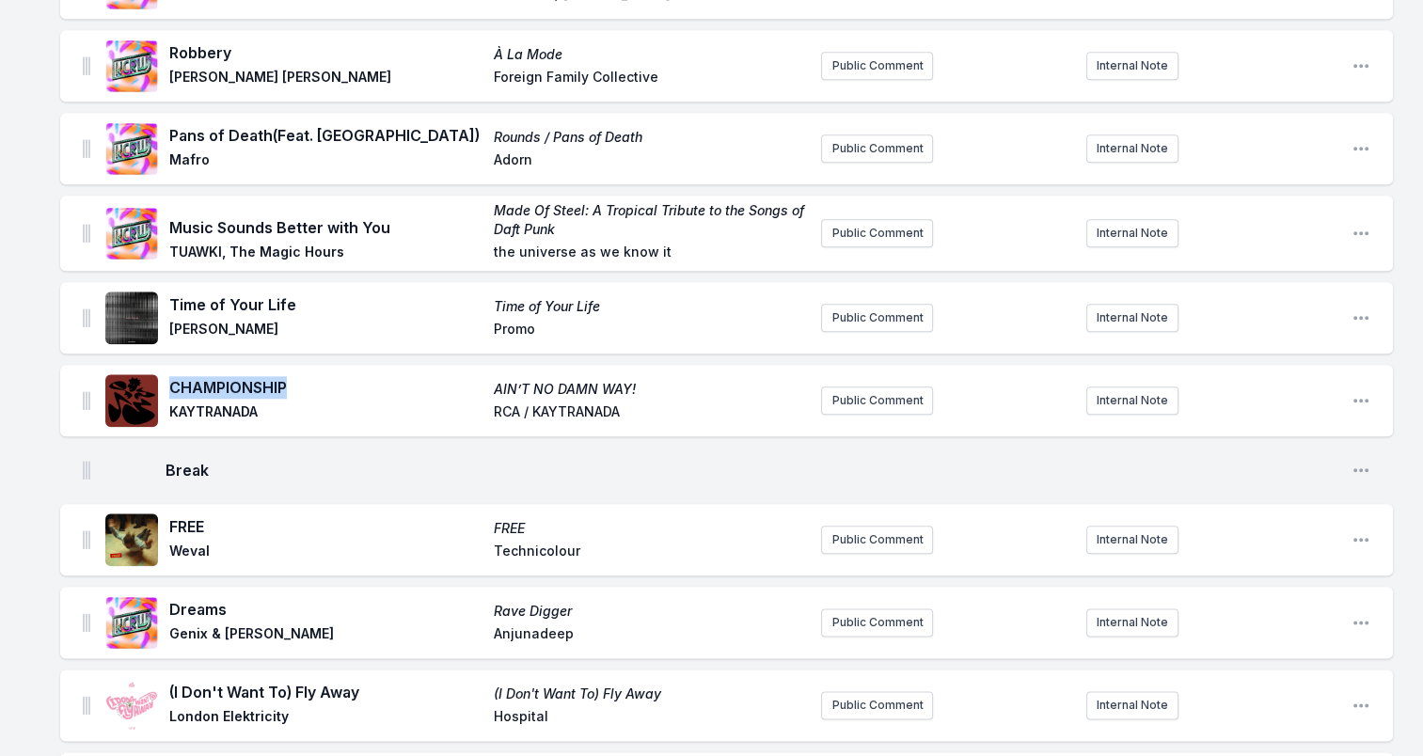
click at [226, 383] on span "CHAMPIONSHIP" at bounding box center [325, 387] width 313 height 23
click at [221, 405] on span "KAYTRANADA" at bounding box center [325, 413] width 313 height 23
drag, startPoint x: 637, startPoint y: 382, endPoint x: 469, endPoint y: 395, distance: 167.9
click at [469, 395] on div "CHAMPIONSHIP AIN’T NO DAMN WAY! KAYTRANADA RCA / KAYTRANADA" at bounding box center [487, 400] width 637 height 49
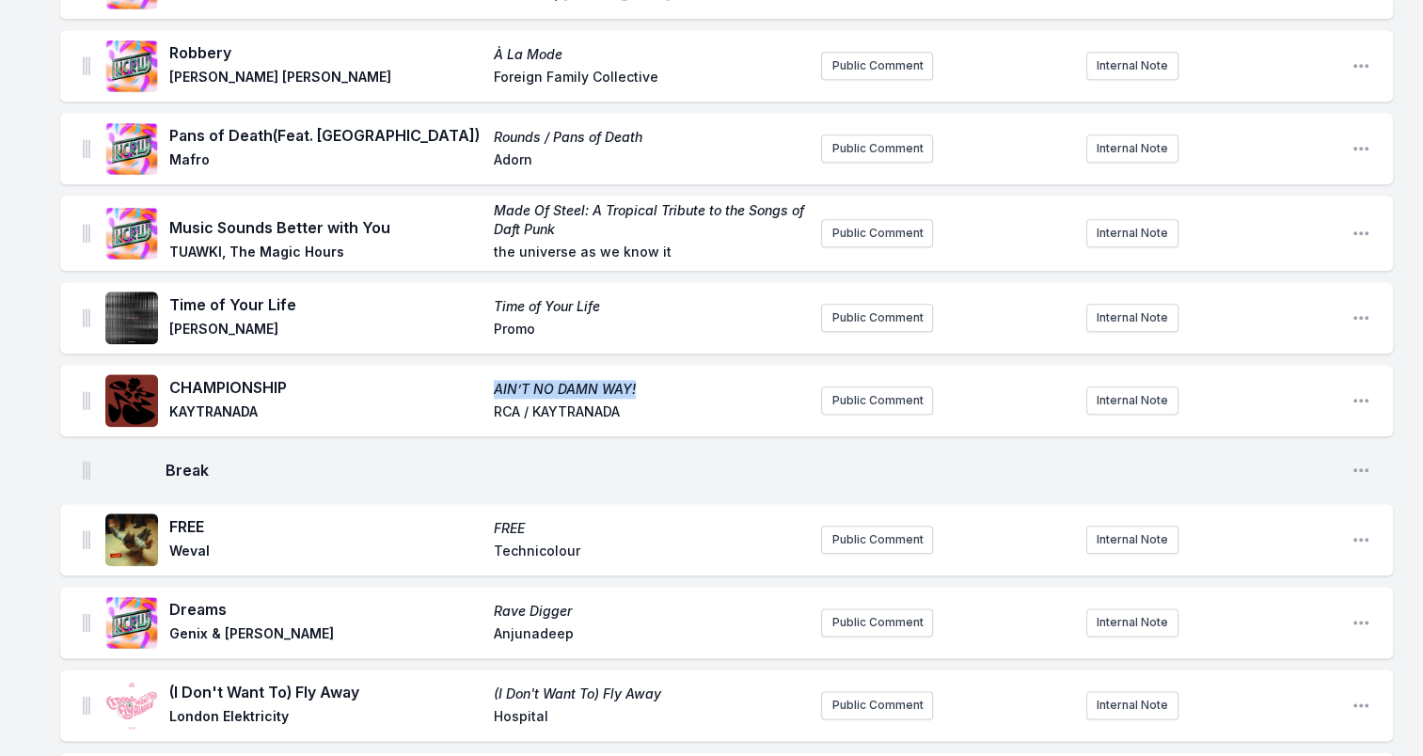
drag, startPoint x: 469, startPoint y: 395, endPoint x: 590, endPoint y: 384, distance: 121.8
click at [626, 407] on span "RCA / KAYTRANADA" at bounding box center [650, 413] width 313 height 23
drag, startPoint x: 613, startPoint y: 410, endPoint x: 460, endPoint y: 416, distance: 153.4
click at [460, 416] on div "CHAMPIONSHIP AIN’T NO DAMN WAY! KAYTRANADA RCA / KAYTRANADA" at bounding box center [487, 400] width 637 height 49
drag, startPoint x: 460, startPoint y: 416, endPoint x: 594, endPoint y: 408, distance: 134.7
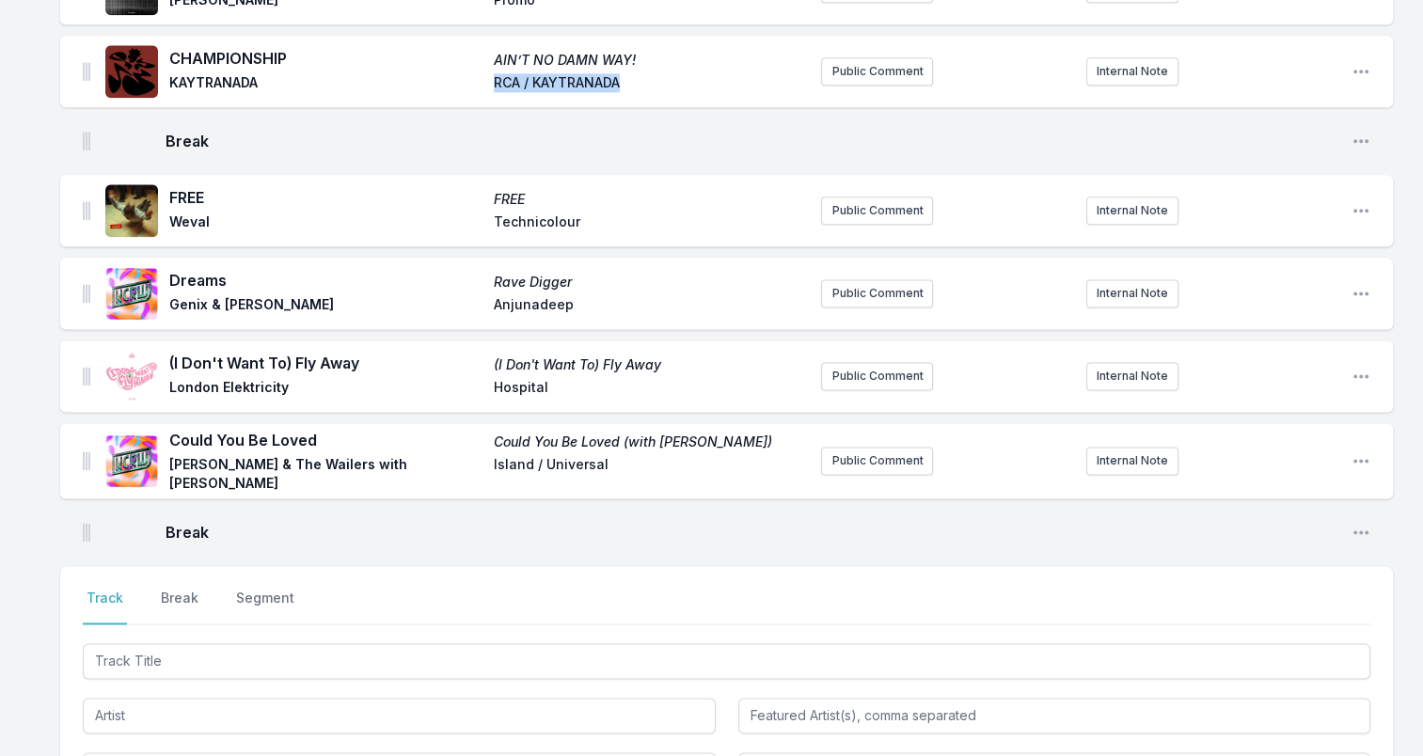
scroll to position [2445, 0]
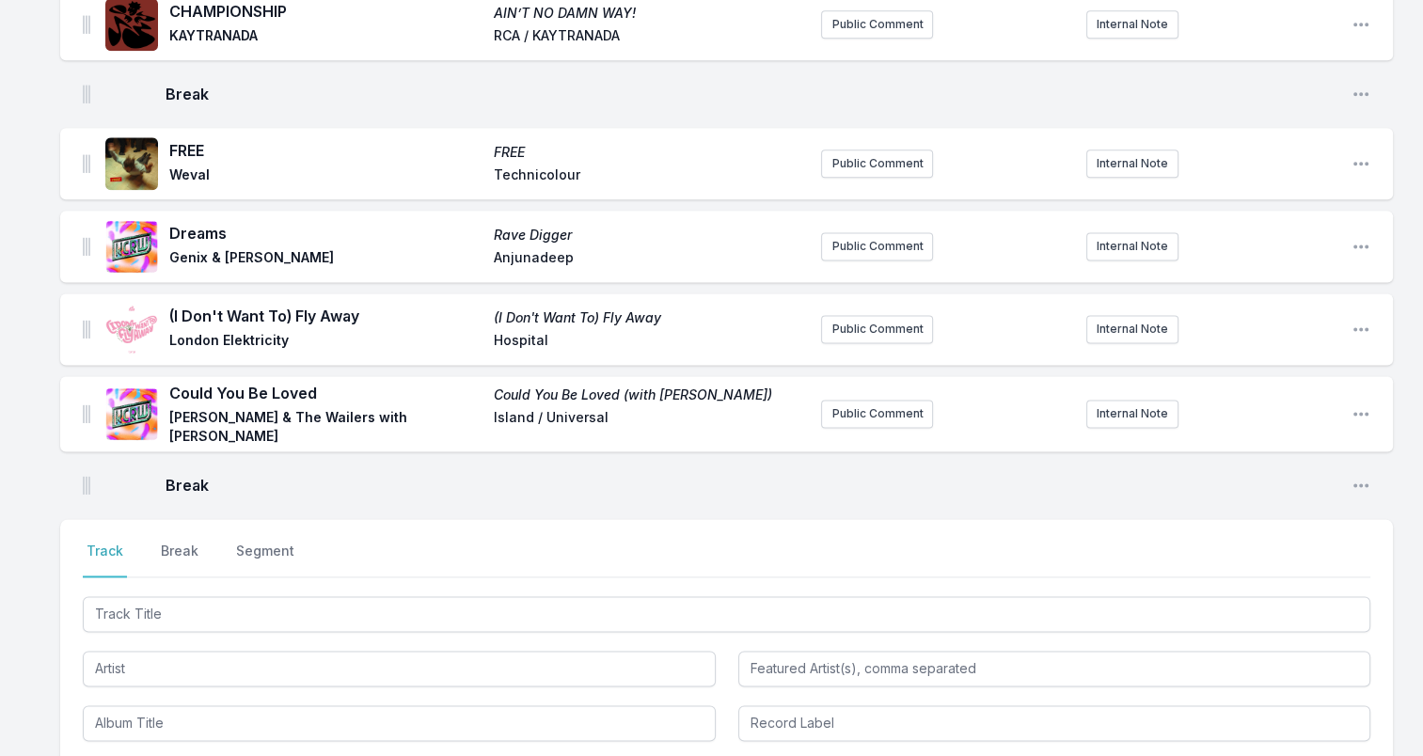
click at [188, 140] on span "FREE" at bounding box center [325, 150] width 313 height 23
click at [186, 171] on span "Weval" at bounding box center [325, 176] width 313 height 23
click at [188, 171] on span "Weval" at bounding box center [325, 176] width 313 height 23
click at [192, 168] on span "Weval" at bounding box center [325, 176] width 313 height 23
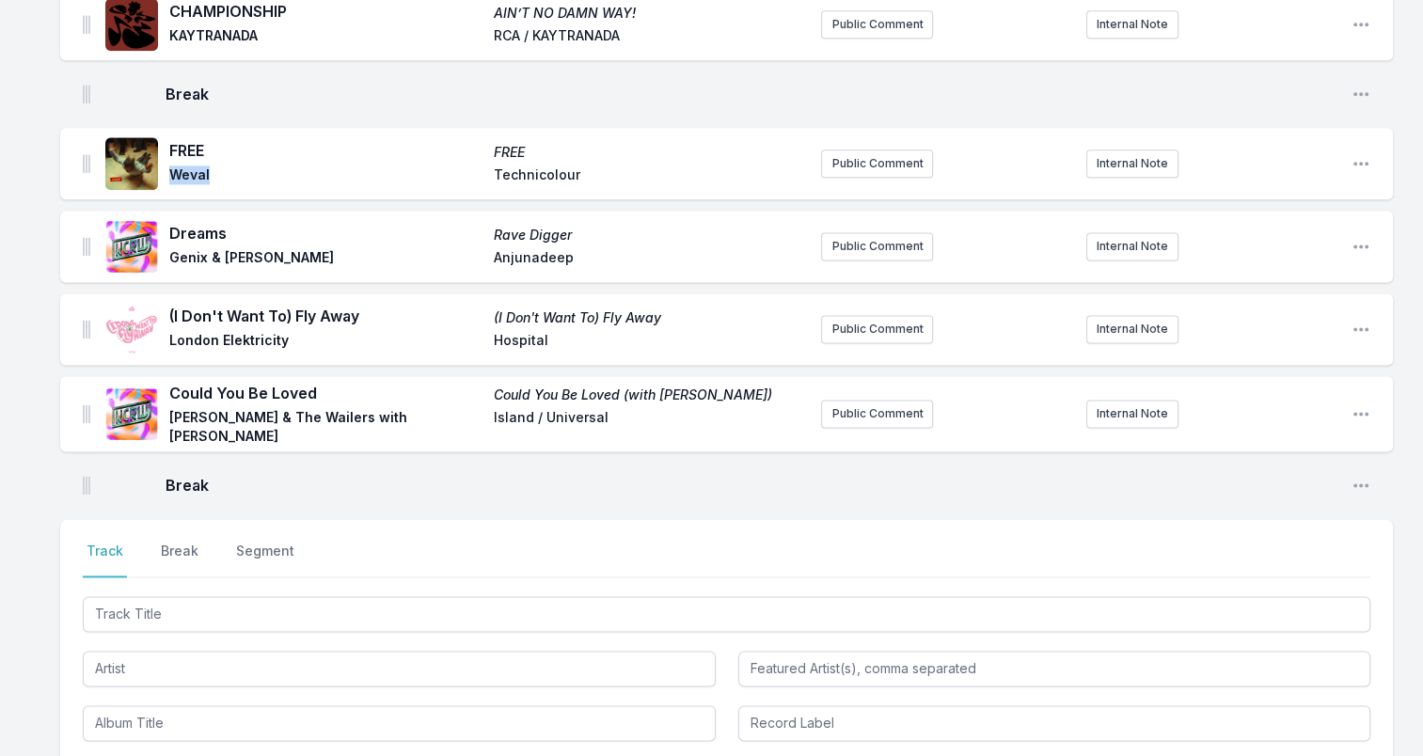
click at [192, 168] on span "Weval" at bounding box center [325, 176] width 313 height 23
click at [550, 168] on span "Technicolour" at bounding box center [650, 176] width 313 height 23
click at [195, 228] on span "Dreams" at bounding box center [325, 233] width 313 height 23
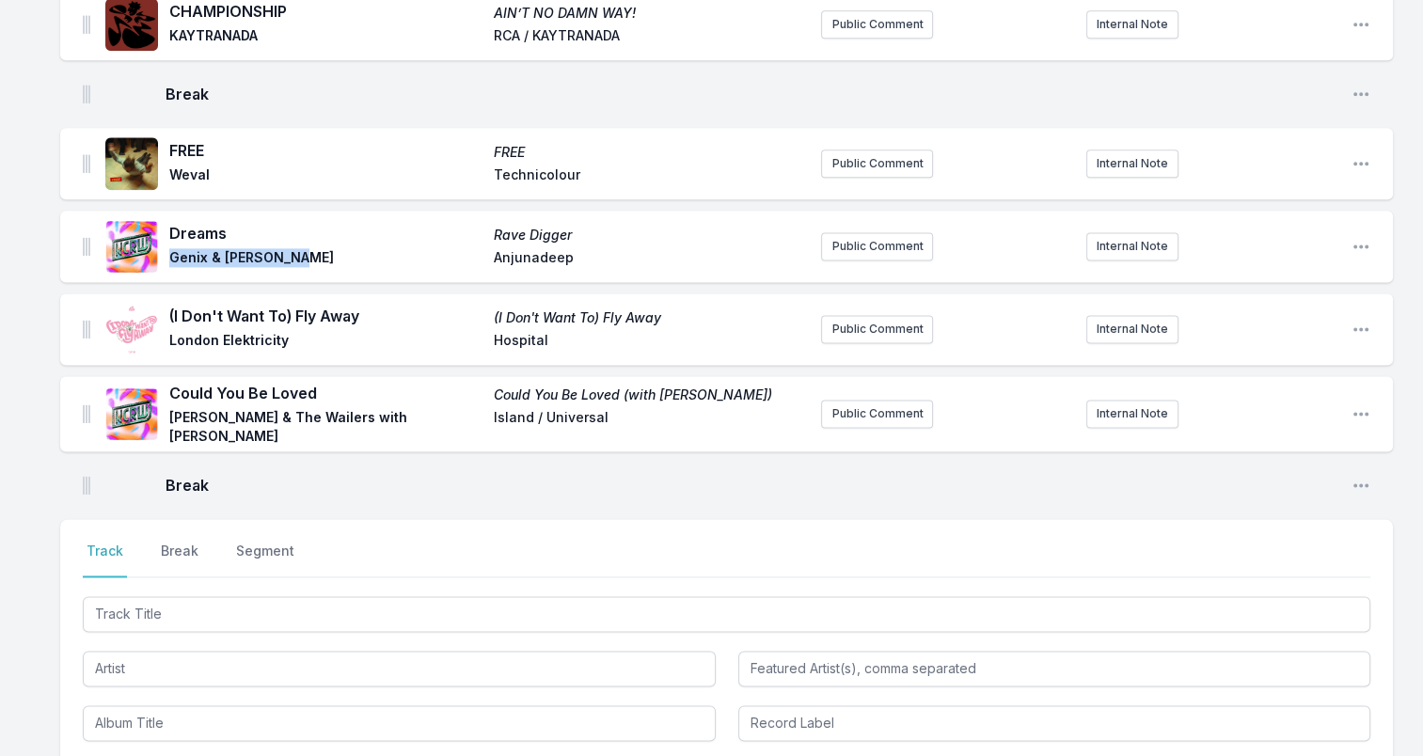
drag, startPoint x: 172, startPoint y: 250, endPoint x: 338, endPoint y: 252, distance: 165.5
click at [338, 252] on span "Genix & James Dean" at bounding box center [325, 259] width 313 height 23
drag, startPoint x: 338, startPoint y: 252, endPoint x: 256, endPoint y: 246, distance: 82.0
drag, startPoint x: 496, startPoint y: 233, endPoint x: 636, endPoint y: 233, distance: 140.1
click at [636, 233] on span "Rave Digger" at bounding box center [650, 235] width 313 height 19
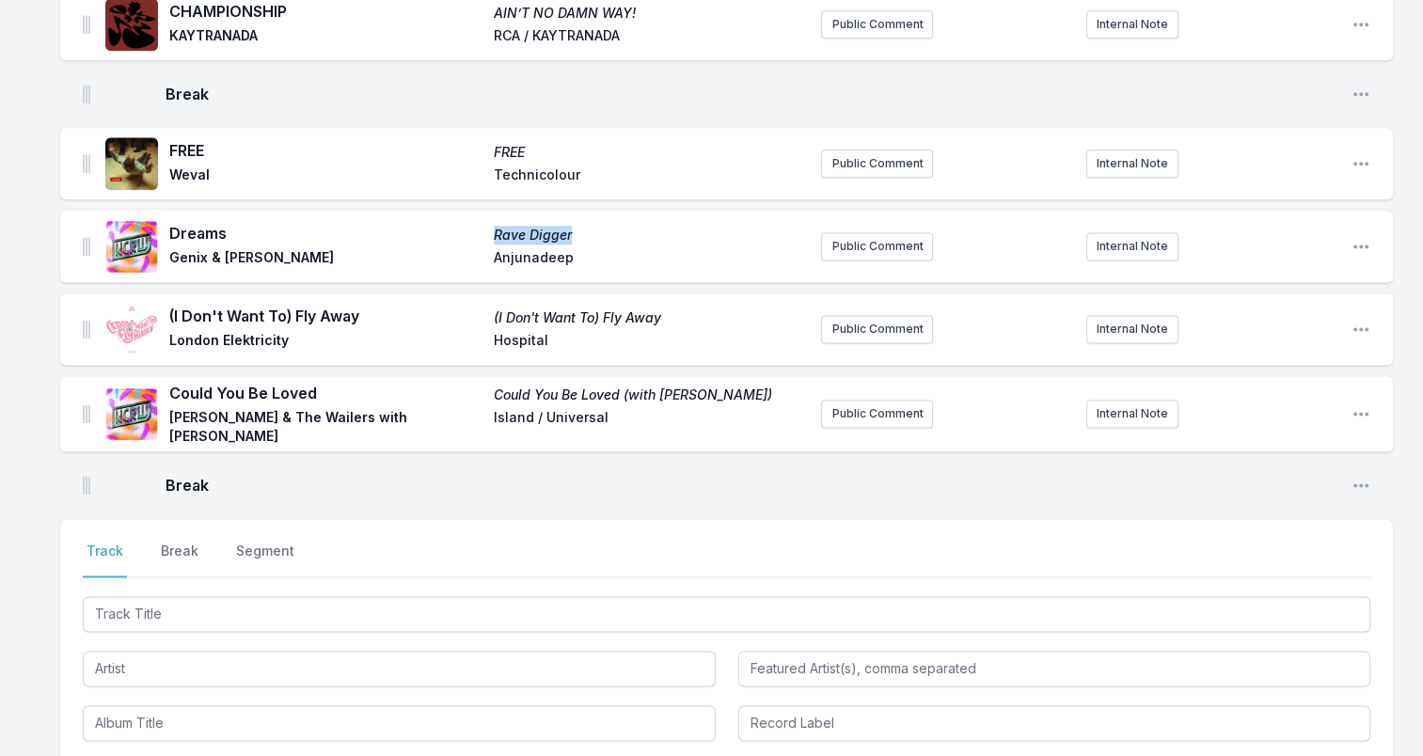
drag, startPoint x: 636, startPoint y: 233, endPoint x: 550, endPoint y: 231, distance: 85.6
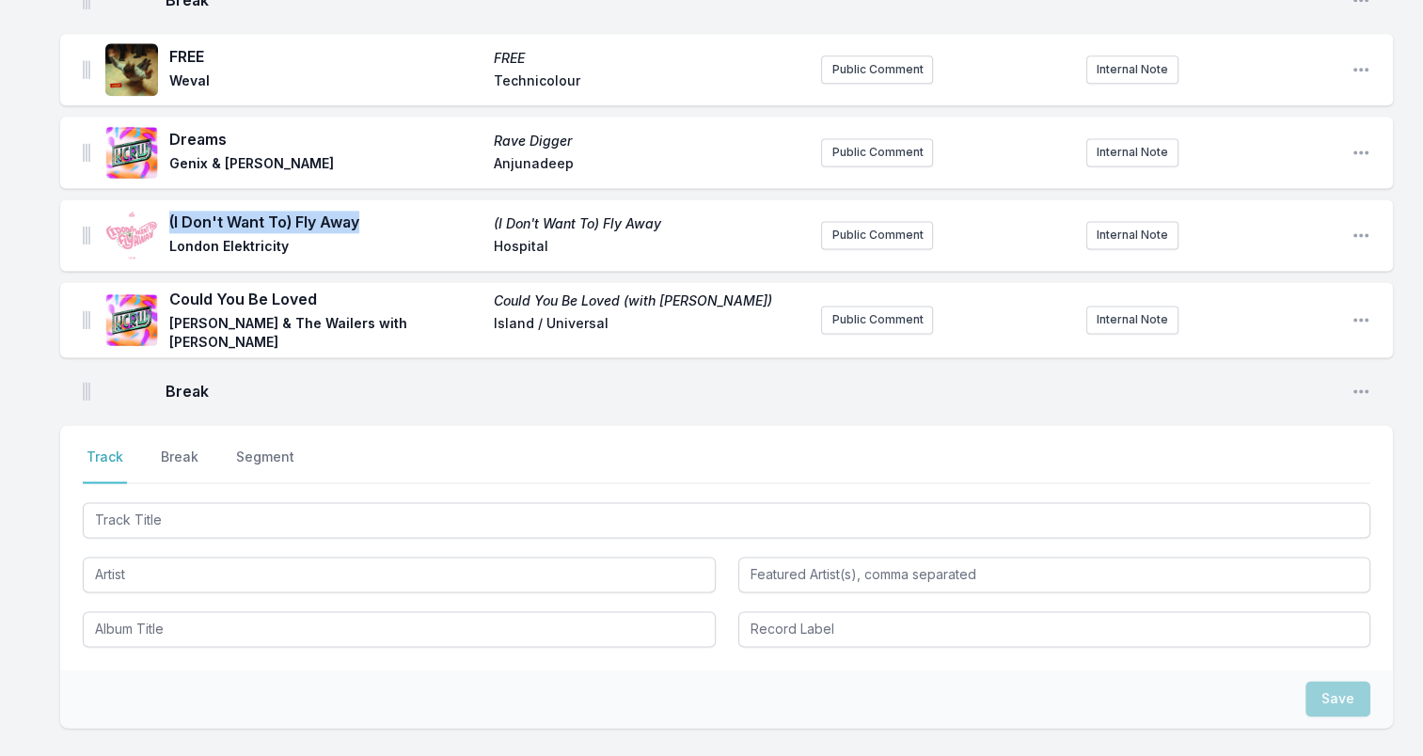
drag, startPoint x: 357, startPoint y: 218, endPoint x: 169, endPoint y: 228, distance: 188.3
click at [169, 228] on span "(I Don't Want To) Fly Away" at bounding box center [325, 222] width 313 height 23
drag, startPoint x: 169, startPoint y: 228, endPoint x: 323, endPoint y: 215, distance: 154.8
drag, startPoint x: 171, startPoint y: 244, endPoint x: 293, endPoint y: 250, distance: 122.4
click at [293, 250] on span "London Elektricity" at bounding box center [325, 248] width 313 height 23
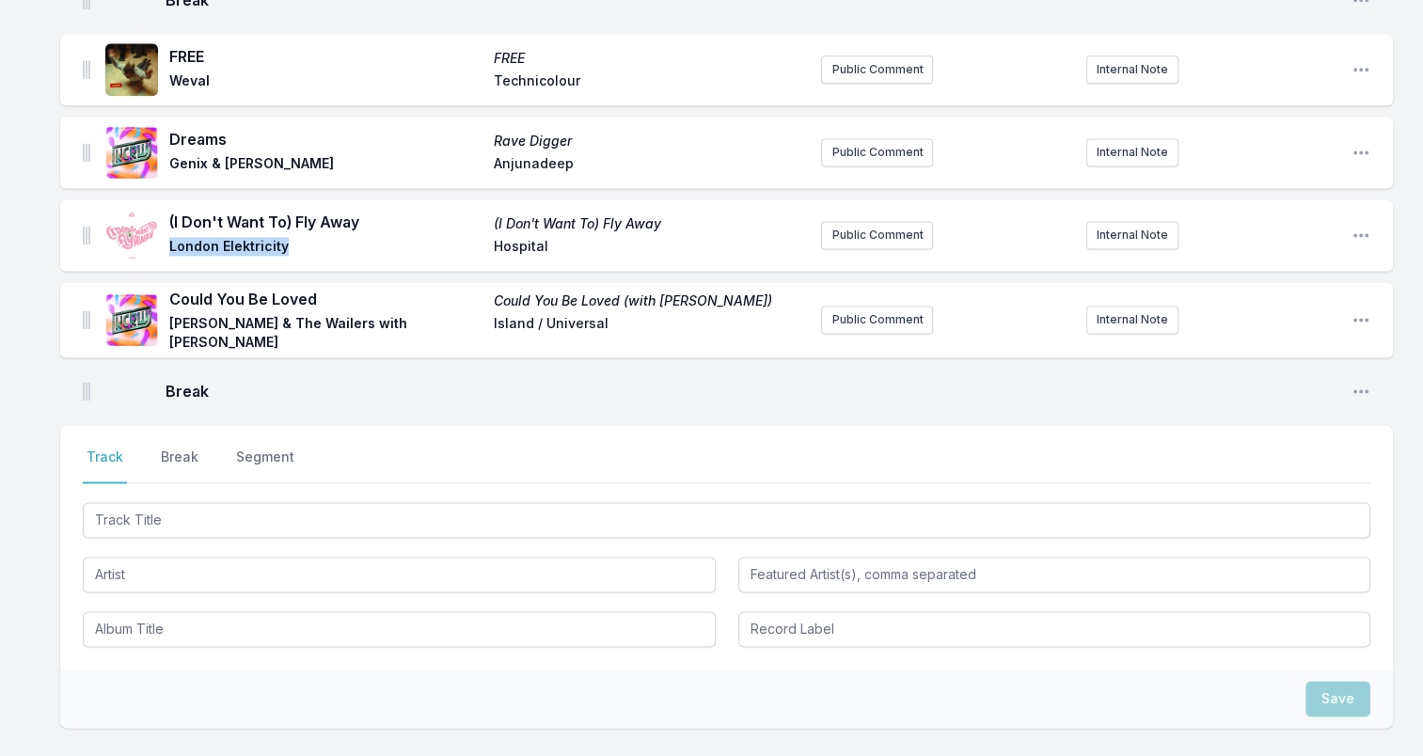
drag, startPoint x: 293, startPoint y: 250, endPoint x: 271, endPoint y: 245, distance: 23.1
click at [518, 240] on span "Hospital" at bounding box center [650, 248] width 313 height 23
click at [519, 240] on span "Hospital" at bounding box center [650, 248] width 313 height 23
drag, startPoint x: 173, startPoint y: 302, endPoint x: 361, endPoint y: 292, distance: 188.3
click at [361, 292] on span "Could You Be Loved" at bounding box center [325, 299] width 313 height 23
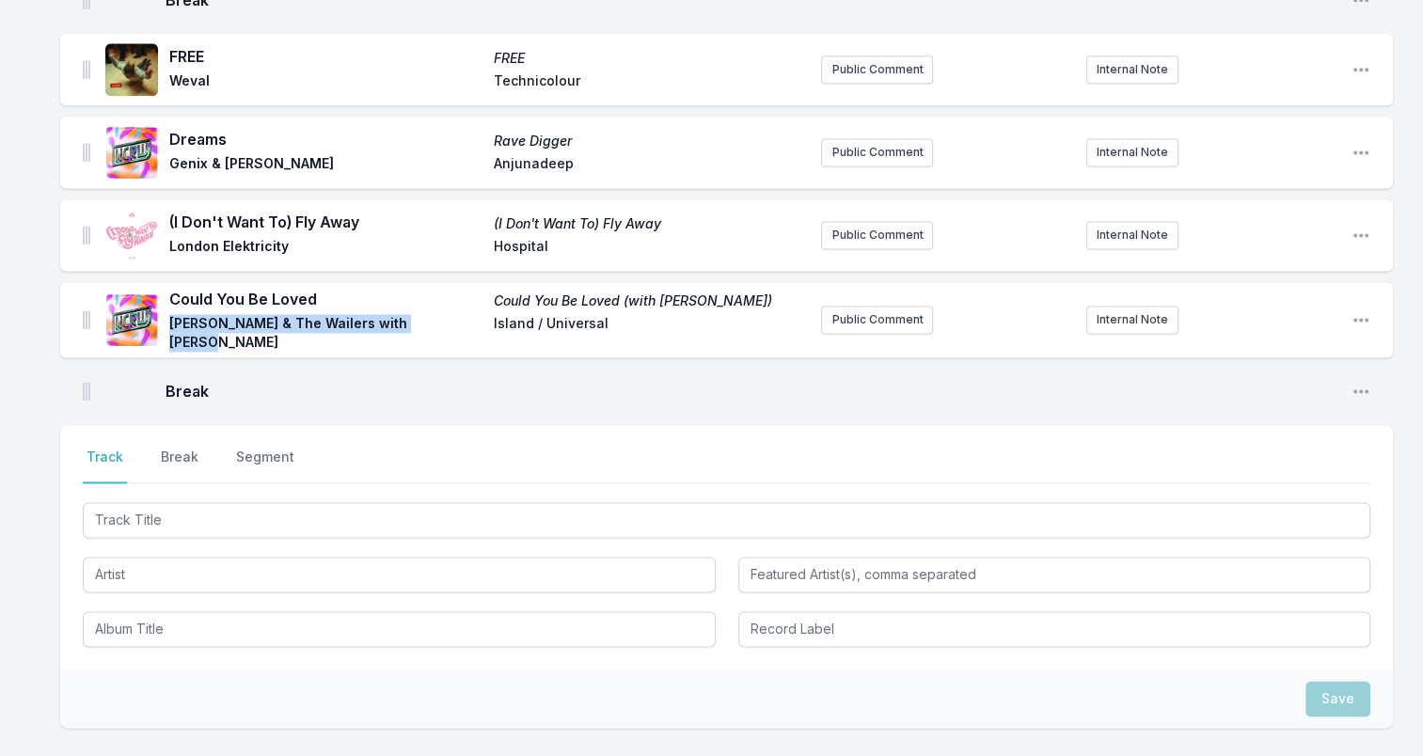
drag, startPoint x: 208, startPoint y: 328, endPoint x: 430, endPoint y: 330, distance: 221.9
click at [430, 330] on div "Could You Be Loved Could You Be Loved (with LP Giobbi) Bob Marley & The Wailers…" at bounding box center [455, 320] width 700 height 64
drag, startPoint x: 430, startPoint y: 330, endPoint x: 404, endPoint y: 331, distance: 25.4
drag, startPoint x: 486, startPoint y: 302, endPoint x: 625, endPoint y: 305, distance: 139.2
click at [625, 305] on div "Could You Be Loved Could You Be Loved (with LP Giobbi) Bob Marley & The Wailers…" at bounding box center [487, 320] width 637 height 64
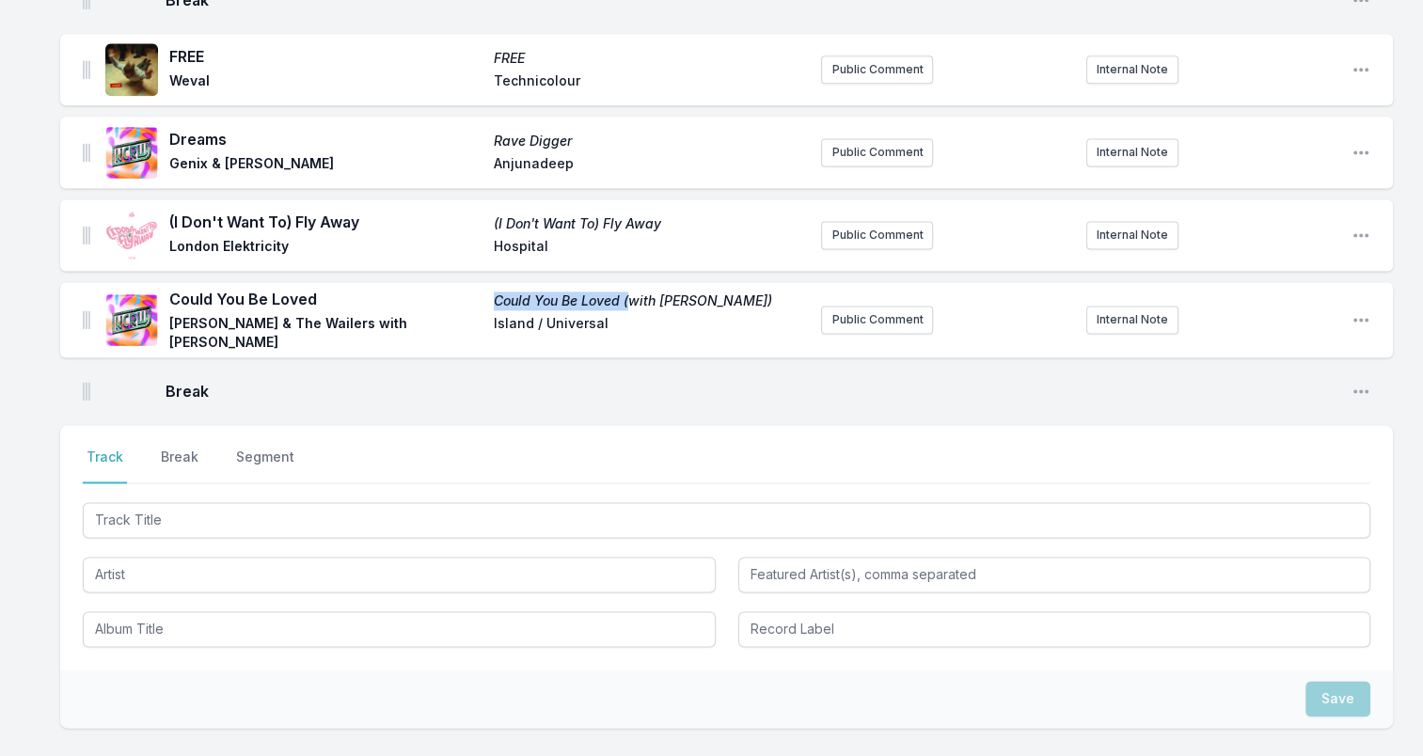
drag, startPoint x: 625, startPoint y: 305, endPoint x: 603, endPoint y: 299, distance: 23.3
click at [621, 323] on span "Island / Universal" at bounding box center [650, 333] width 313 height 38
drag, startPoint x: 606, startPoint y: 327, endPoint x: 486, endPoint y: 323, distance: 119.5
click at [486, 323] on div "Could You Be Loved Could You Be Loved (with LP Giobbi) Bob Marley & The Wailers…" at bounding box center [487, 320] width 637 height 64
drag, startPoint x: 486, startPoint y: 323, endPoint x: 514, endPoint y: 327, distance: 28.6
